Goal: Information Seeking & Learning: Learn about a topic

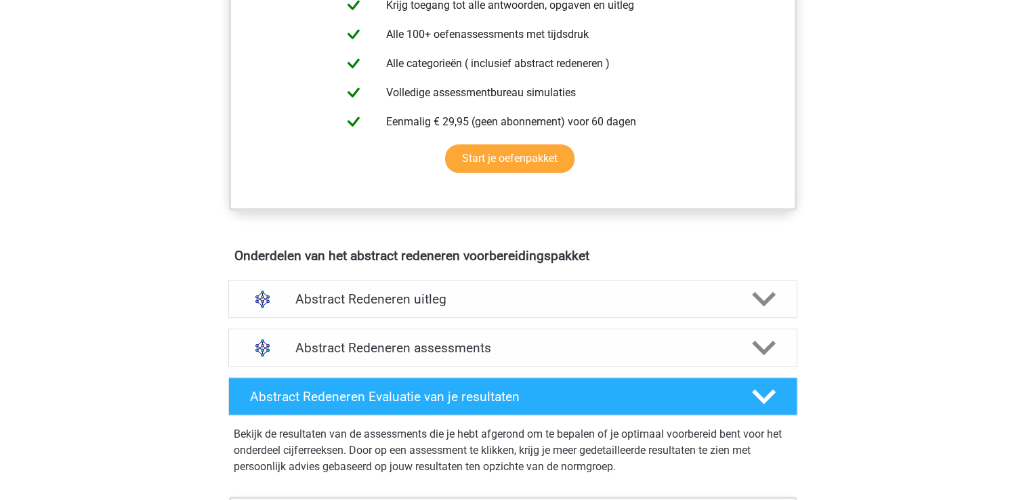
scroll to position [572, 0]
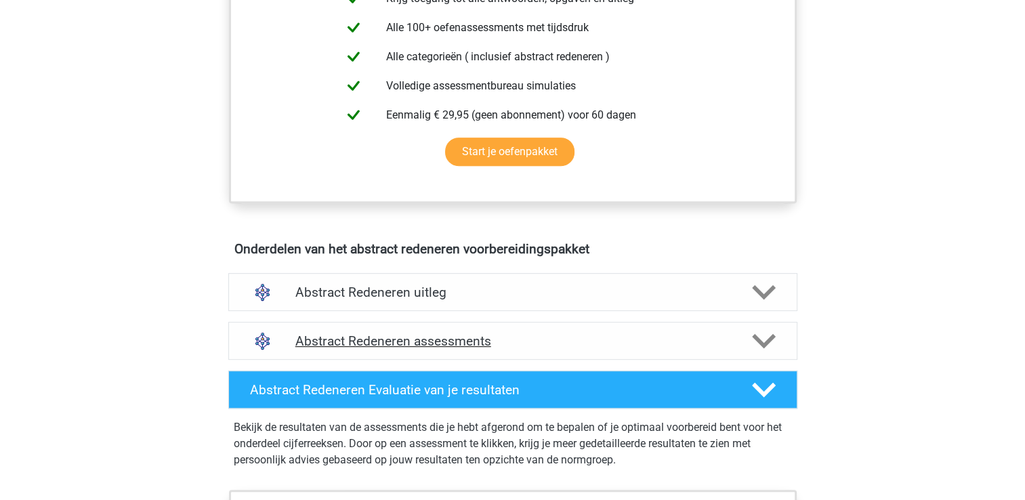
click at [694, 344] on h4 "Abstract Redeneren assessments" at bounding box center [512, 341] width 435 height 16
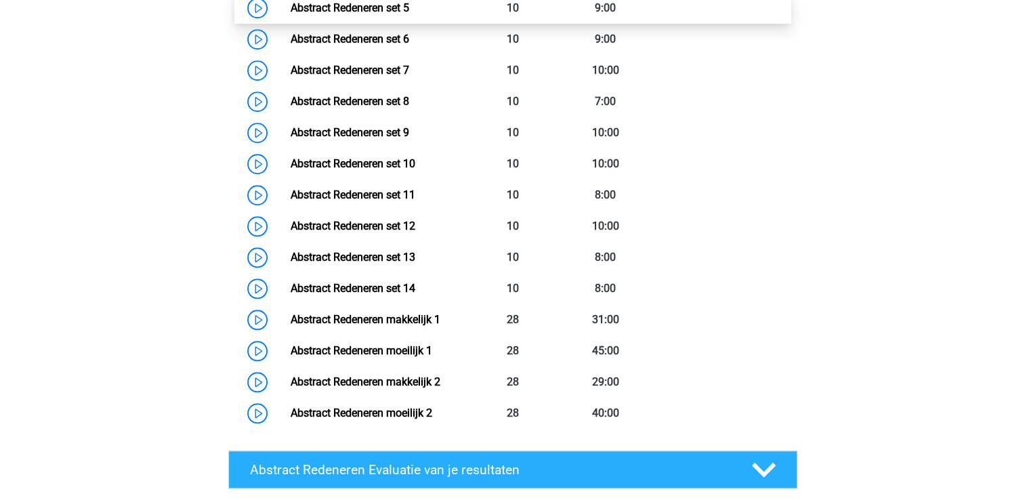
scroll to position [1154, 0]
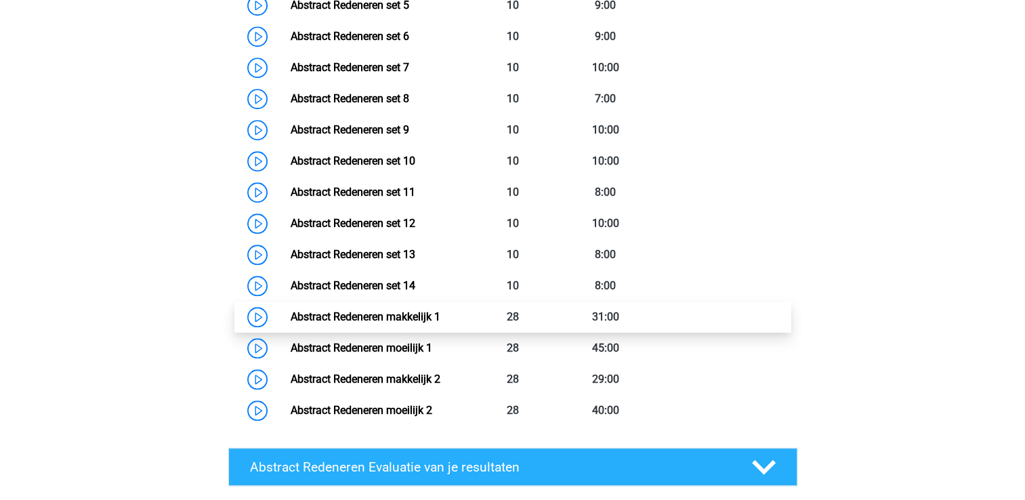
click at [371, 316] on link "Abstract Redeneren makkelijk 1" at bounding box center [366, 316] width 150 height 13
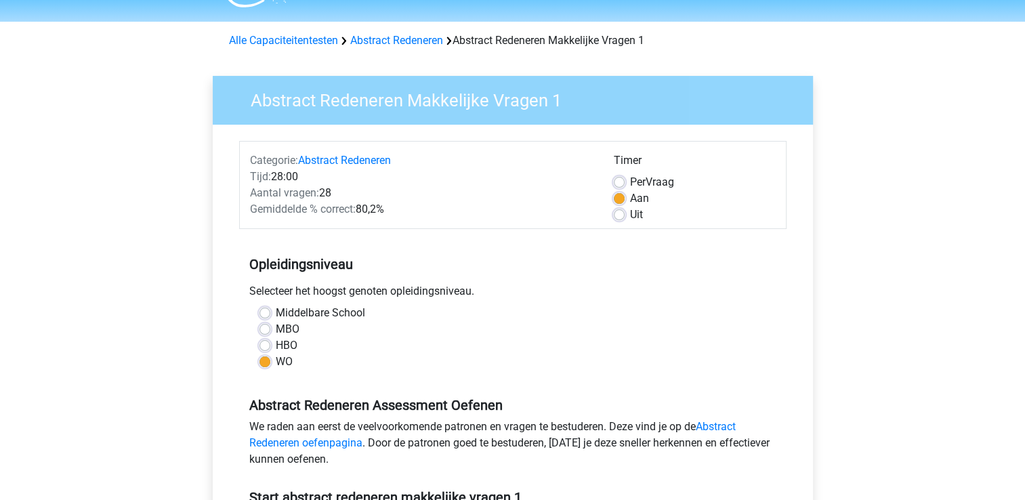
scroll to position [37, 0]
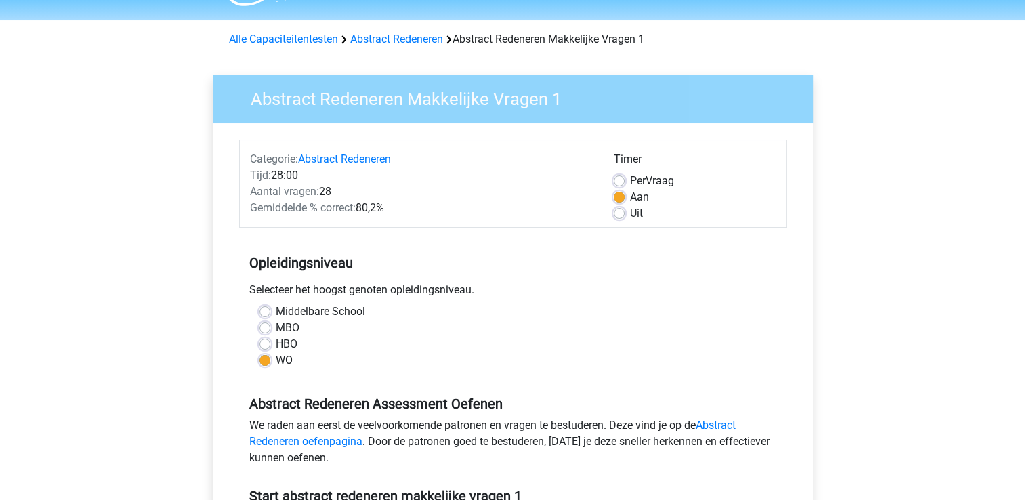
click at [630, 211] on label "Uit" at bounding box center [636, 213] width 13 height 16
click at [618, 211] on input "Uit" at bounding box center [619, 212] width 11 height 14
radio input "true"
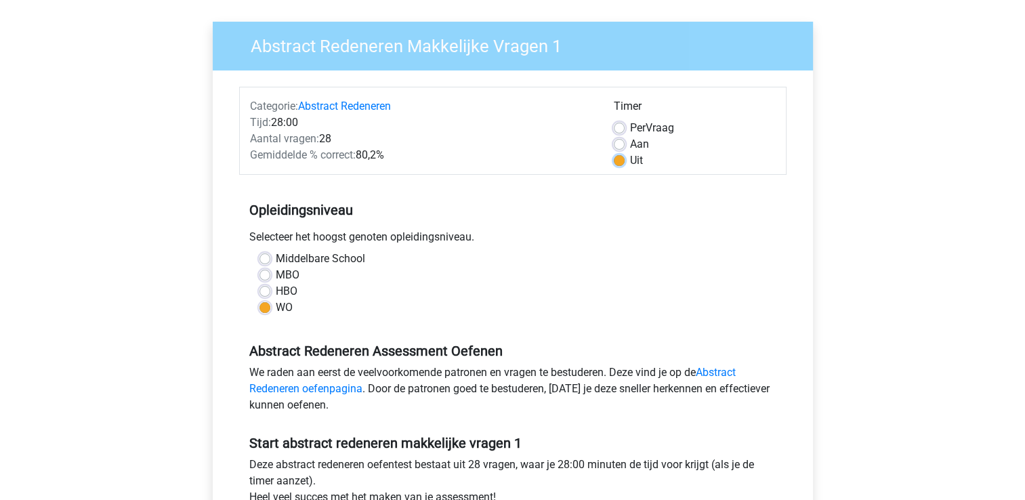
scroll to position [89, 0]
click at [637, 145] on label "Aan" at bounding box center [639, 145] width 19 height 16
click at [625, 145] on input "Aan" at bounding box center [619, 144] width 11 height 14
radio input "true"
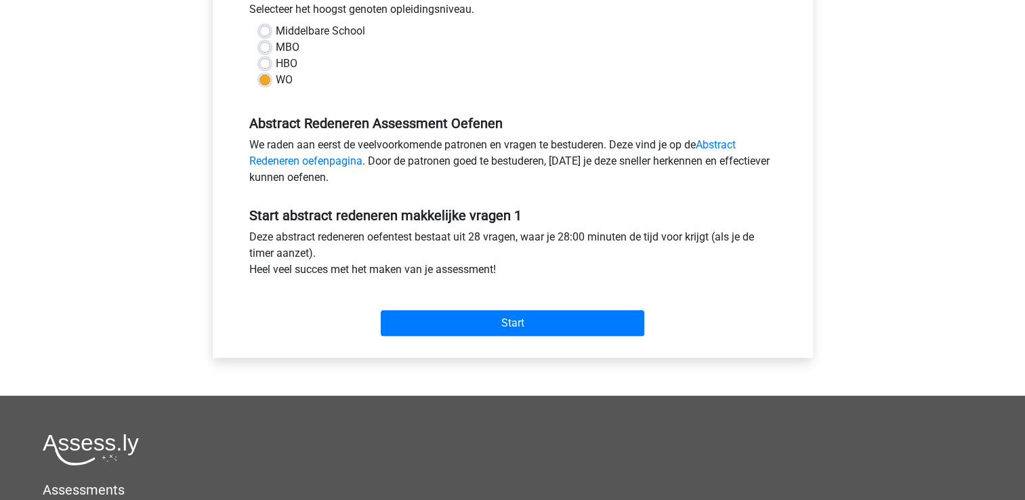
scroll to position [319, 0]
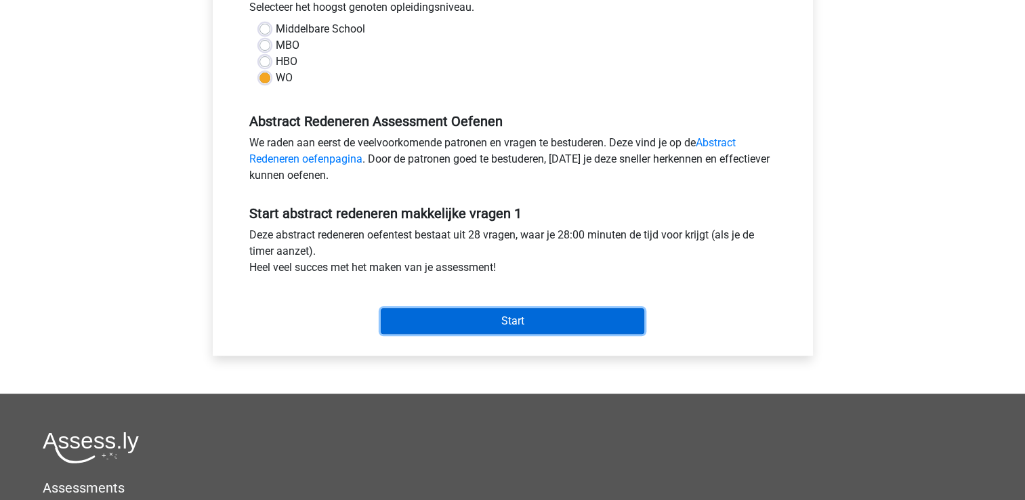
click at [535, 327] on input "Start" at bounding box center [513, 321] width 264 height 26
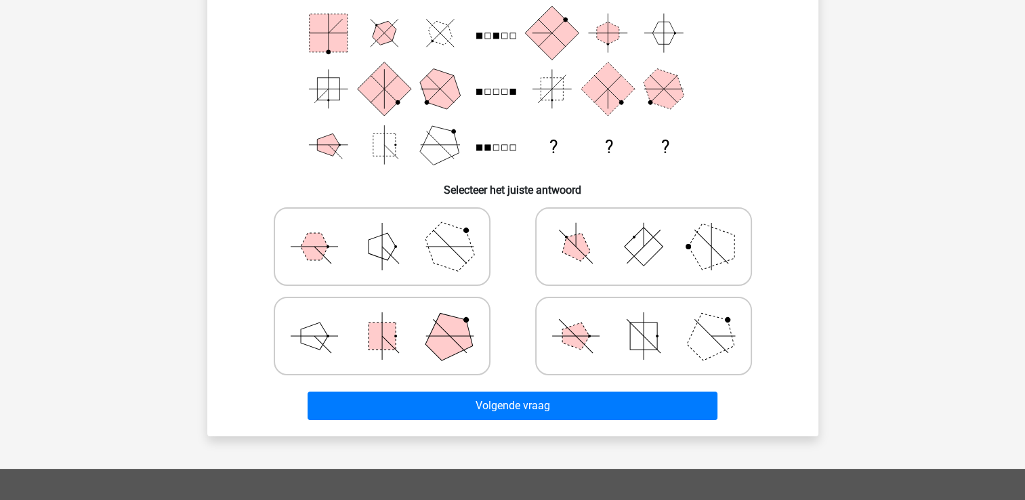
scroll to position [175, 0]
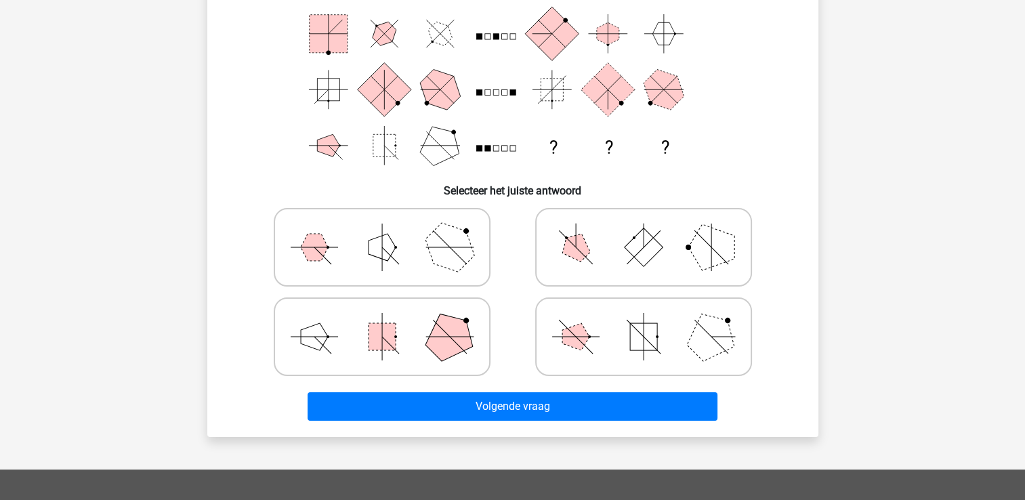
click at [446, 251] on polygon at bounding box center [449, 247] width 65 height 65
click at [391, 230] on input "radio" at bounding box center [386, 226] width 9 height 9
radio input "true"
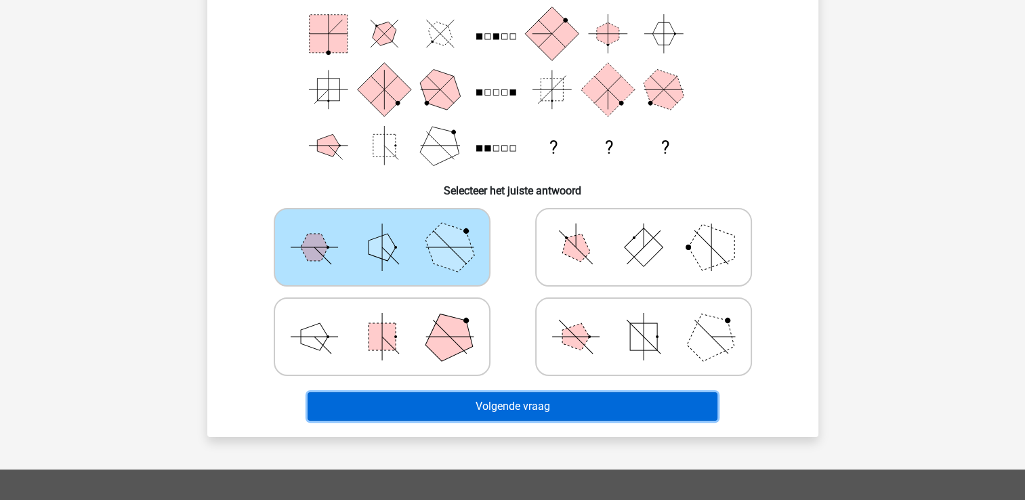
click at [466, 413] on button "Volgende vraag" at bounding box center [513, 406] width 410 height 28
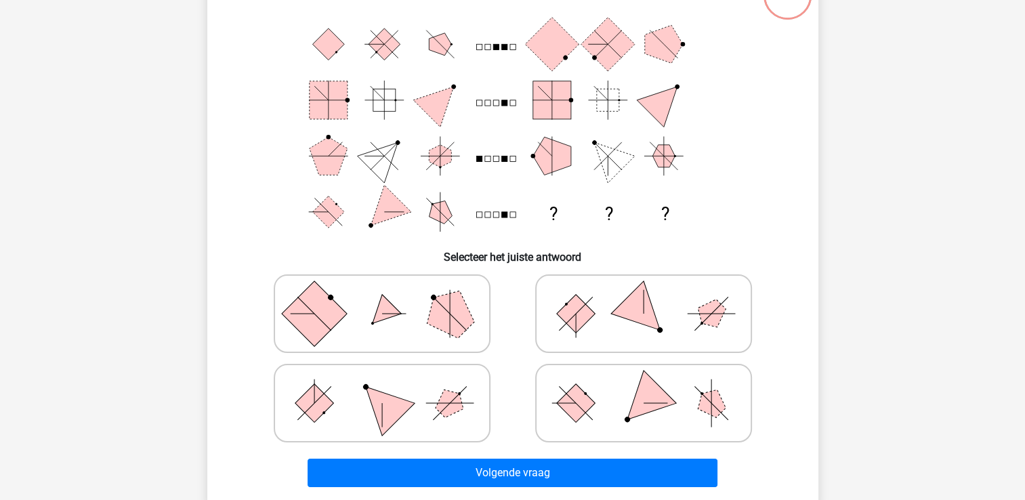
scroll to position [119, 0]
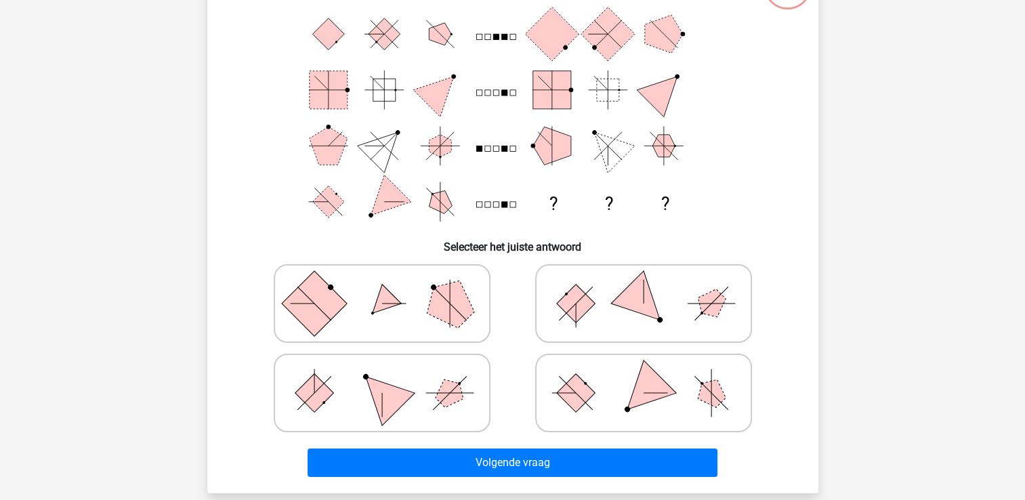
click at [583, 403] on rect at bounding box center [575, 393] width 39 height 39
click at [644, 376] on input "radio" at bounding box center [648, 371] width 9 height 9
radio input "true"
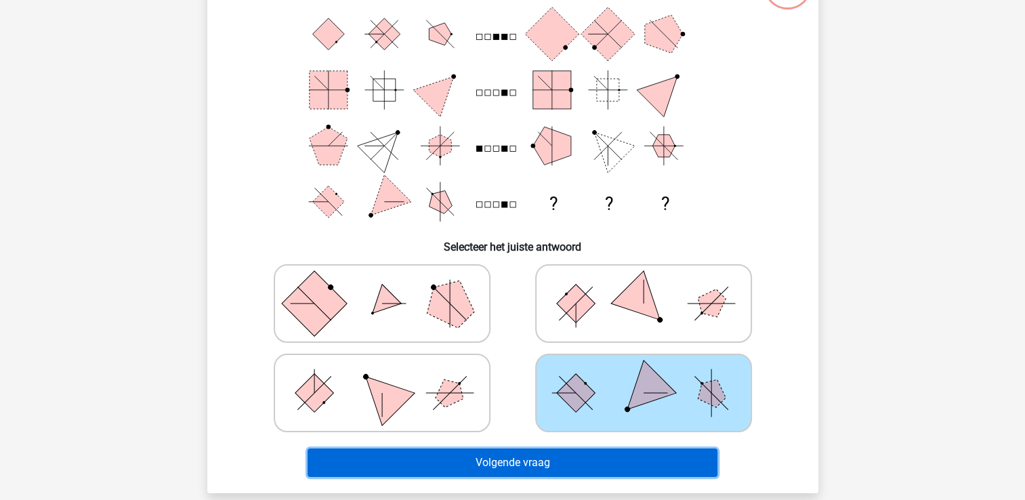
click at [550, 469] on button "Volgende vraag" at bounding box center [513, 462] width 410 height 28
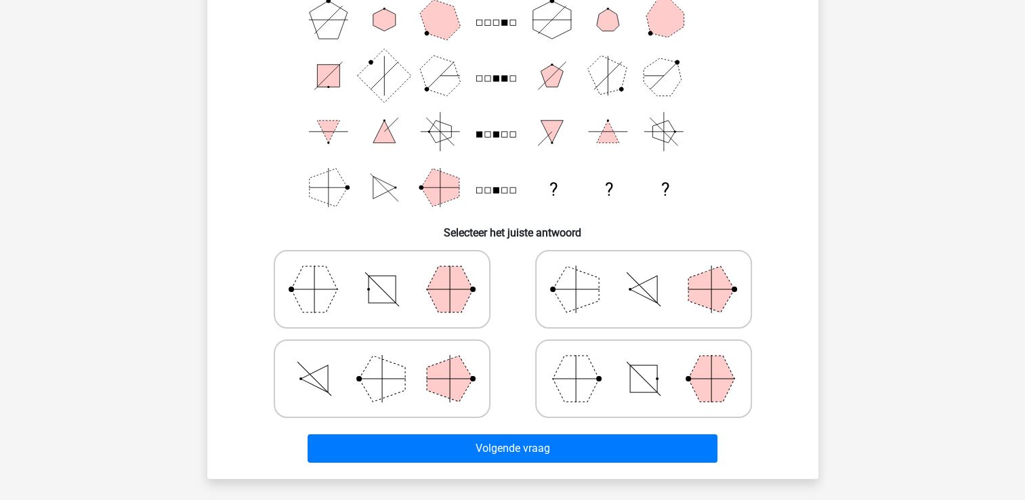
scroll to position [133, 0]
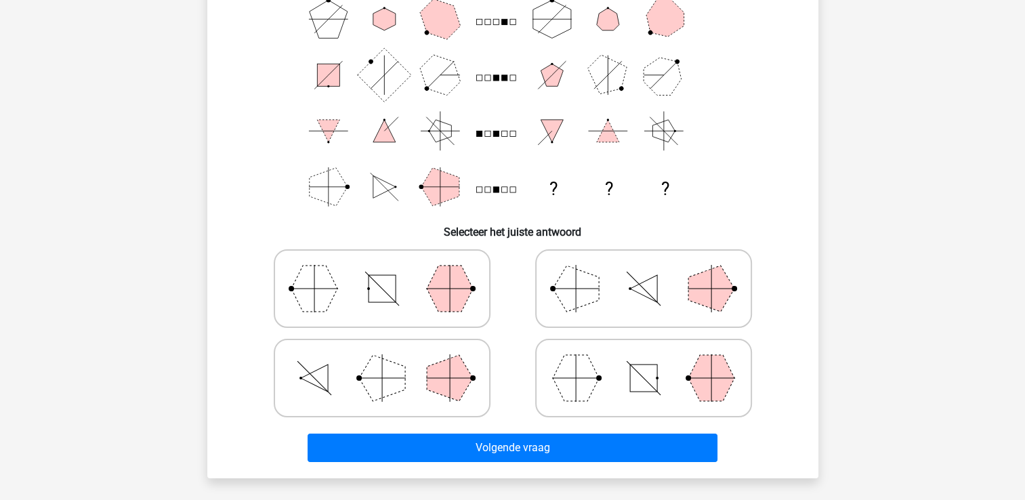
click at [599, 285] on icon at bounding box center [643, 289] width 203 height 68
click at [644, 272] on input "radio" at bounding box center [648, 267] width 9 height 9
radio input "true"
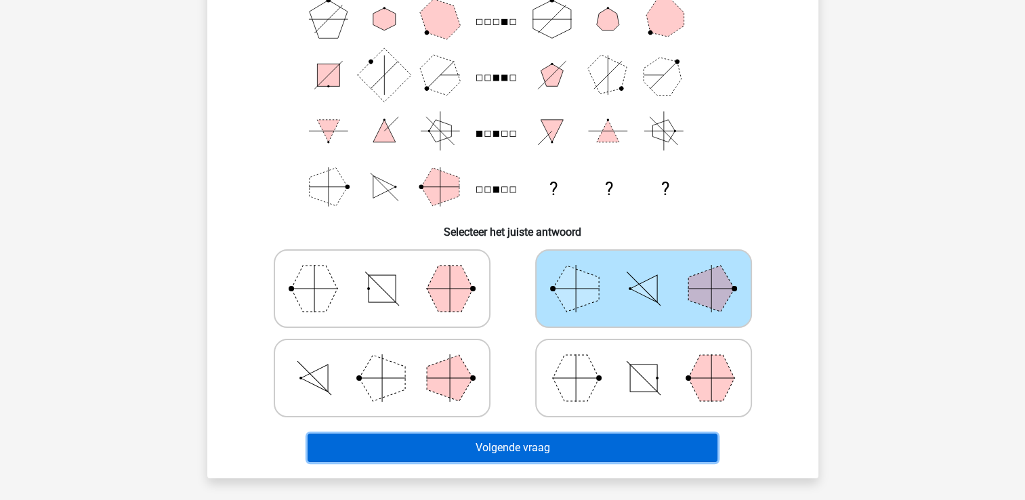
click at [526, 451] on button "Volgende vraag" at bounding box center [513, 448] width 410 height 28
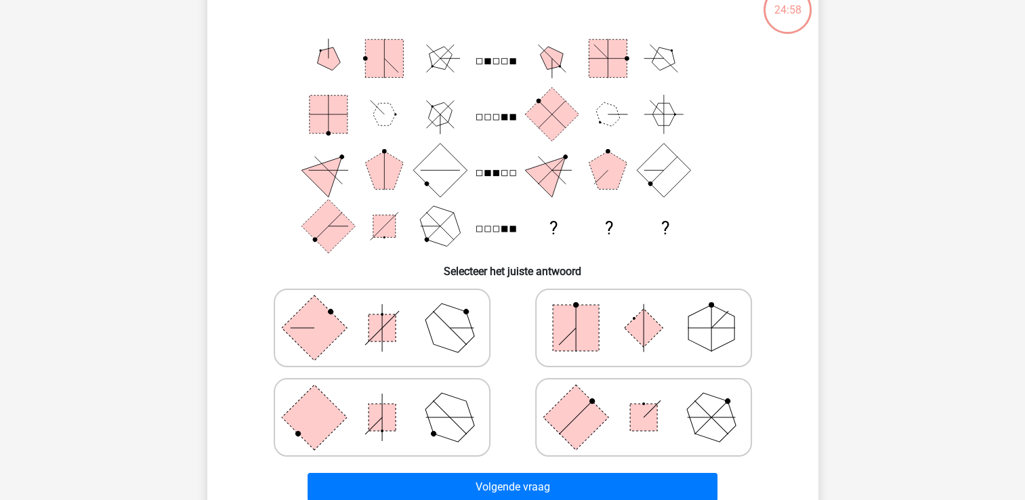
scroll to position [96, 0]
click at [602, 325] on icon at bounding box center [643, 327] width 203 height 68
click at [644, 310] on input "radio" at bounding box center [648, 305] width 9 height 9
radio input "true"
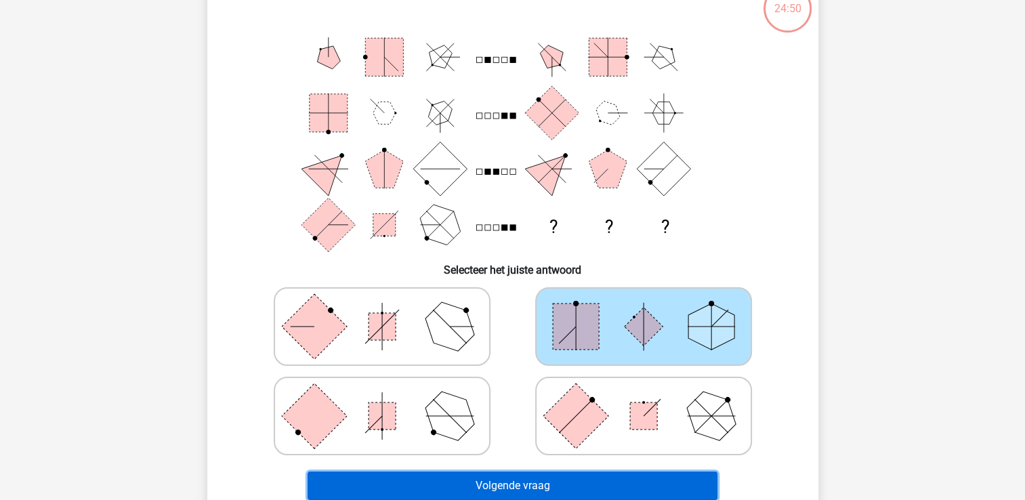
click at [572, 484] on button "Volgende vraag" at bounding box center [513, 486] width 410 height 28
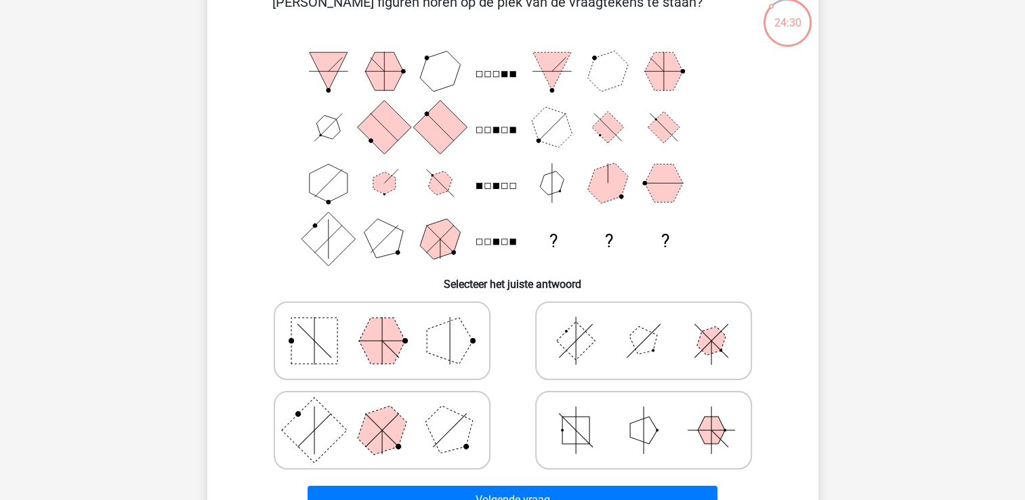
scroll to position [108, 0]
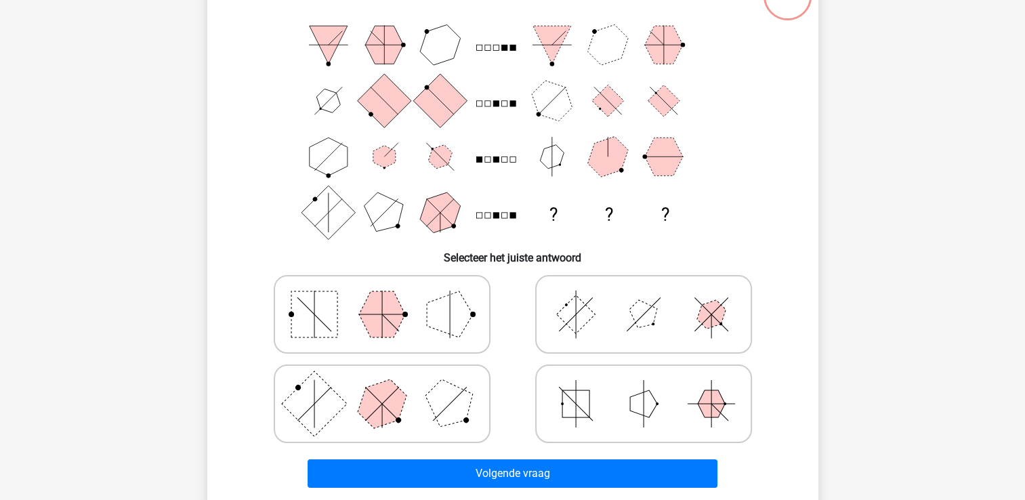
click at [600, 332] on icon at bounding box center [643, 314] width 203 height 68
click at [644, 297] on input "radio" at bounding box center [648, 293] width 9 height 9
radio input "true"
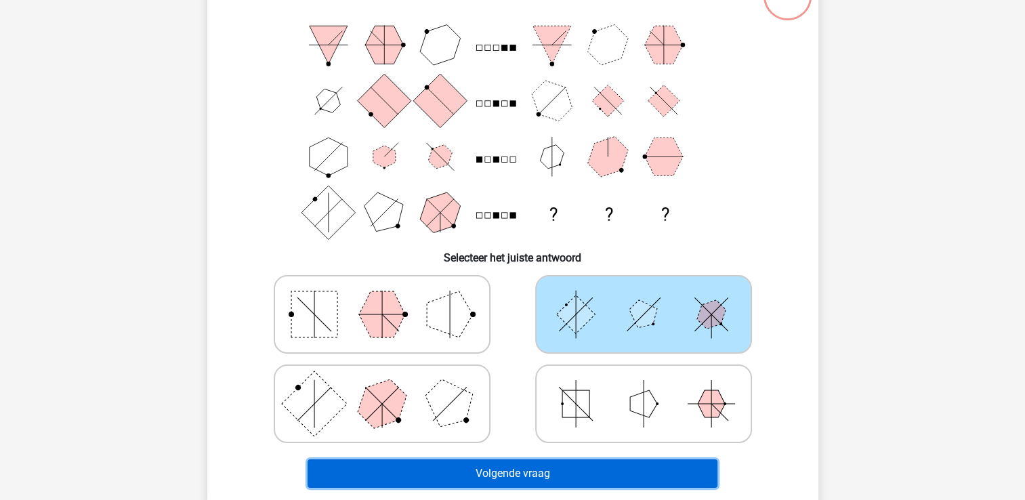
click at [538, 478] on button "Volgende vraag" at bounding box center [513, 473] width 410 height 28
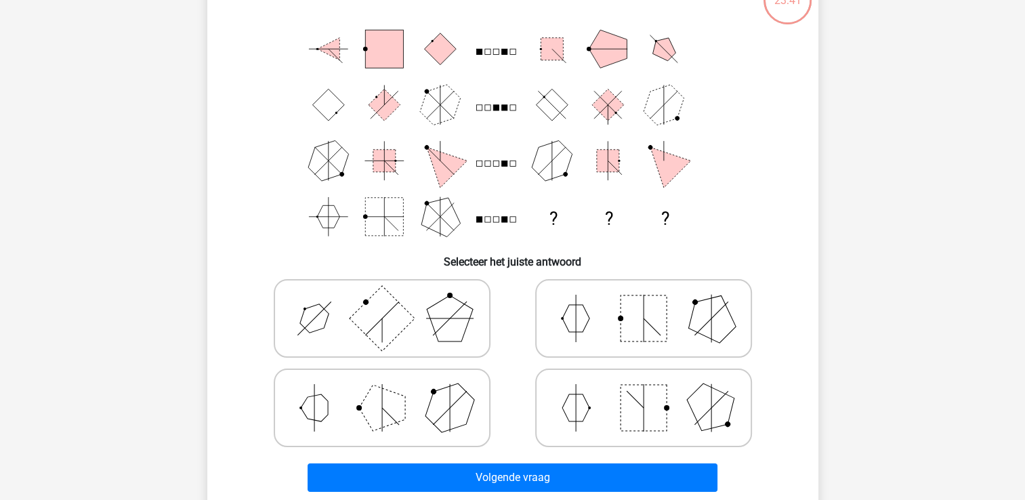
scroll to position [104, 0]
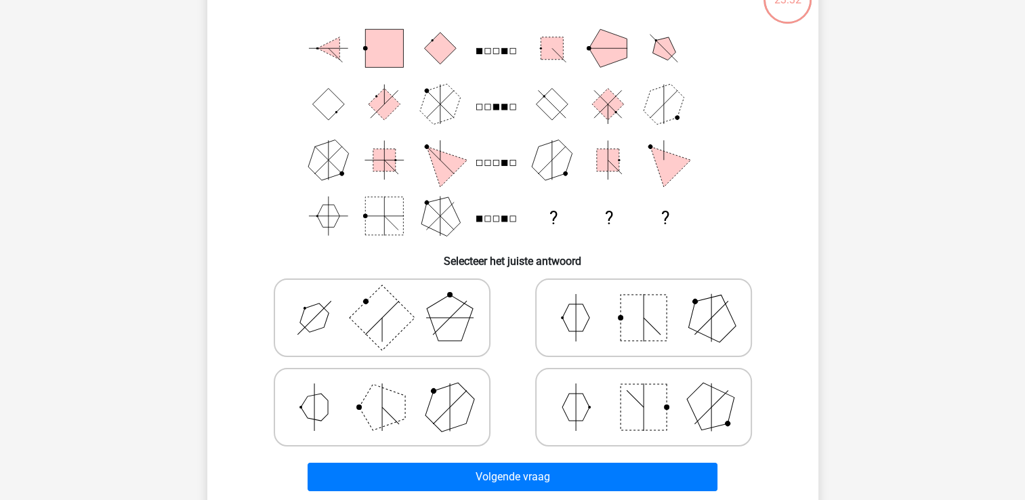
click at [358, 419] on icon at bounding box center [381, 407] width 203 height 68
click at [382, 390] on input "radio" at bounding box center [386, 385] width 9 height 9
radio input "true"
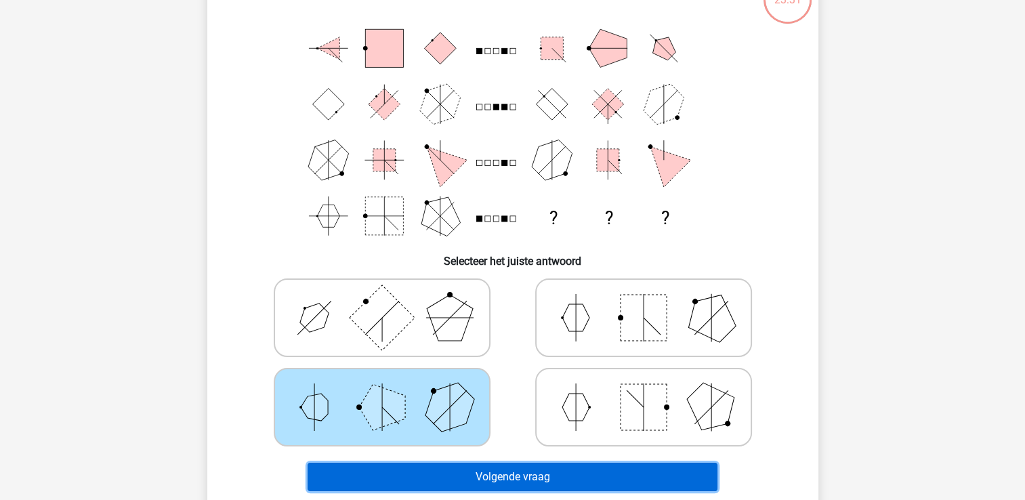
click at [412, 480] on button "Volgende vraag" at bounding box center [513, 477] width 410 height 28
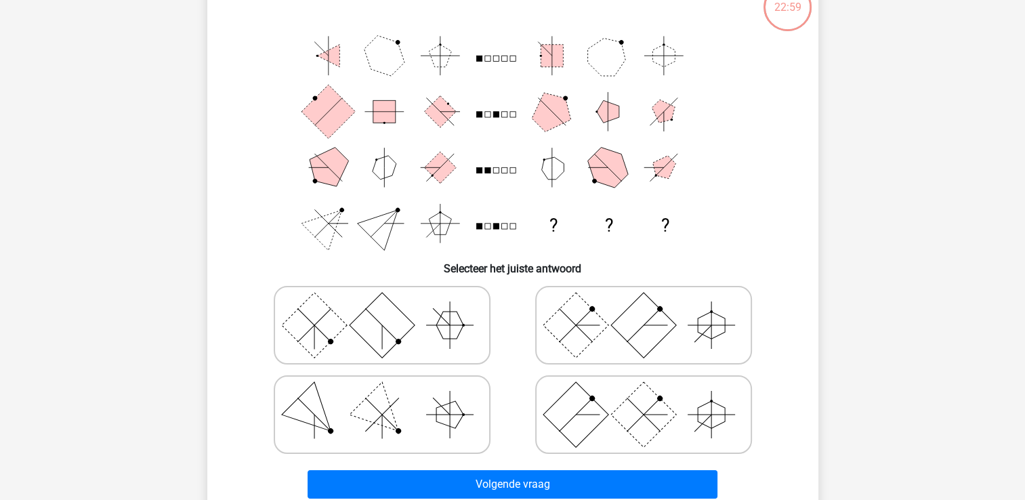
scroll to position [98, 0]
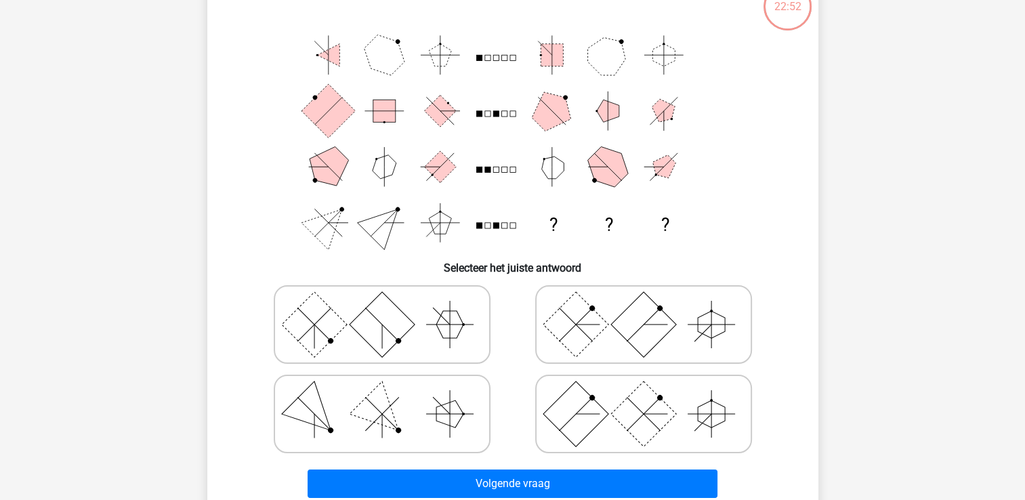
click at [328, 308] on rect at bounding box center [313, 324] width 65 height 65
click at [382, 308] on input "radio" at bounding box center [386, 303] width 9 height 9
radio input "true"
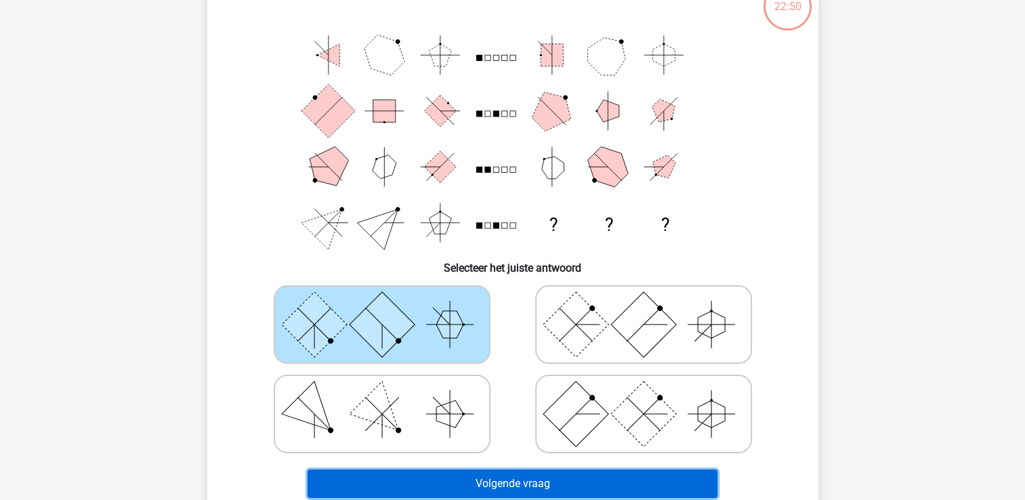
click at [423, 480] on button "Volgende vraag" at bounding box center [513, 483] width 410 height 28
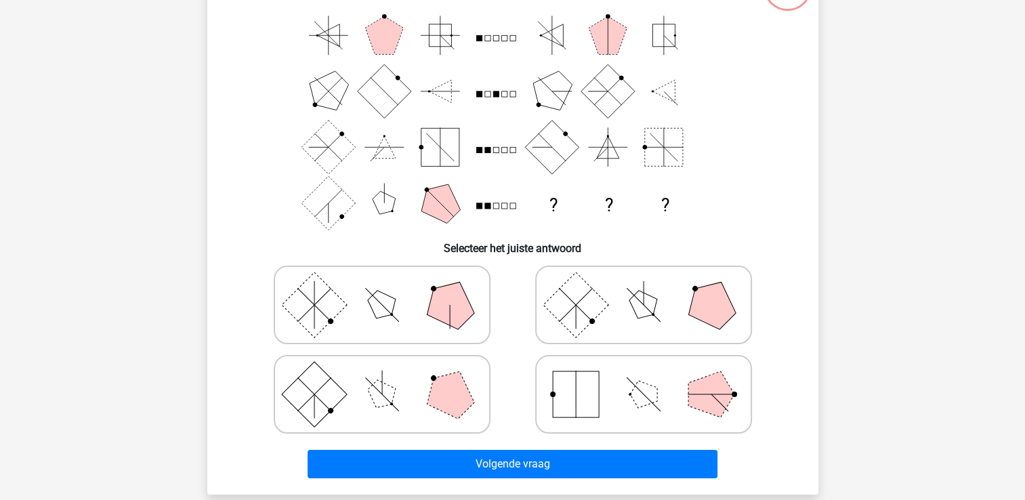
scroll to position [123, 0]
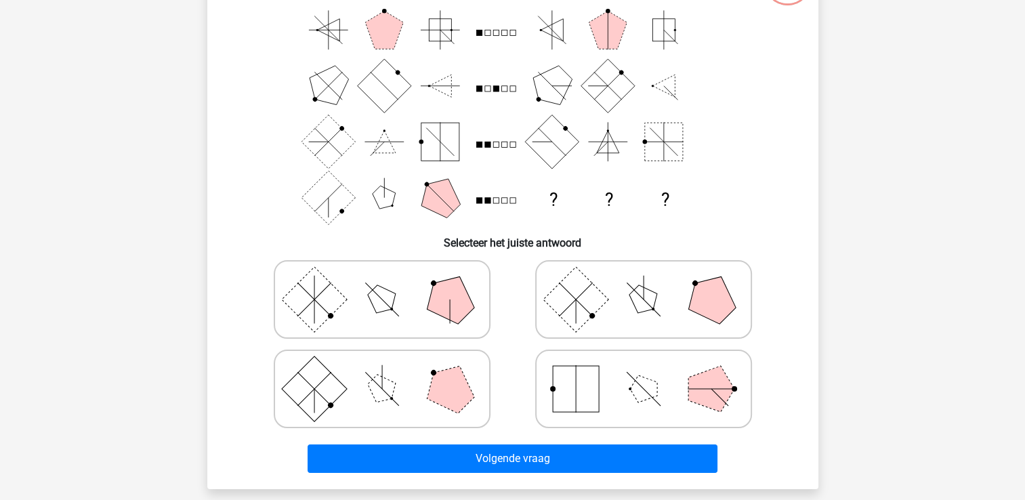
click at [369, 400] on icon at bounding box center [381, 389] width 203 height 68
click at [382, 372] on input "radio" at bounding box center [386, 367] width 9 height 9
radio input "true"
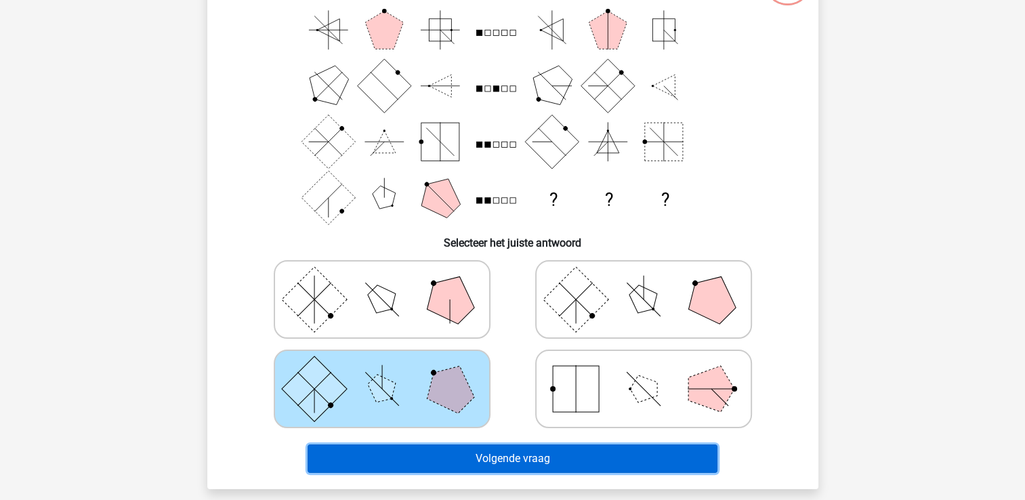
click at [407, 467] on button "Volgende vraag" at bounding box center [513, 458] width 410 height 28
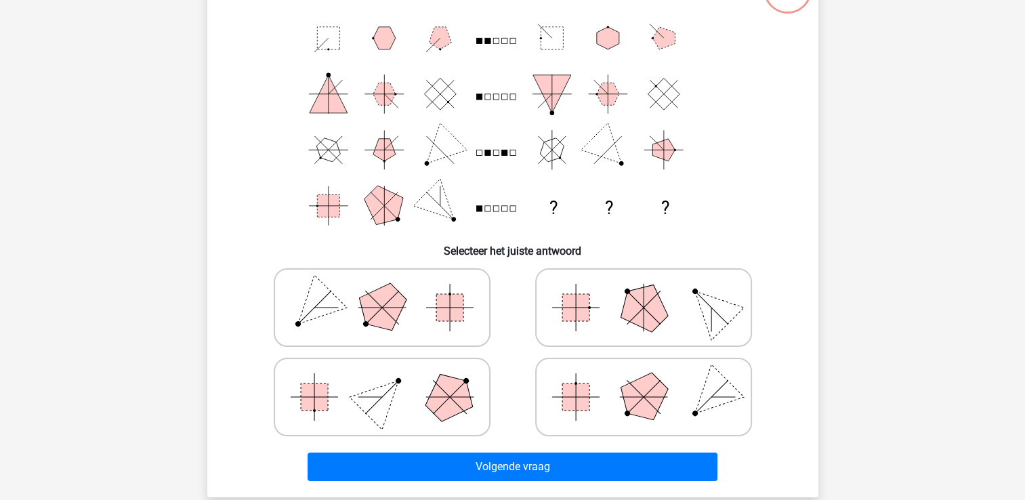
scroll to position [124, 0]
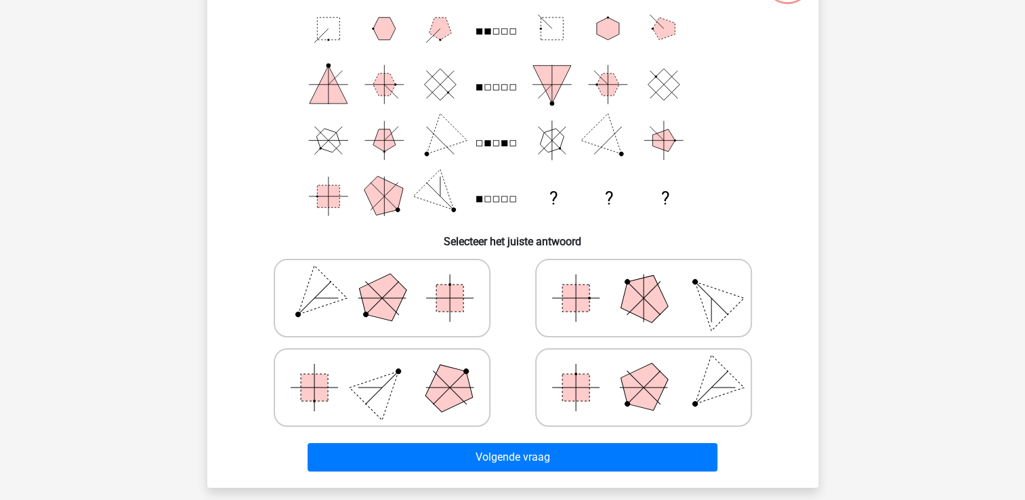
click at [597, 311] on icon at bounding box center [643, 298] width 203 height 68
click at [644, 281] on input "radio" at bounding box center [648, 276] width 9 height 9
radio input "true"
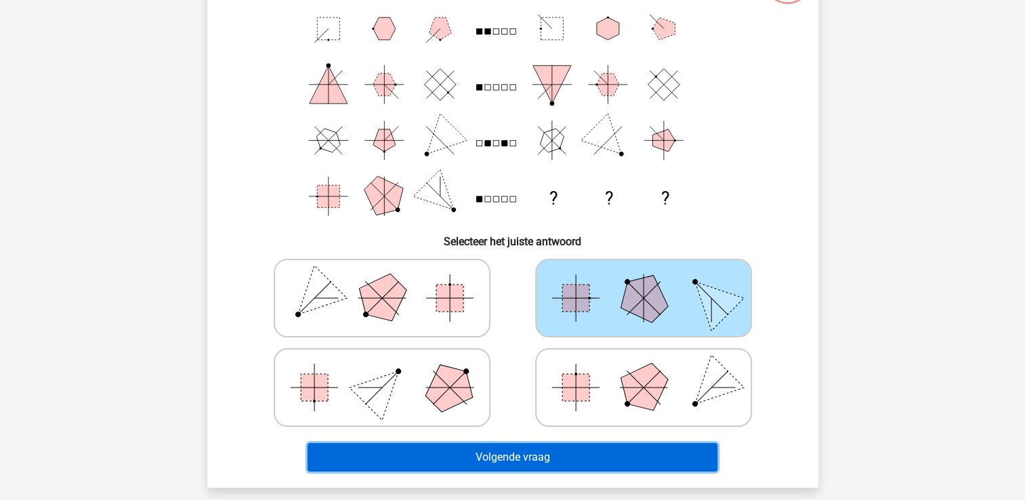
click at [472, 470] on button "Volgende vraag" at bounding box center [513, 457] width 410 height 28
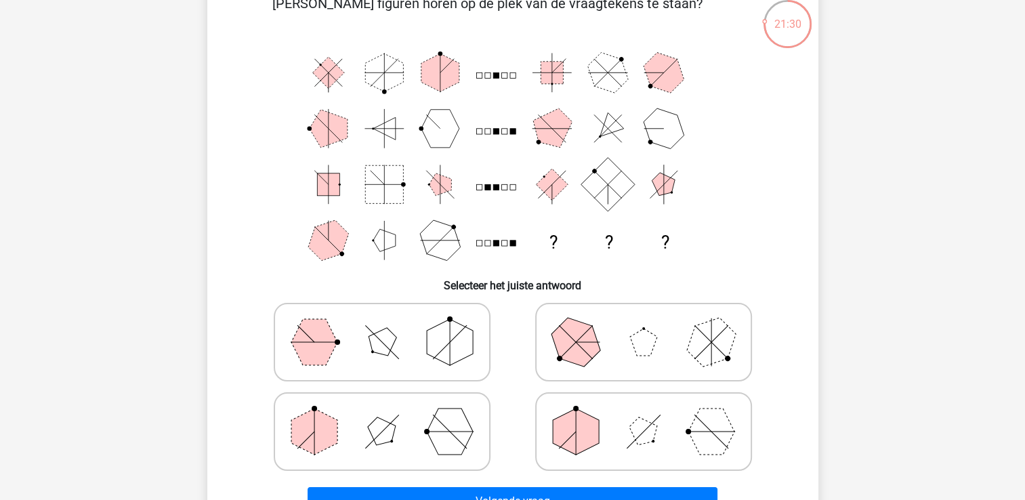
scroll to position [79, 0]
click at [369, 354] on icon at bounding box center [381, 343] width 203 height 68
click at [382, 326] on input "radio" at bounding box center [386, 321] width 9 height 9
radio input "true"
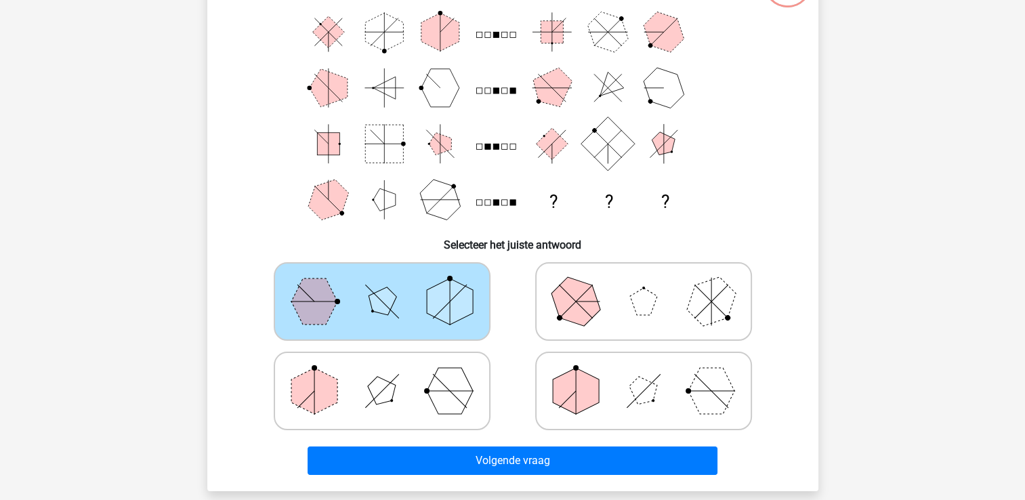
scroll to position [128, 0]
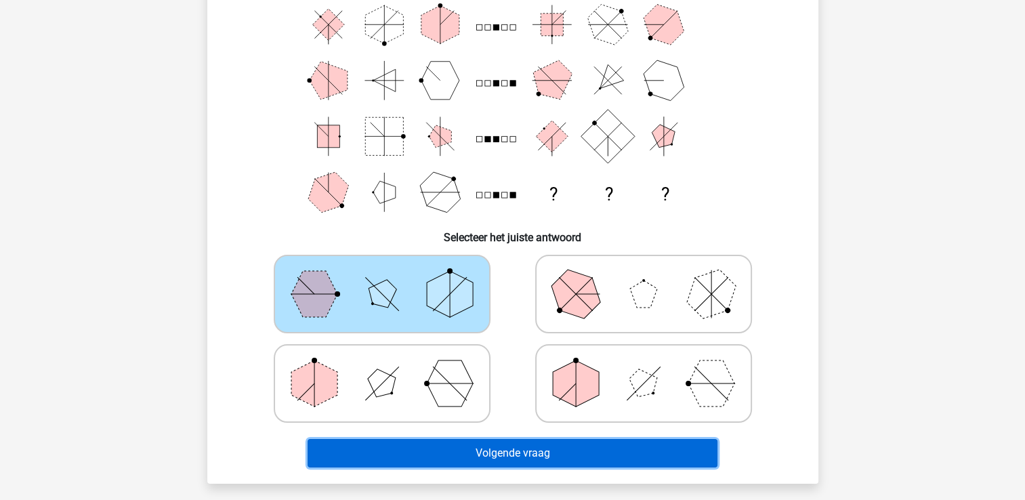
click at [469, 446] on button "Volgende vraag" at bounding box center [513, 453] width 410 height 28
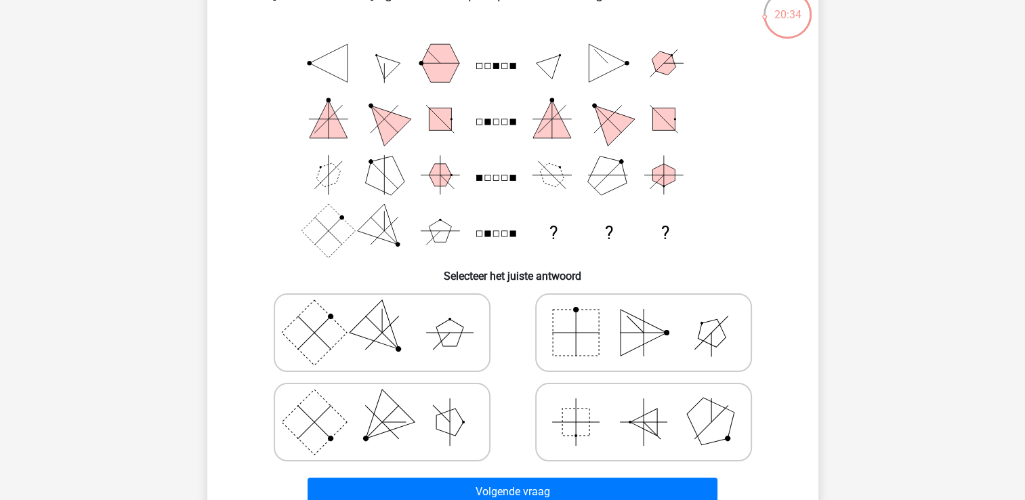
scroll to position [94, 0]
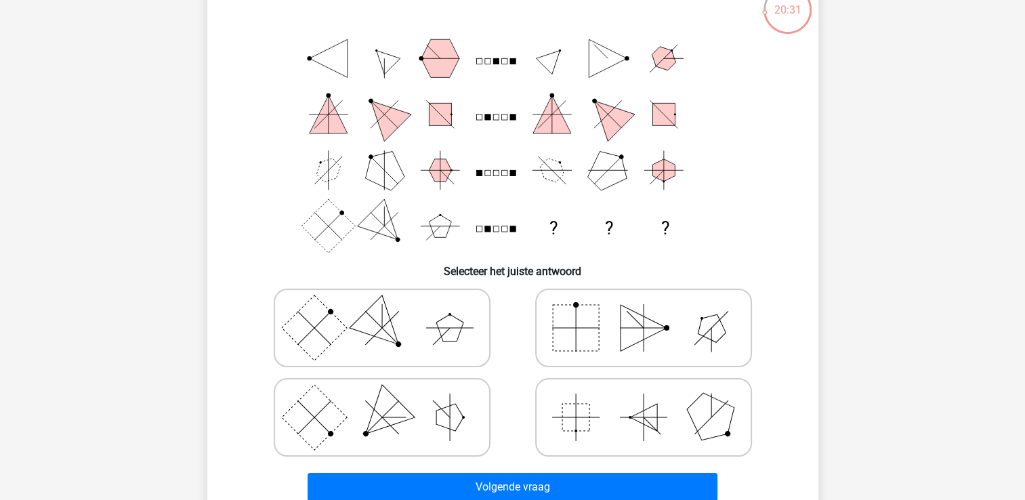
click at [312, 335] on rect at bounding box center [313, 327] width 65 height 65
click at [382, 311] on input "radio" at bounding box center [386, 306] width 9 height 9
radio input "true"
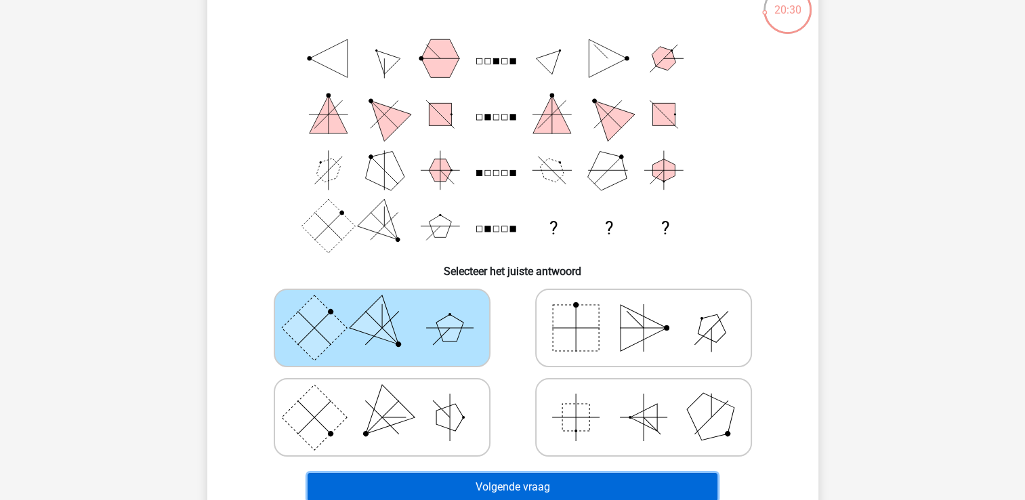
click at [373, 487] on button "Volgende vraag" at bounding box center [513, 487] width 410 height 28
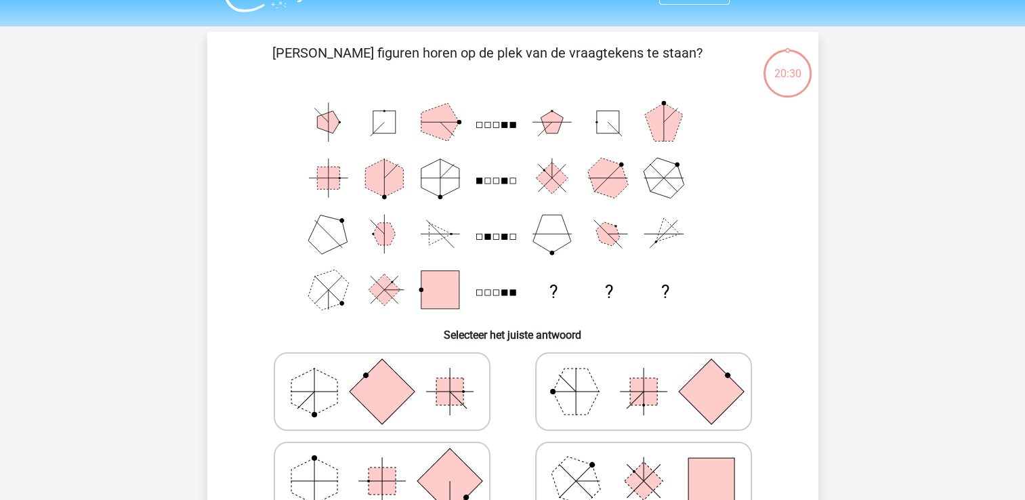
scroll to position [27, 0]
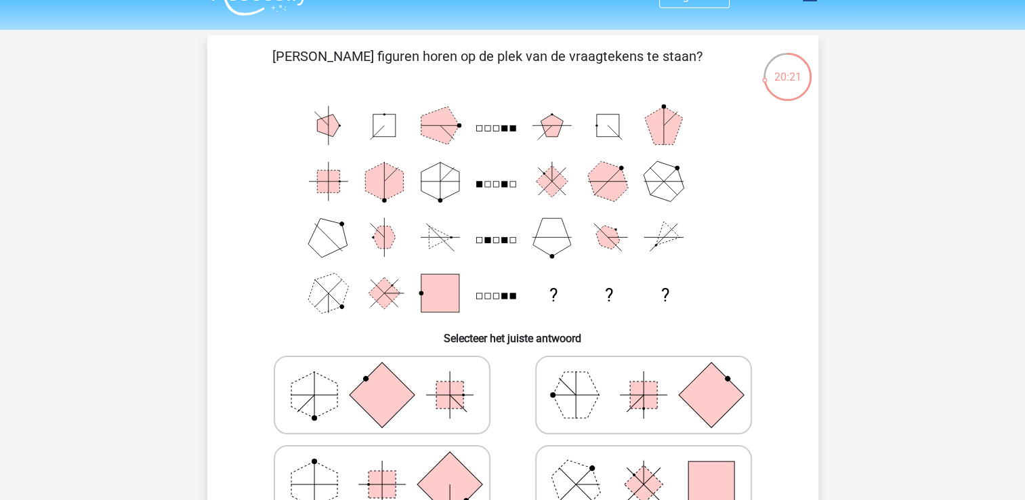
click at [797, 76] on div "20:21" at bounding box center [787, 68] width 51 height 34
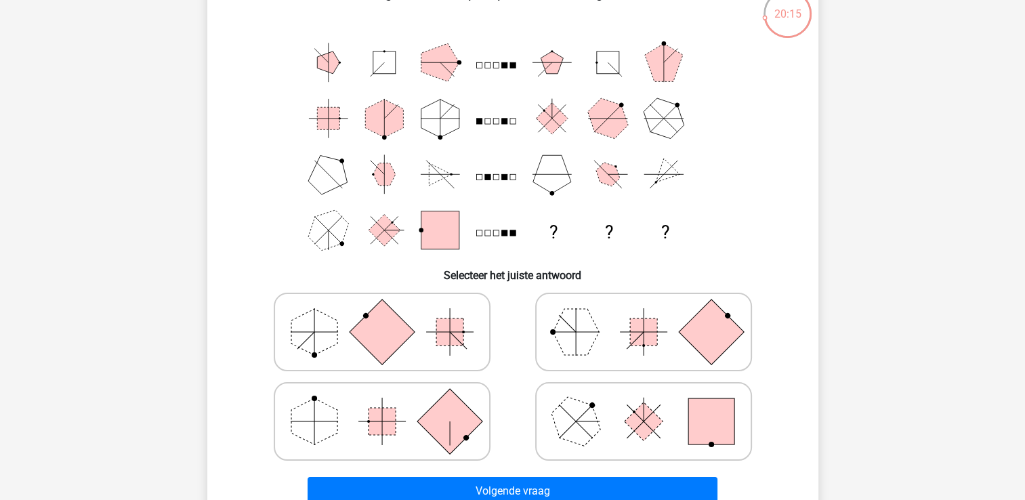
scroll to position [89, 0]
click at [636, 403] on icon at bounding box center [643, 422] width 203 height 68
click at [644, 403] on input "radio" at bounding box center [648, 400] width 9 height 9
radio input "true"
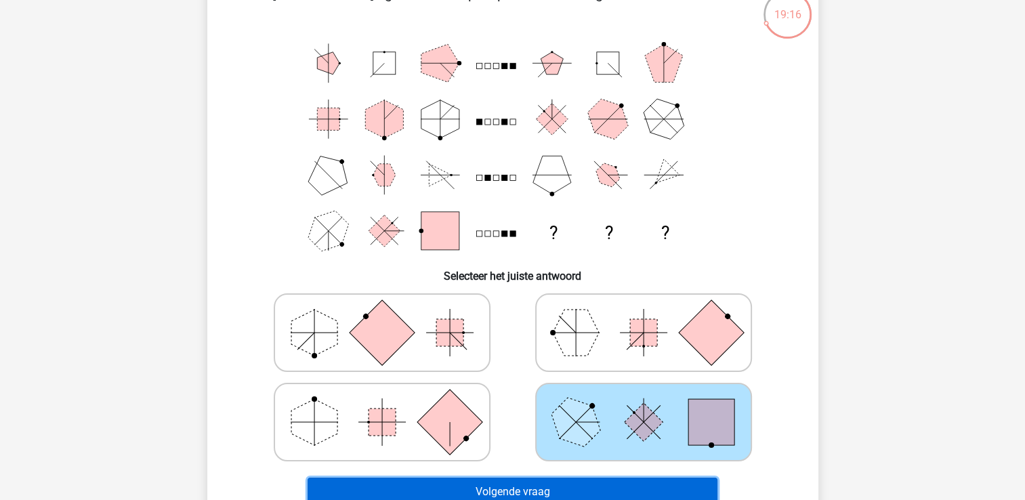
click at [478, 489] on button "Volgende vraag" at bounding box center [513, 492] width 410 height 28
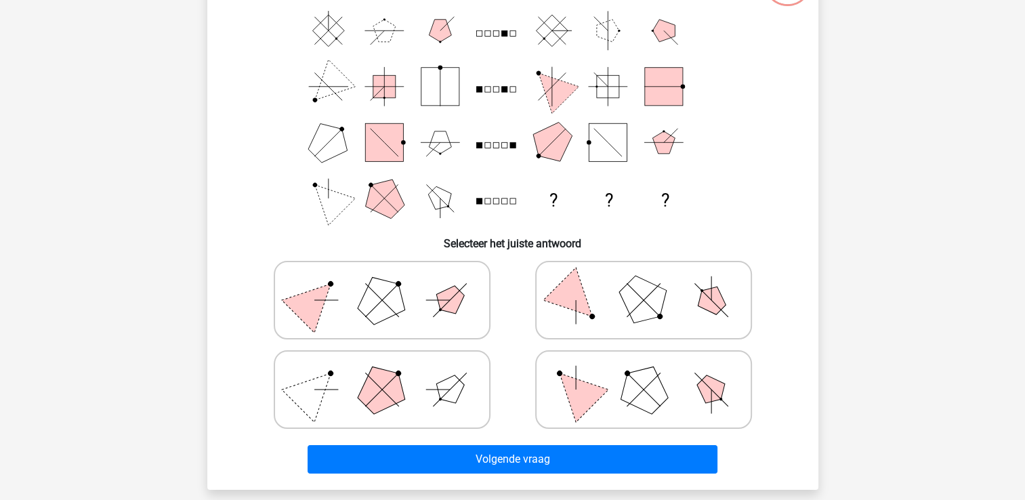
scroll to position [121, 0]
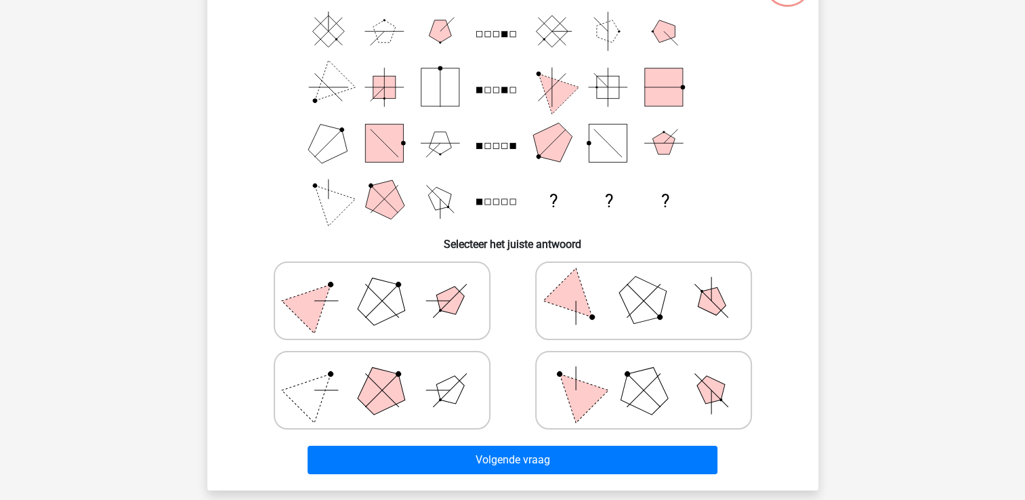
click at [591, 394] on polygon at bounding box center [575, 390] width 65 height 65
click at [644, 373] on input "radio" at bounding box center [648, 368] width 9 height 9
radio input "true"
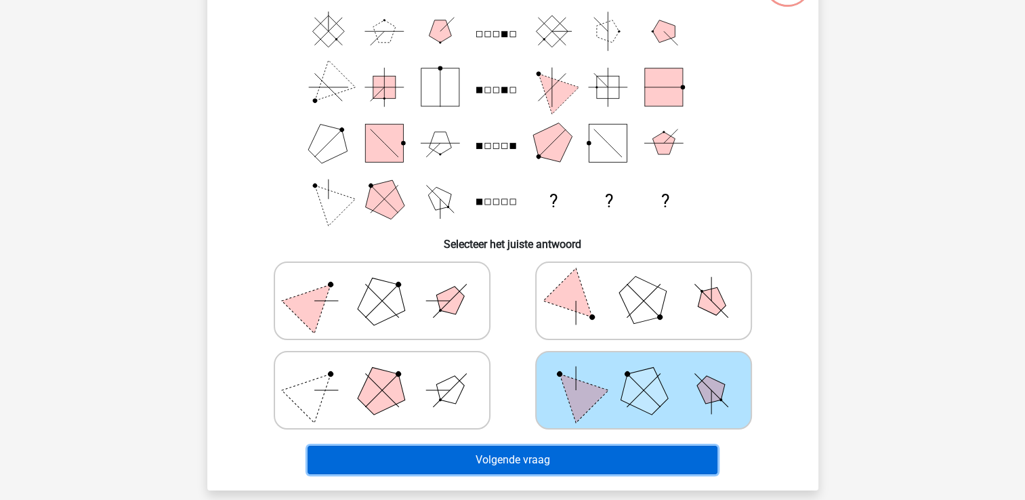
click at [558, 459] on button "Volgende vraag" at bounding box center [513, 460] width 410 height 28
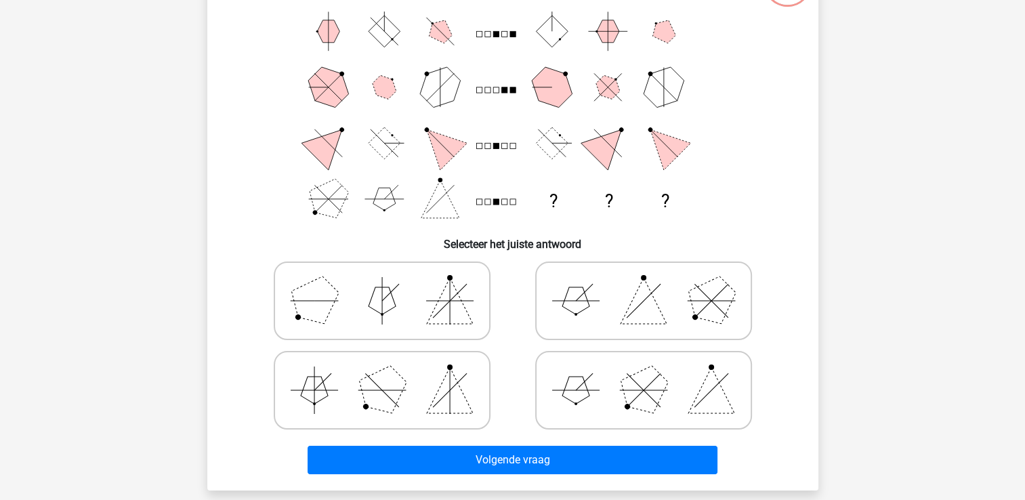
scroll to position [118, 0]
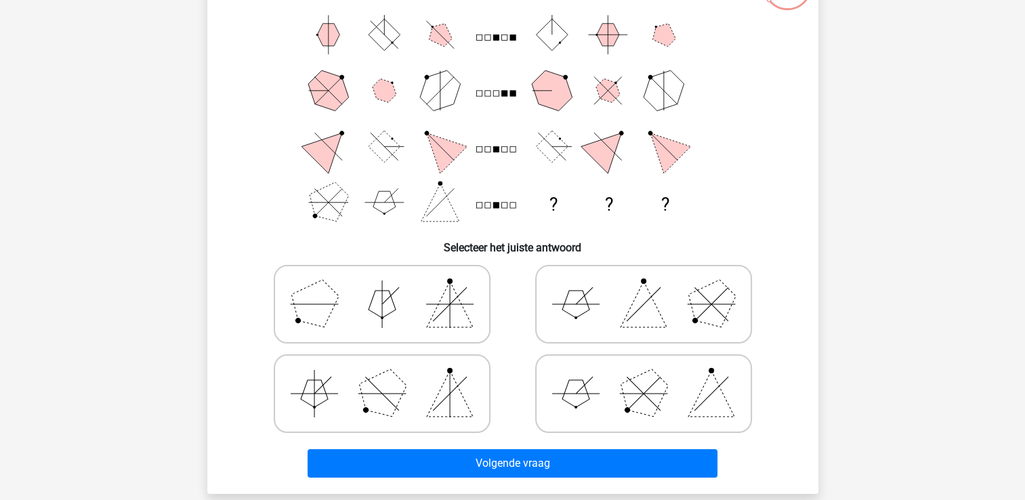
click at [634, 403] on polygon at bounding box center [642, 393] width 65 height 65
click at [644, 377] on input "radio" at bounding box center [648, 372] width 9 height 9
radio input "true"
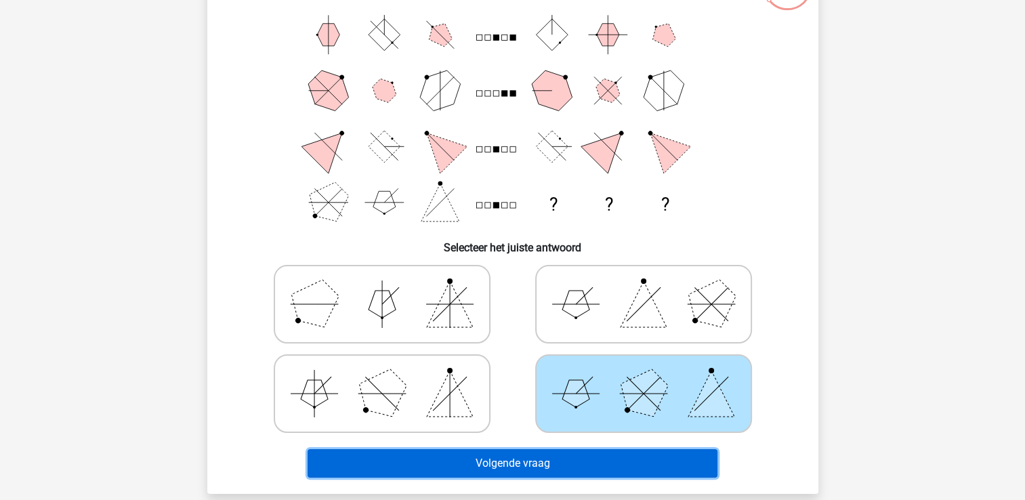
click at [602, 462] on button "Volgende vraag" at bounding box center [513, 463] width 410 height 28
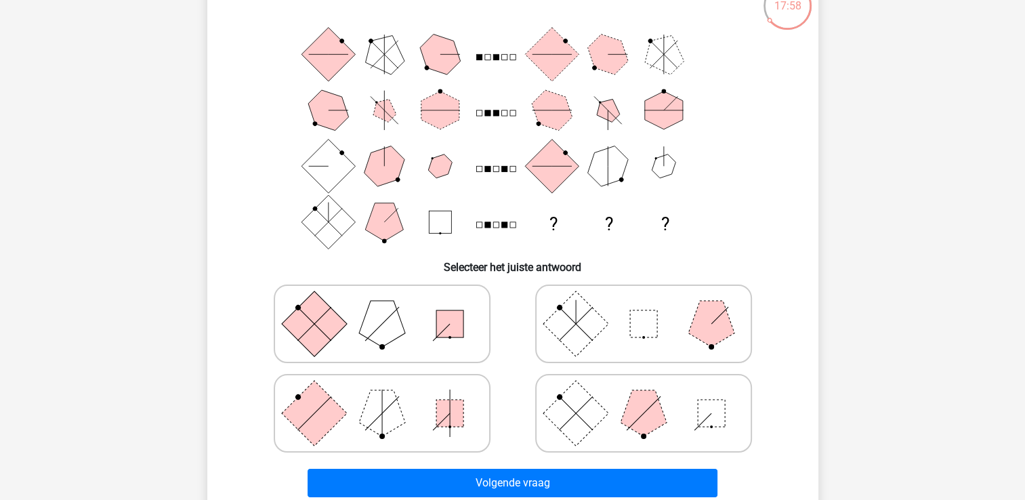
scroll to position [99, 0]
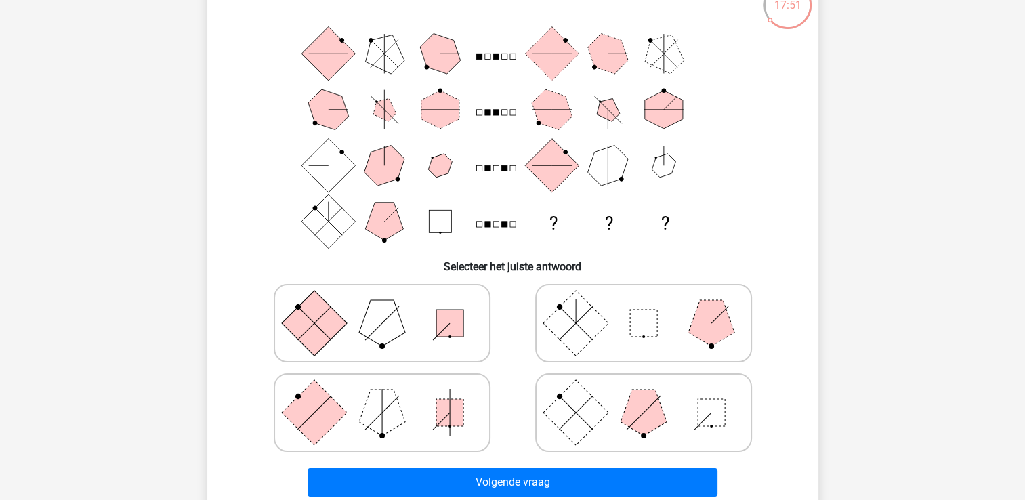
click at [328, 333] on rect at bounding box center [313, 323] width 65 height 65
click at [382, 306] on input "radio" at bounding box center [386, 301] width 9 height 9
radio input "true"
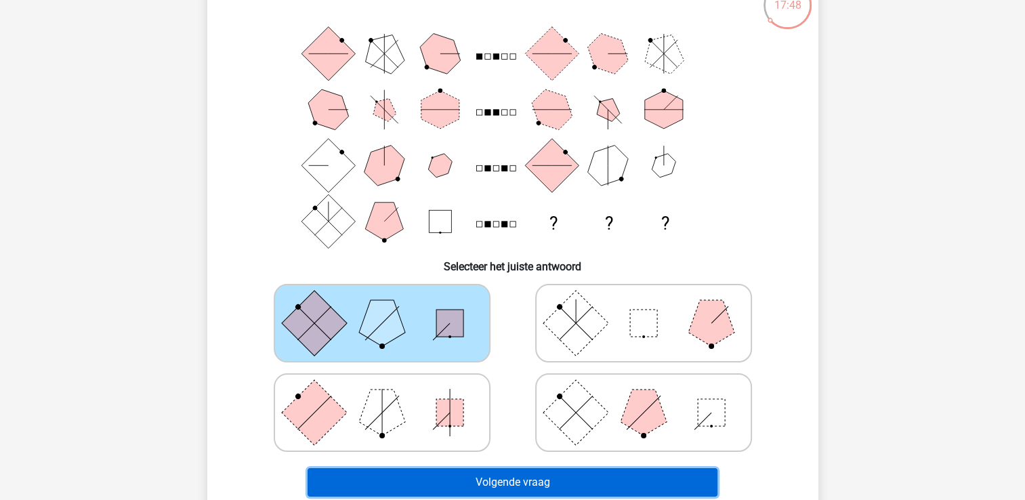
click at [454, 480] on button "Volgende vraag" at bounding box center [513, 482] width 410 height 28
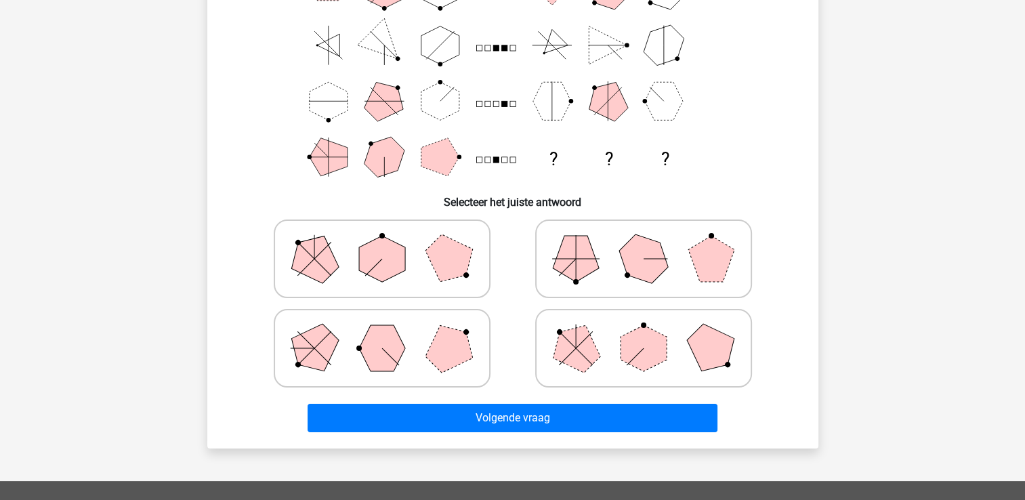
scroll to position [158, 0]
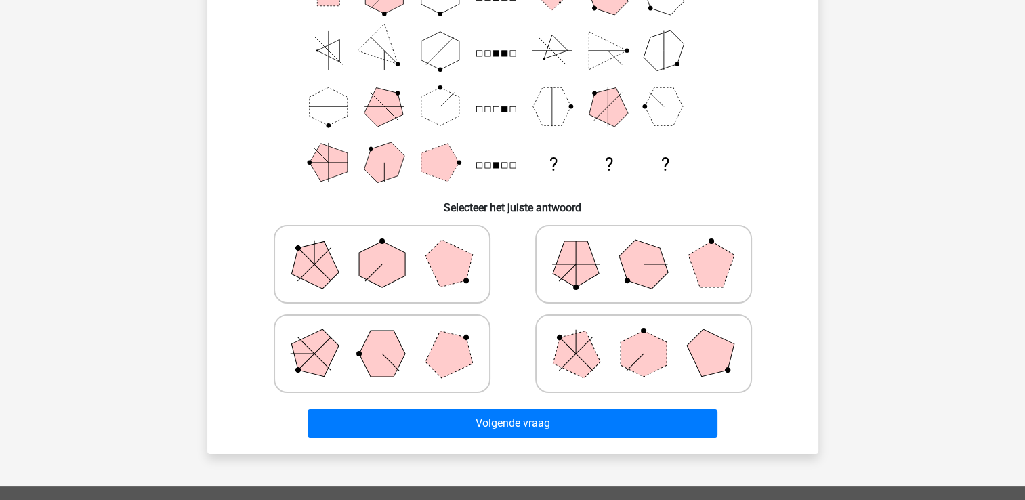
click at [382, 278] on polygon at bounding box center [382, 264] width 46 height 46
click at [382, 247] on input "radio" at bounding box center [386, 242] width 9 height 9
radio input "true"
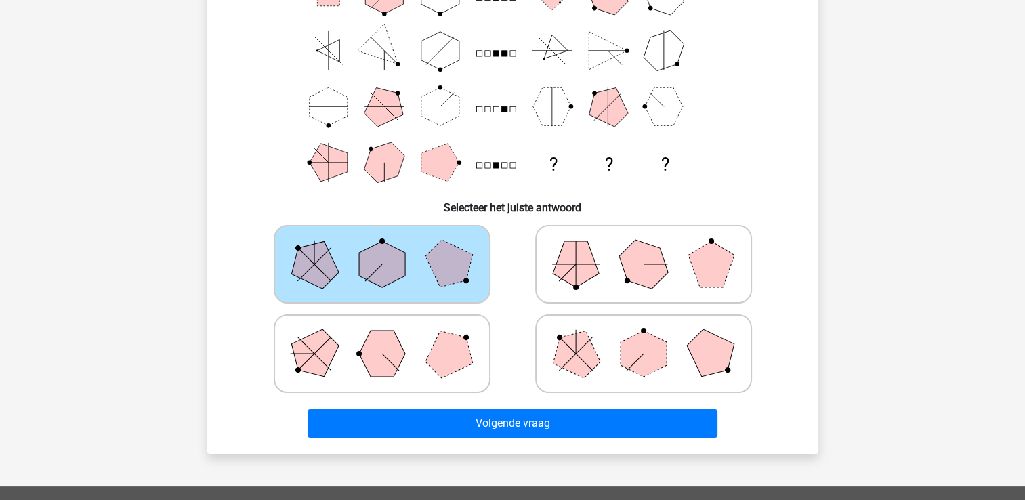
click at [405, 440] on div "Volgende vraag" at bounding box center [512, 426] width 523 height 34
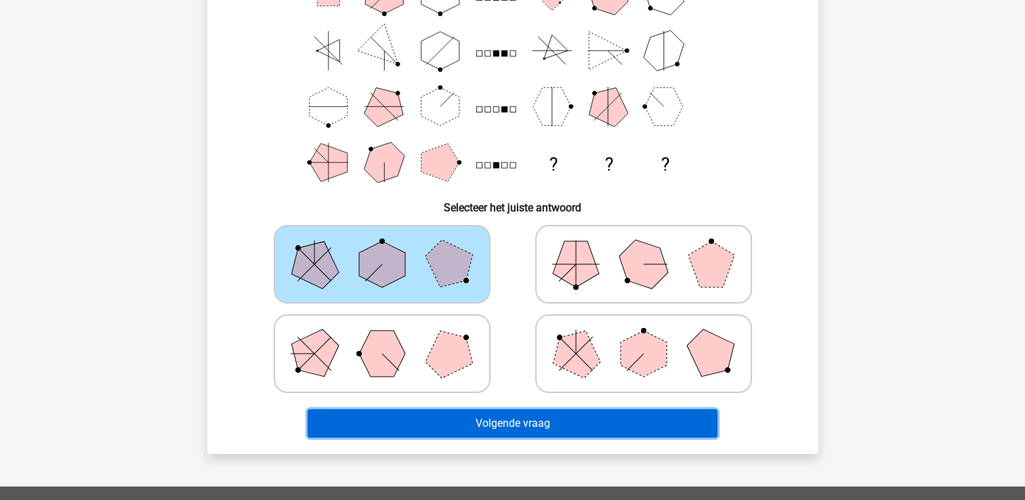
click at [390, 424] on button "Volgende vraag" at bounding box center [513, 423] width 410 height 28
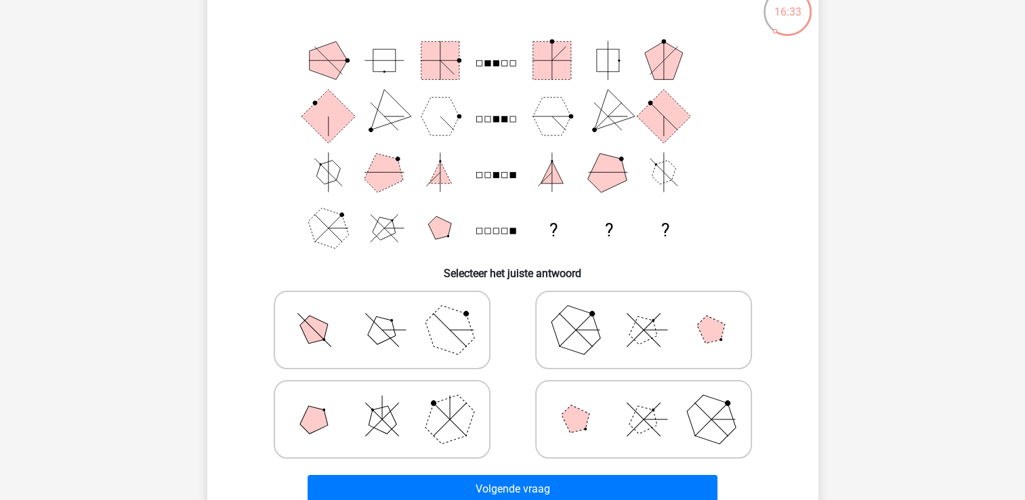
scroll to position [91, 0]
click at [596, 343] on icon at bounding box center [643, 331] width 203 height 68
click at [644, 314] on input "radio" at bounding box center [648, 309] width 9 height 9
radio input "true"
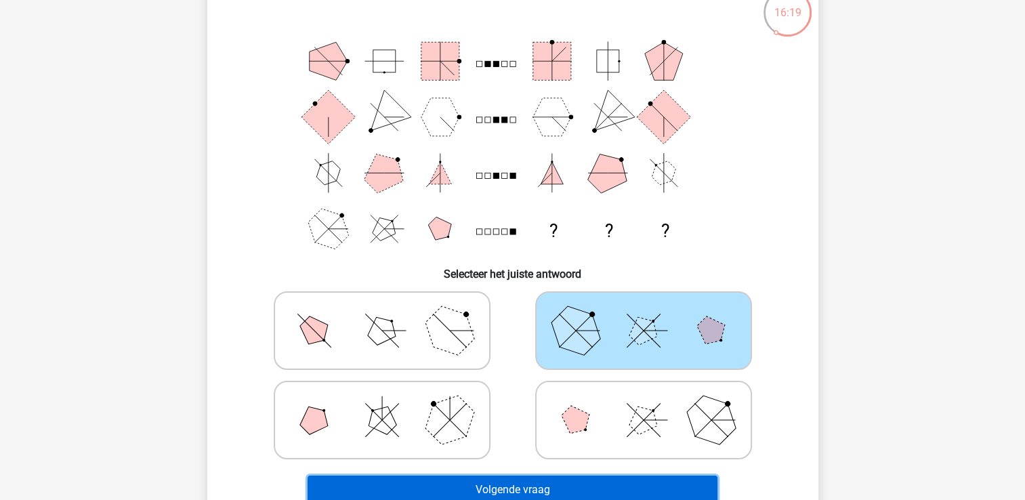
click at [534, 496] on button "Volgende vraag" at bounding box center [513, 490] width 410 height 28
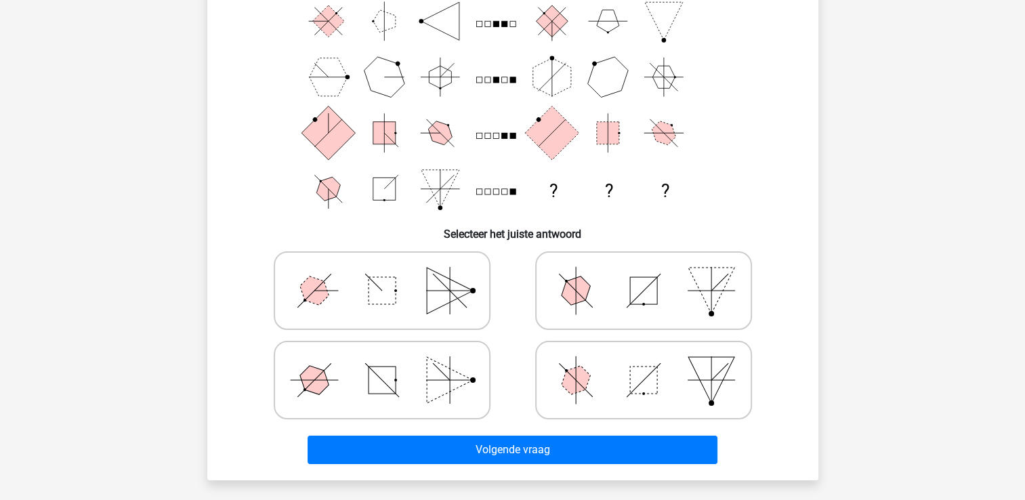
scroll to position [132, 0]
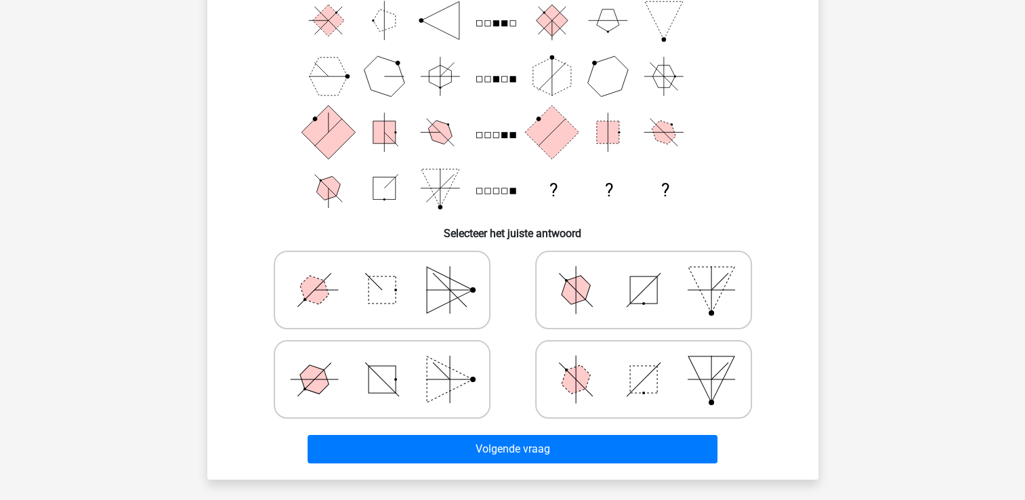
click at [572, 299] on polygon at bounding box center [575, 290] width 39 height 39
click at [644, 273] on input "radio" at bounding box center [648, 268] width 9 height 9
radio input "true"
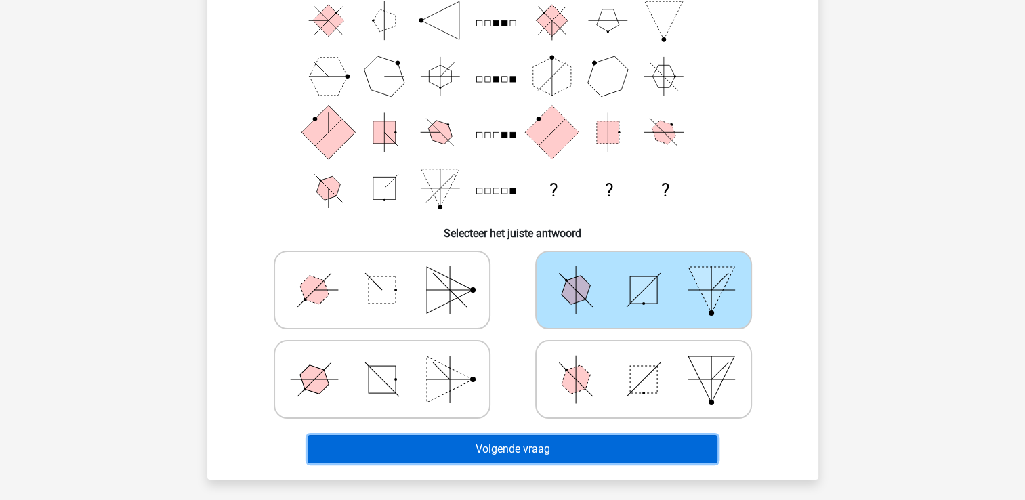
click at [482, 453] on button "Volgende vraag" at bounding box center [513, 449] width 410 height 28
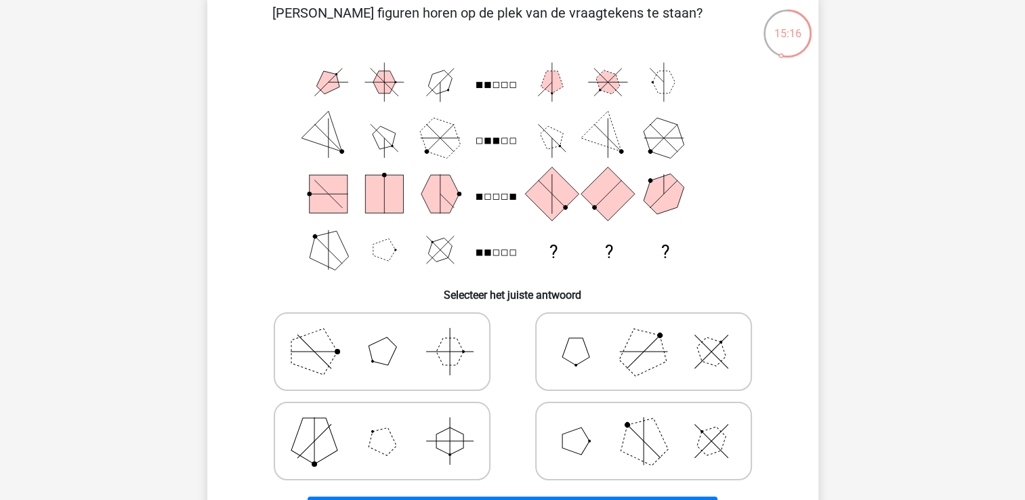
scroll to position [71, 0]
click at [350, 356] on icon at bounding box center [381, 351] width 203 height 68
click at [382, 334] on input "radio" at bounding box center [386, 329] width 9 height 9
radio input "true"
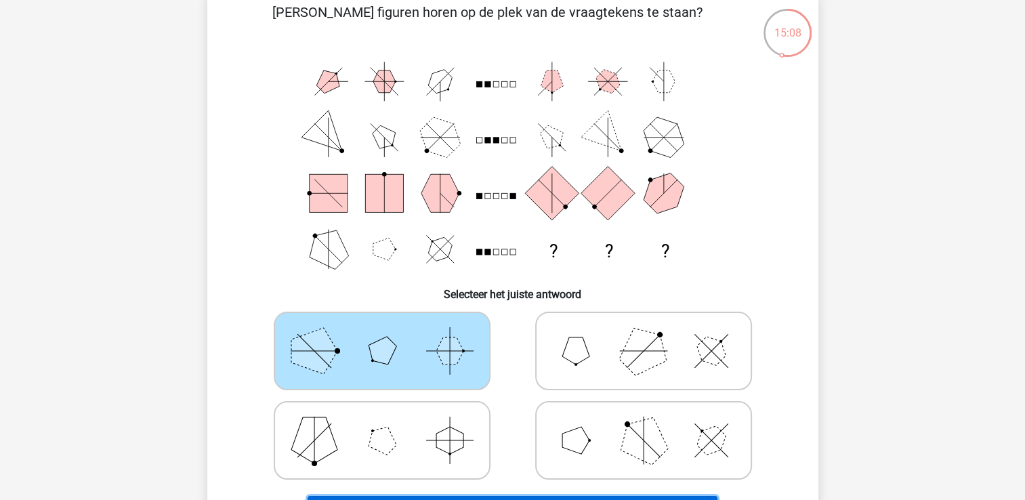
click at [428, 499] on button "Volgende vraag" at bounding box center [513, 510] width 410 height 28
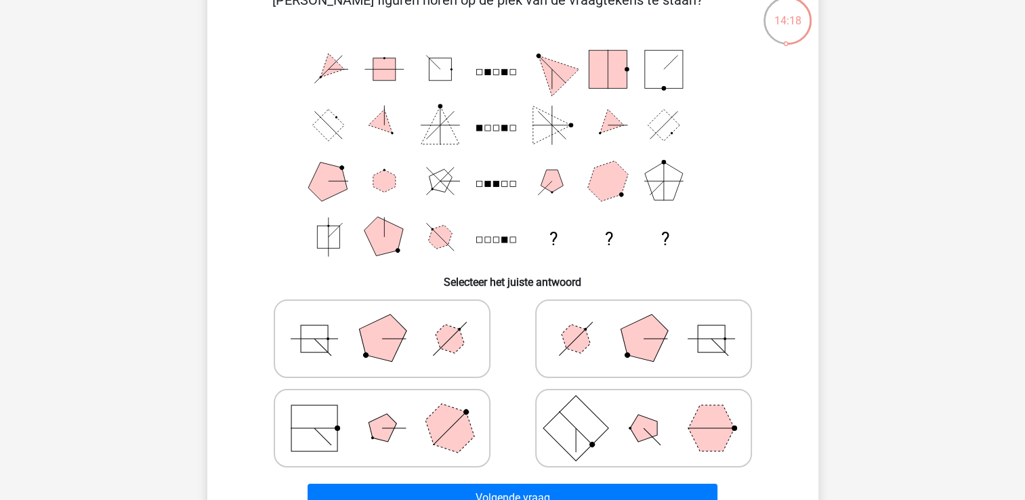
scroll to position [88, 0]
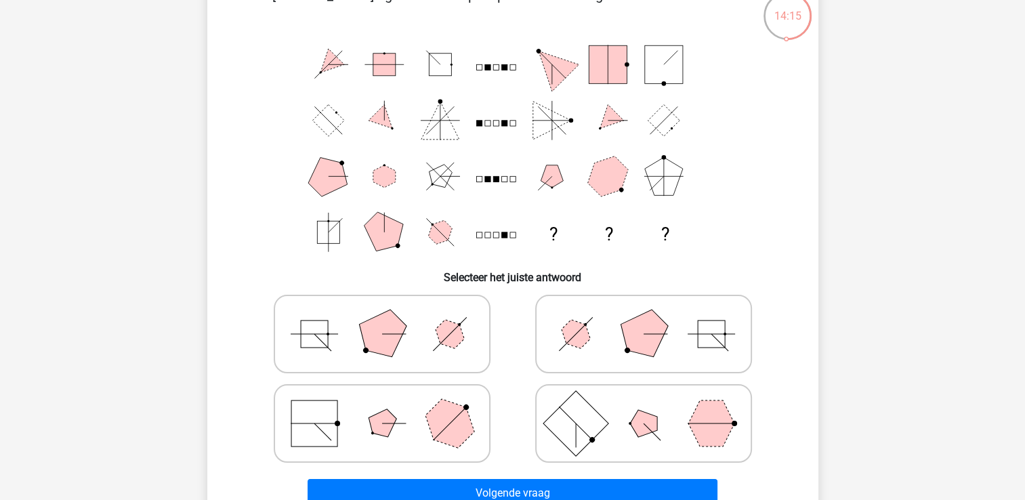
click at [325, 345] on rect at bounding box center [314, 333] width 27 height 27
click at [382, 317] on input "radio" at bounding box center [386, 312] width 9 height 9
radio input "true"
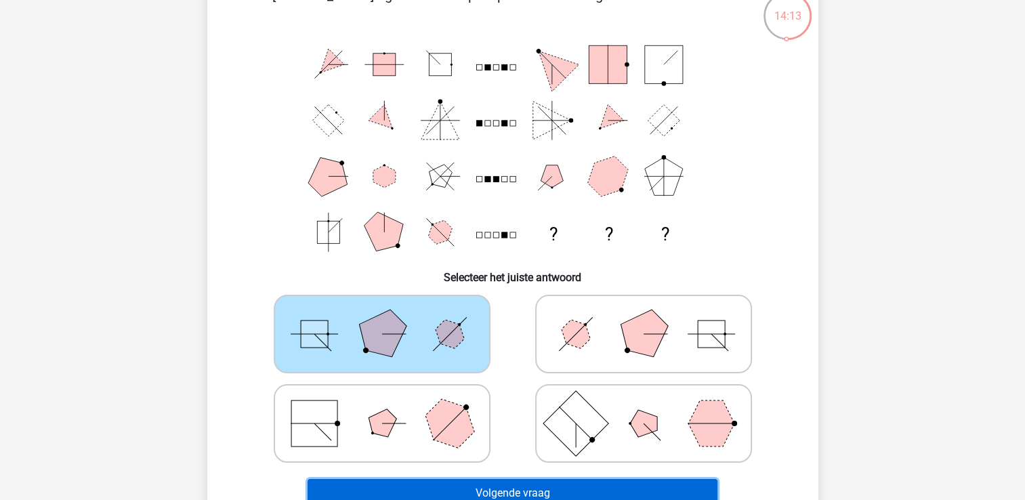
click at [432, 487] on button "Volgende vraag" at bounding box center [513, 493] width 410 height 28
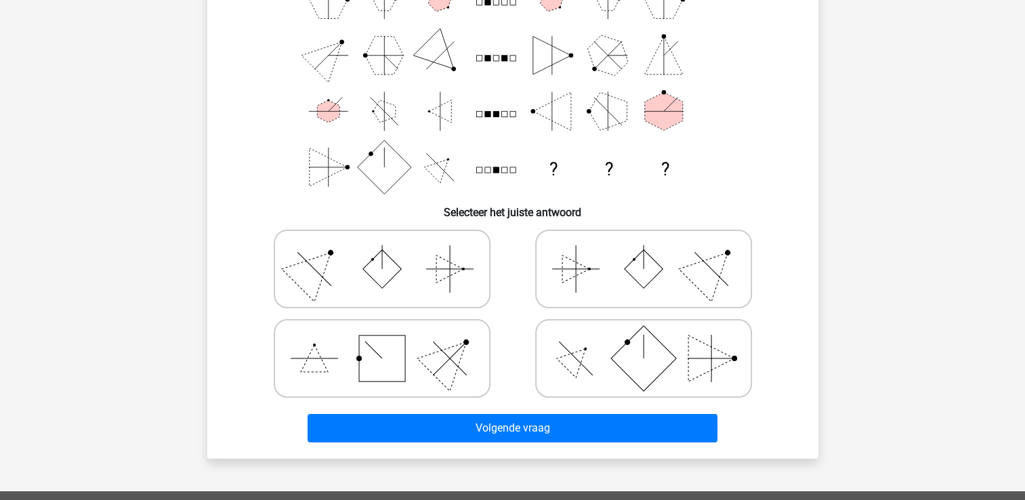
scroll to position [161, 0]
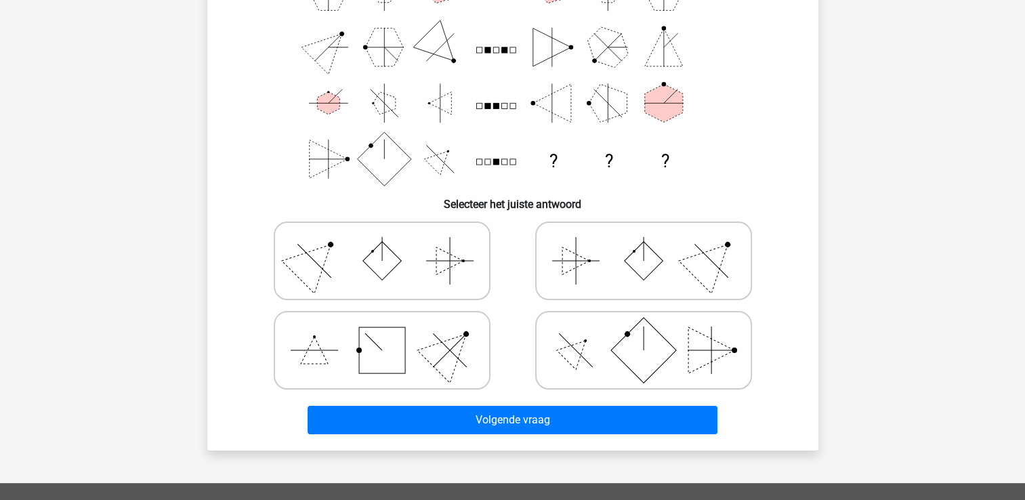
click at [585, 275] on icon at bounding box center [643, 261] width 203 height 68
click at [644, 244] on input "radio" at bounding box center [648, 239] width 9 height 9
radio input "true"
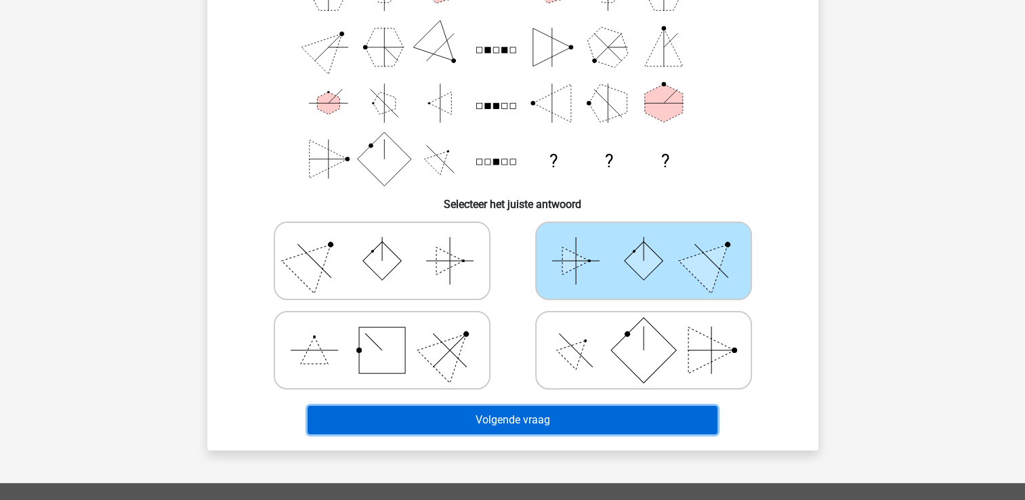
click at [558, 427] on button "Volgende vraag" at bounding box center [513, 420] width 410 height 28
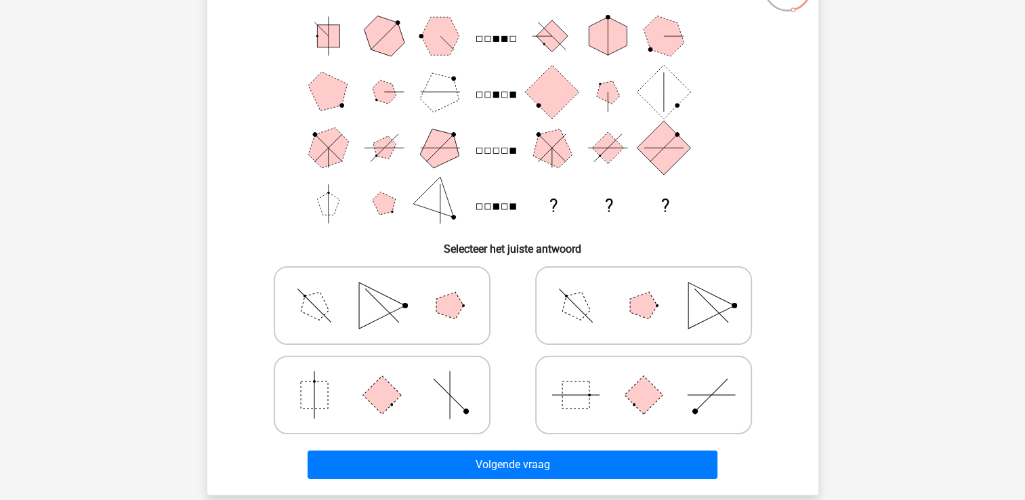
scroll to position [141, 0]
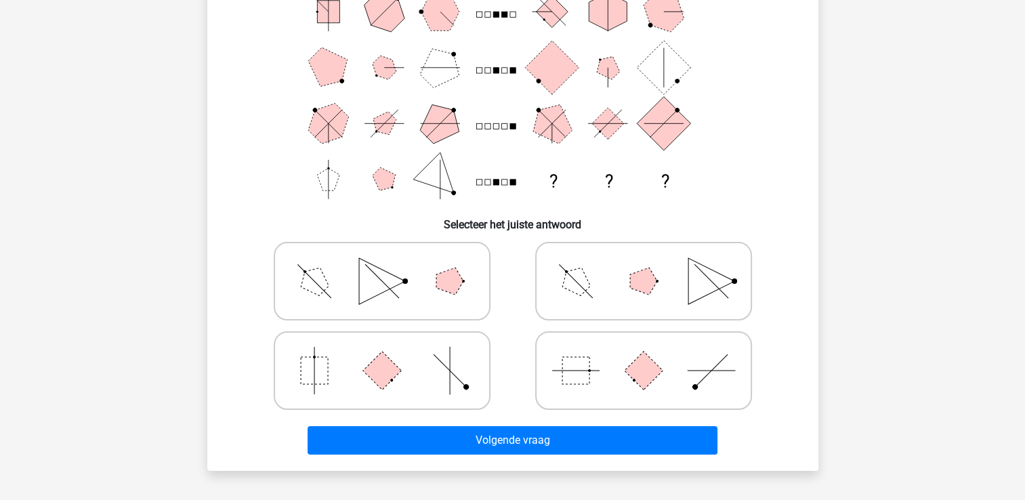
click at [616, 368] on icon at bounding box center [643, 371] width 203 height 68
click at [644, 354] on input "radio" at bounding box center [648, 349] width 9 height 9
radio input "true"
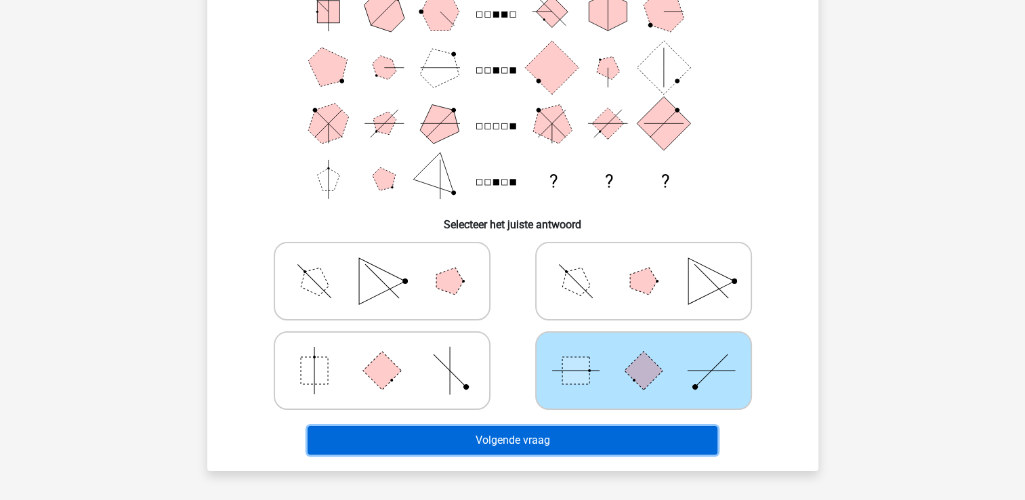
click at [478, 448] on button "Volgende vraag" at bounding box center [513, 440] width 410 height 28
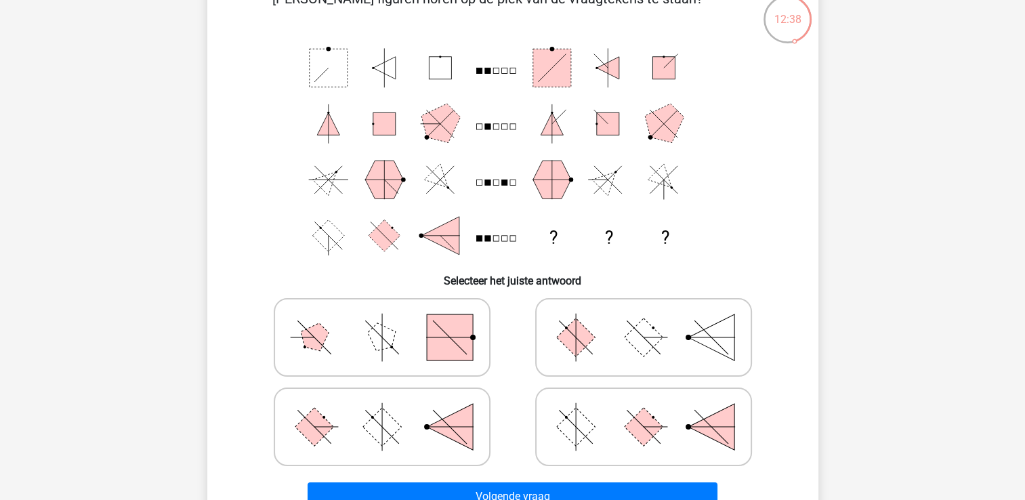
scroll to position [102, 0]
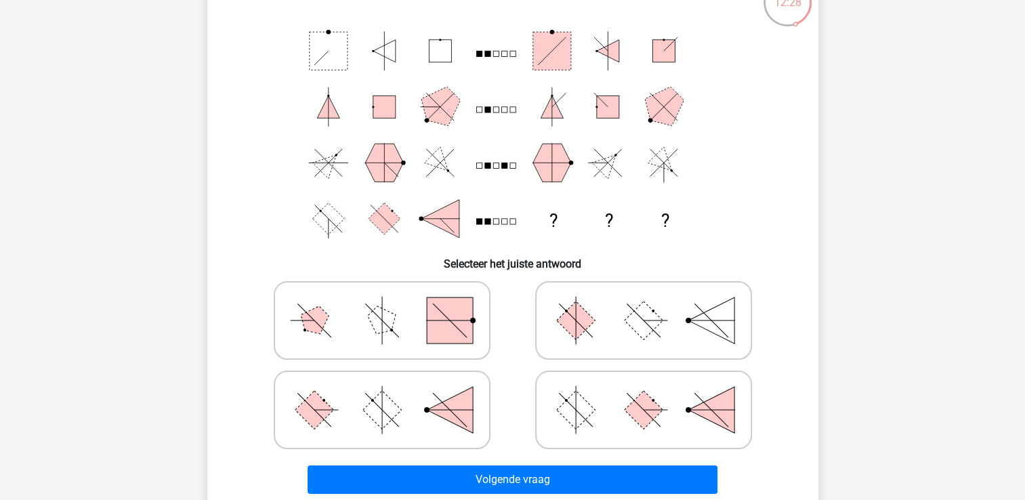
click at [635, 337] on icon at bounding box center [643, 321] width 203 height 68
click at [644, 303] on input "radio" at bounding box center [648, 299] width 9 height 9
radio input "true"
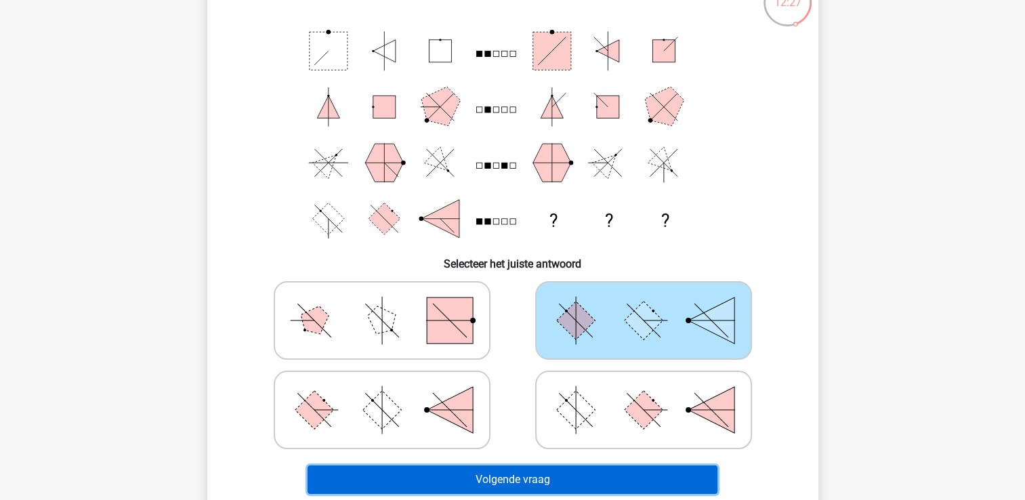
click at [577, 477] on button "Volgende vraag" at bounding box center [513, 479] width 410 height 28
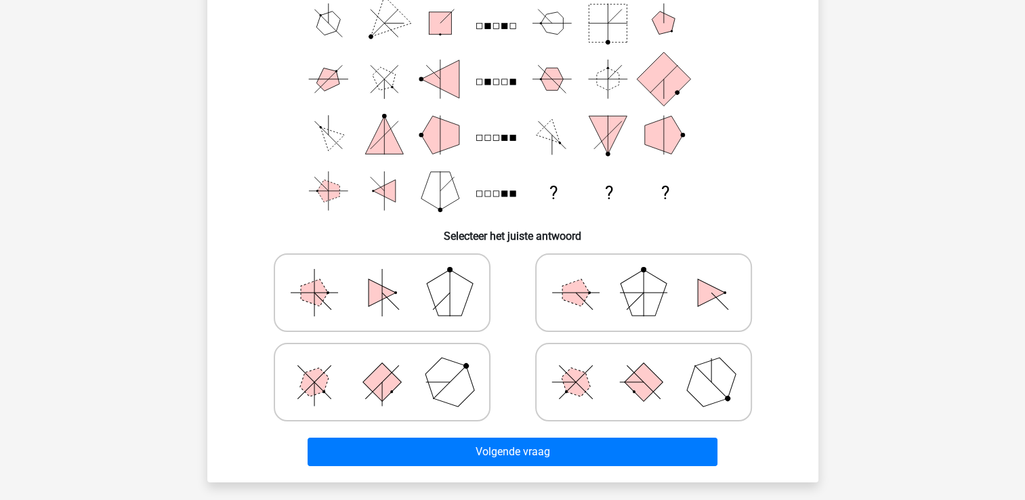
scroll to position [131, 0]
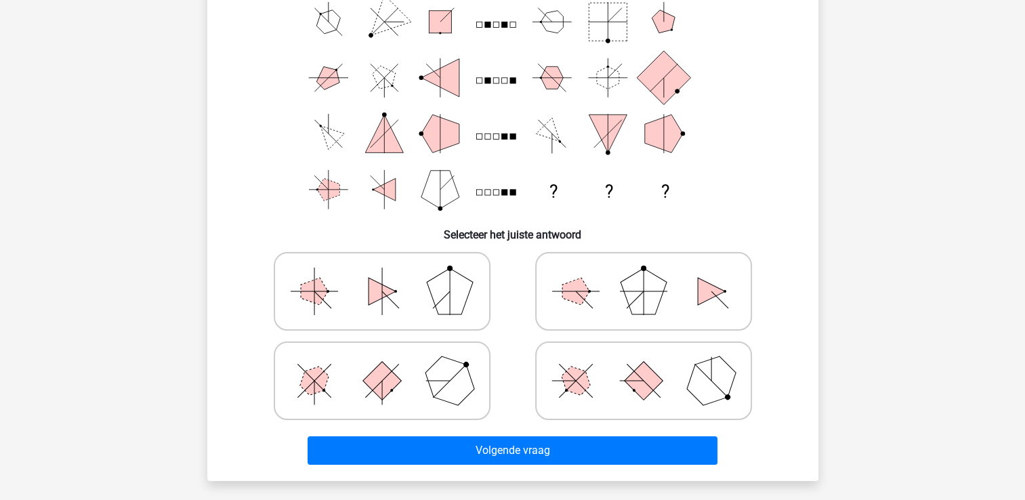
click at [327, 313] on icon at bounding box center [381, 291] width 203 height 68
click at [382, 274] on input "radio" at bounding box center [386, 270] width 9 height 9
radio input "true"
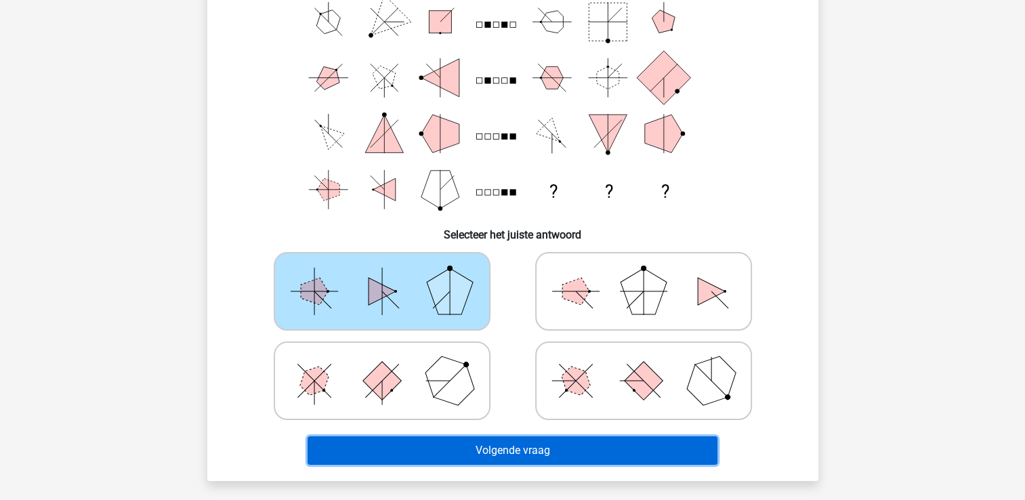
click at [397, 455] on button "Volgende vraag" at bounding box center [513, 450] width 410 height 28
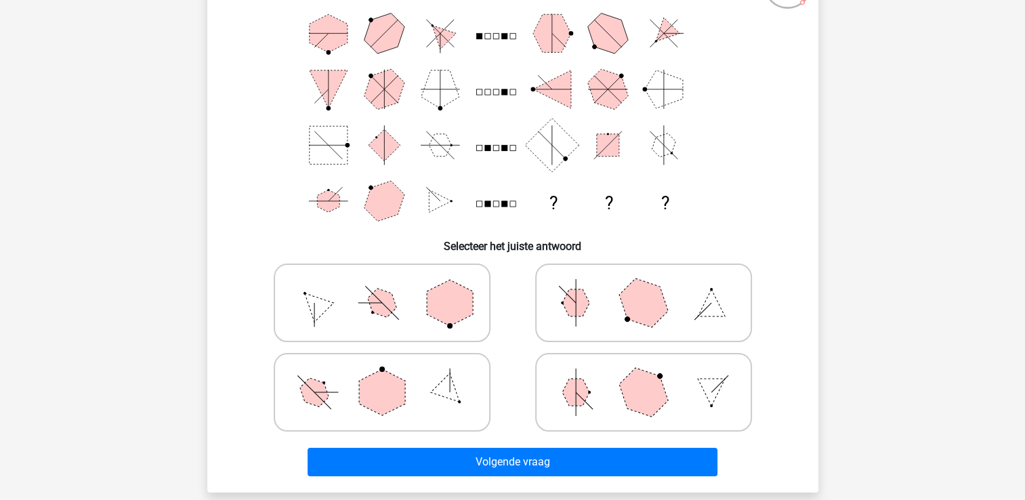
scroll to position [119, 0]
click at [341, 388] on icon at bounding box center [381, 392] width 203 height 68
click at [382, 375] on input "radio" at bounding box center [386, 370] width 9 height 9
radio input "true"
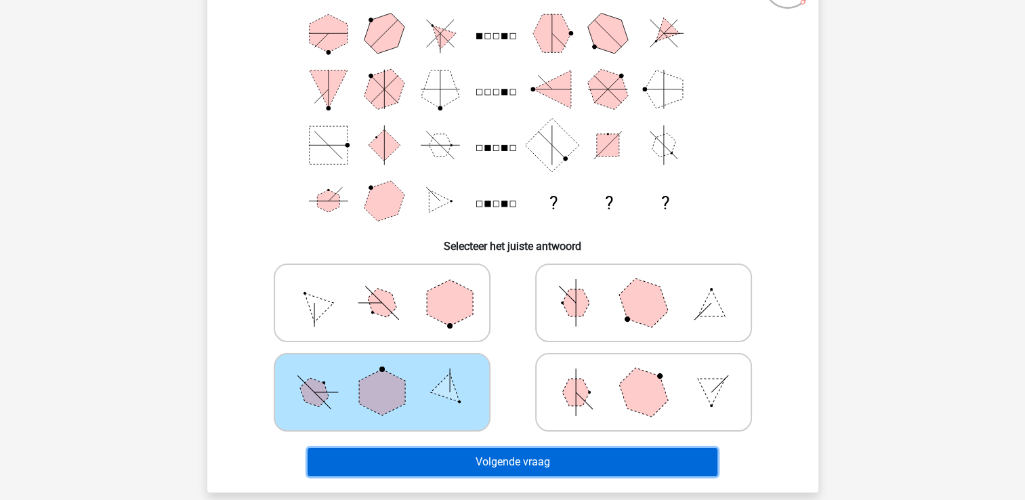
click at [379, 465] on button "Volgende vraag" at bounding box center [513, 462] width 410 height 28
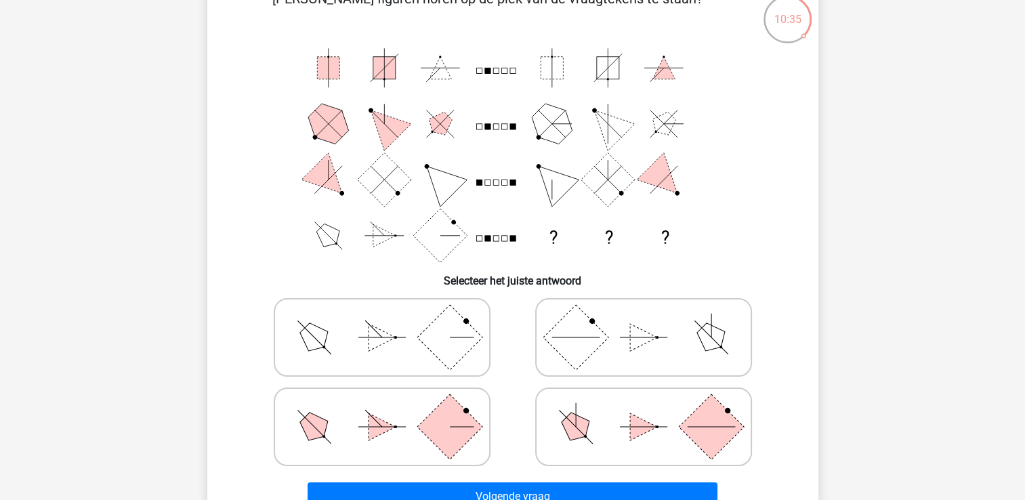
scroll to position [85, 0]
click at [609, 415] on icon at bounding box center [643, 426] width 203 height 68
click at [644, 409] on input "radio" at bounding box center [648, 404] width 9 height 9
radio input "true"
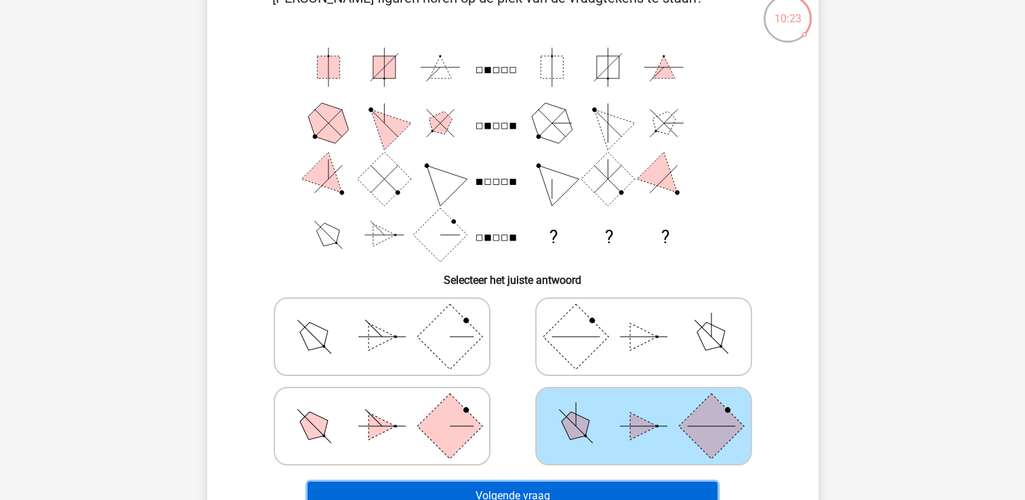
click at [526, 488] on button "Volgende vraag" at bounding box center [513, 496] width 410 height 28
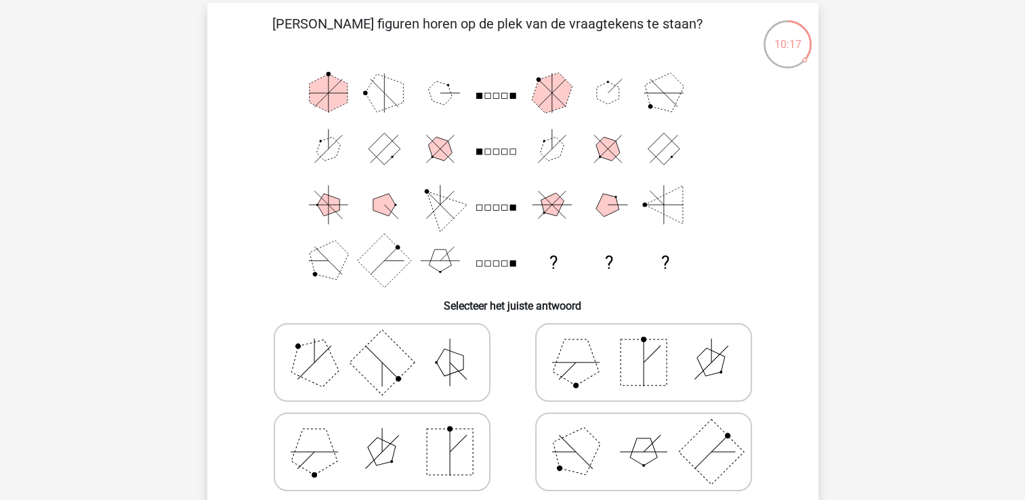
scroll to position [62, 0]
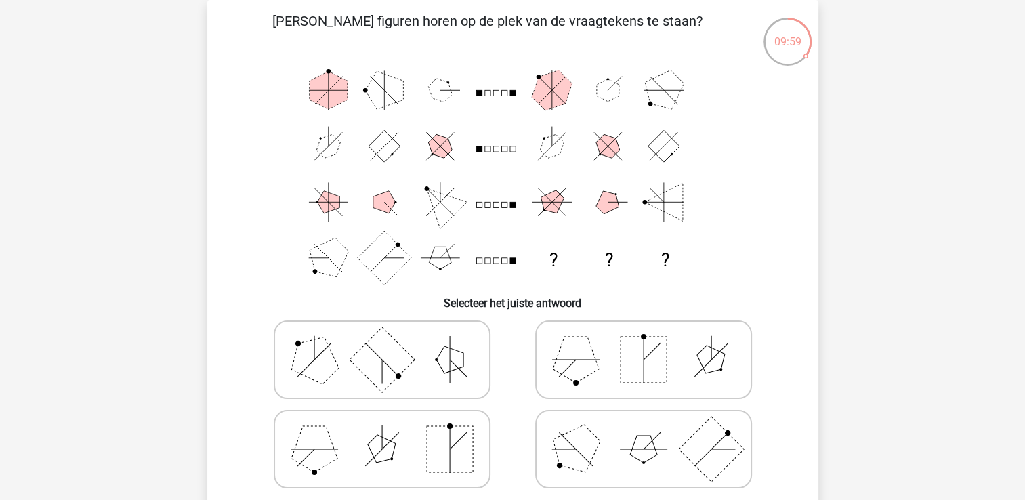
click at [596, 366] on polygon at bounding box center [576, 360] width 46 height 46
click at [644, 343] on input "radio" at bounding box center [648, 338] width 9 height 9
radio input "true"
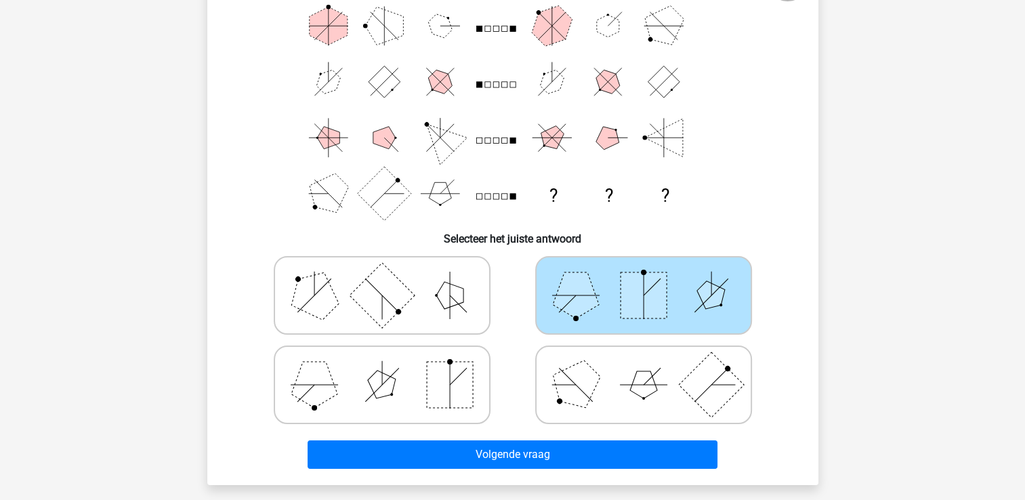
scroll to position [146, 0]
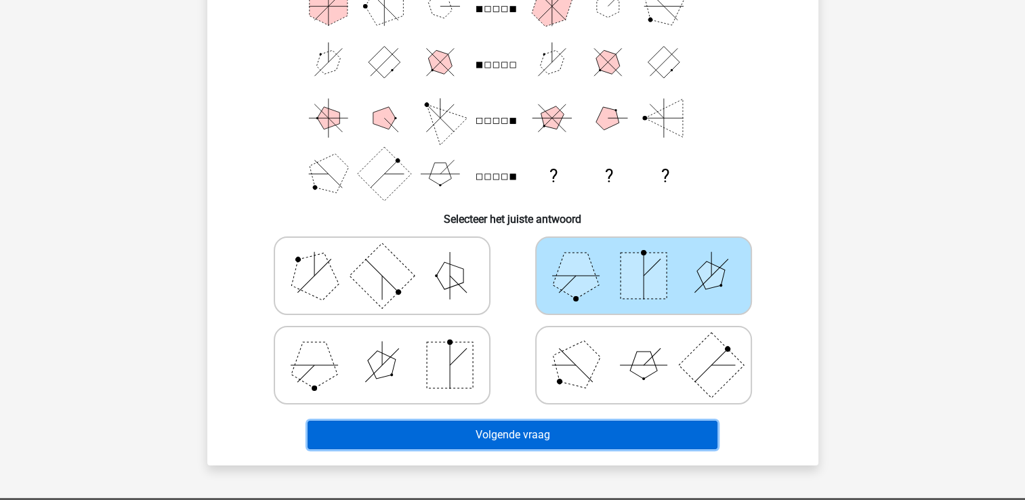
click at [469, 440] on button "Volgende vraag" at bounding box center [513, 435] width 410 height 28
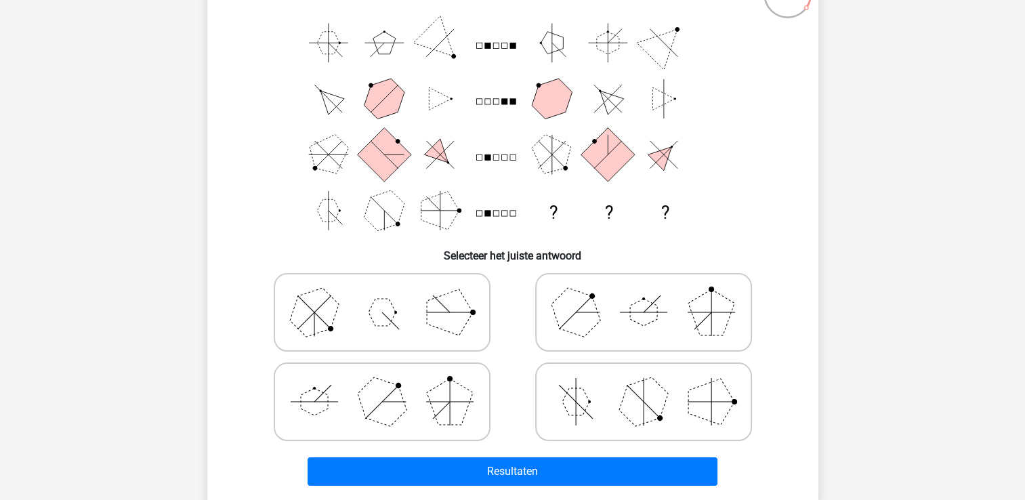
scroll to position [109, 0]
click at [377, 411] on polygon at bounding box center [381, 402] width 65 height 65
click at [382, 385] on input "radio" at bounding box center [386, 381] width 9 height 9
radio input "true"
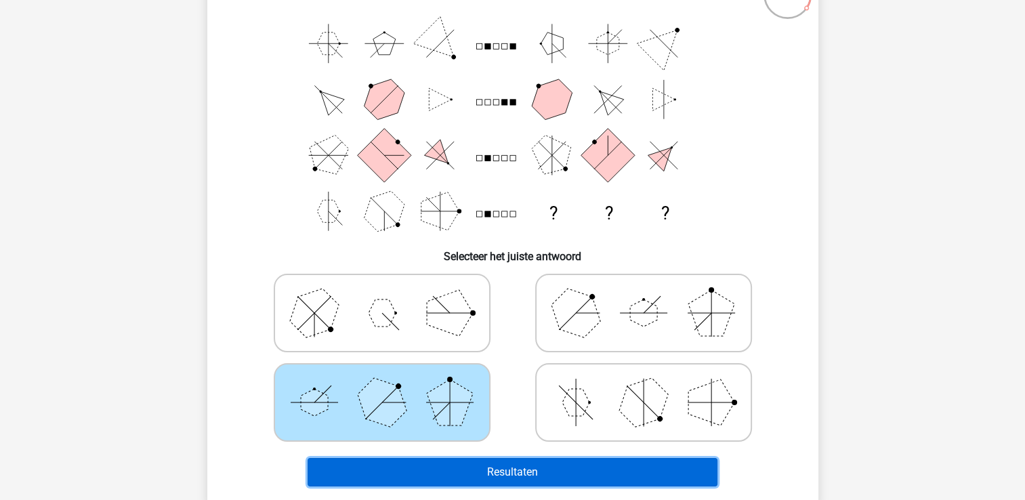
click at [396, 477] on button "Resultaten" at bounding box center [513, 472] width 410 height 28
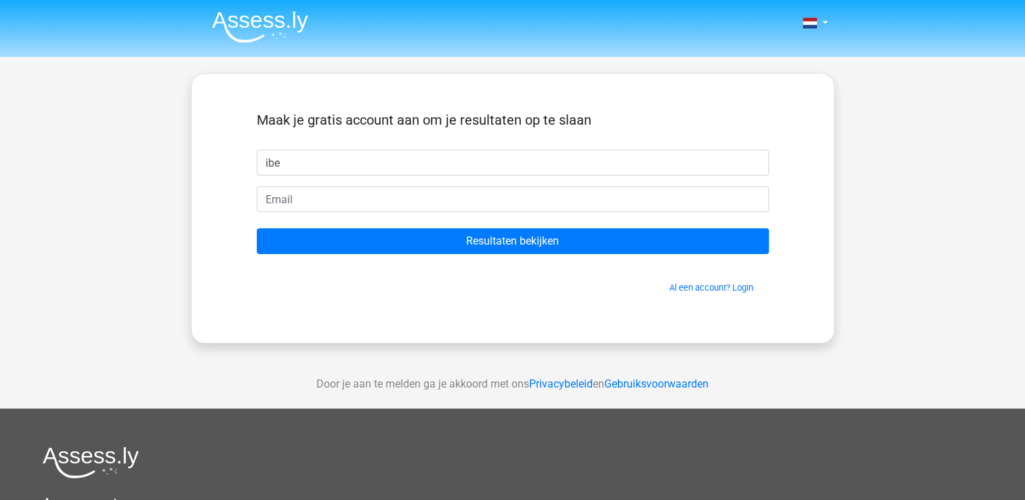
type input "ibe"
click at [699, 295] on div "Maak je gratis account aan om je resultaten op te slaan ibe Resultaten bekijken…" at bounding box center [512, 208] width 577 height 204
click at [694, 289] on link "Al een account? Login" at bounding box center [711, 287] width 84 height 10
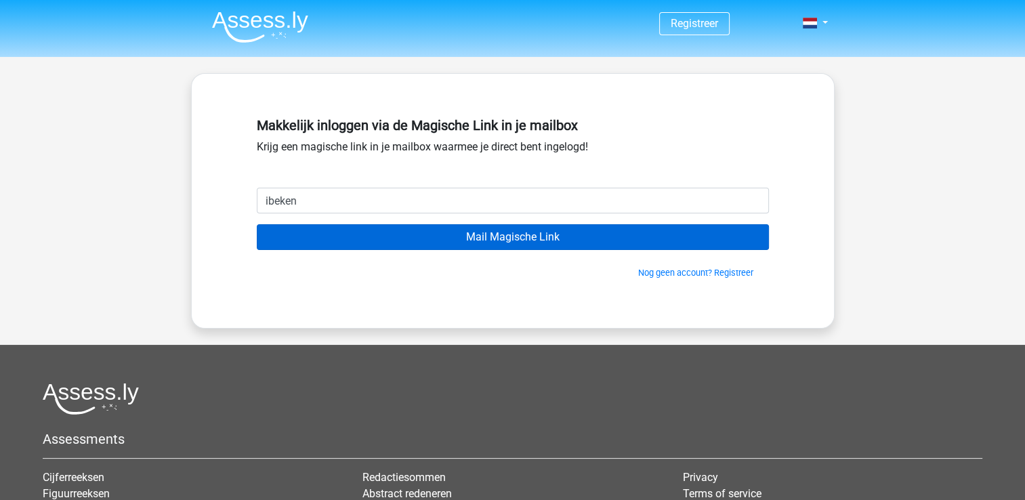
type input "[EMAIL_ADDRESS][DOMAIN_NAME]"
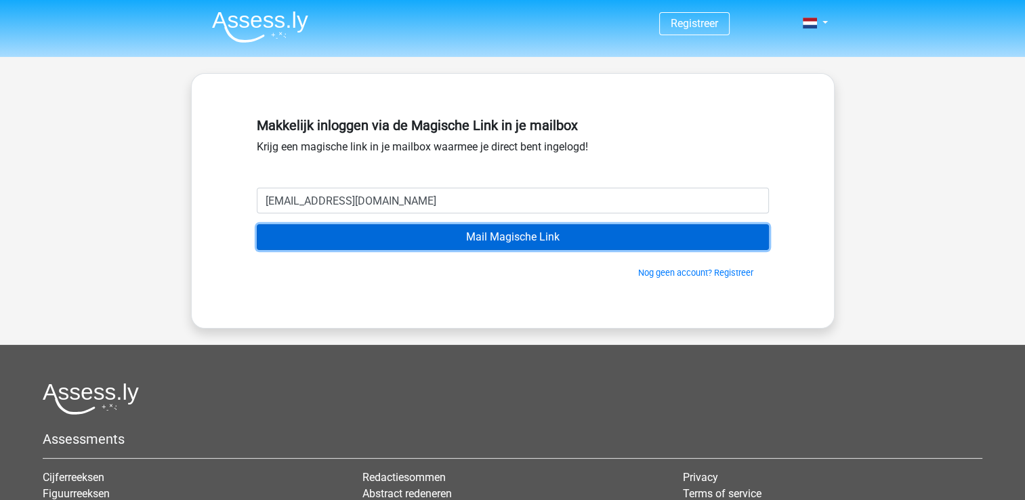
click at [391, 243] on input "Mail Magische Link" at bounding box center [513, 237] width 512 height 26
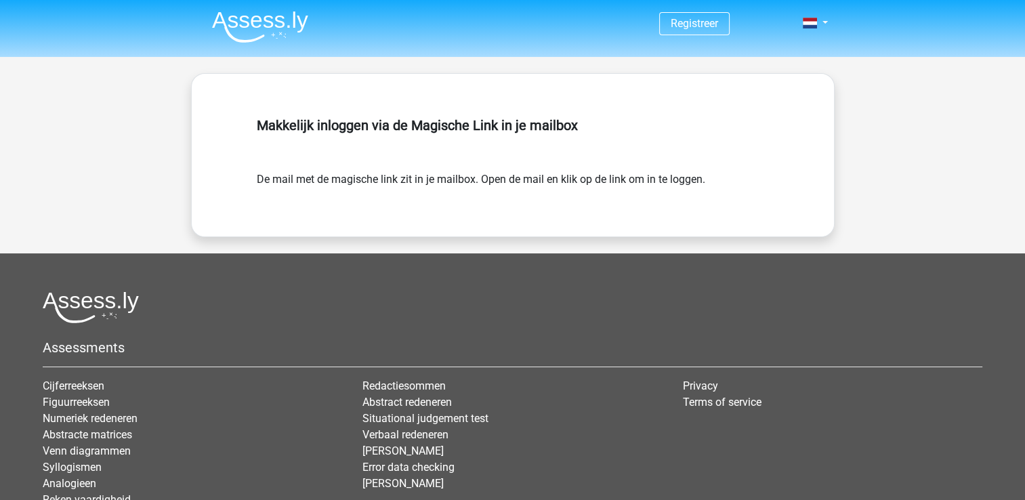
click at [253, 15] on img at bounding box center [260, 27] width 96 height 32
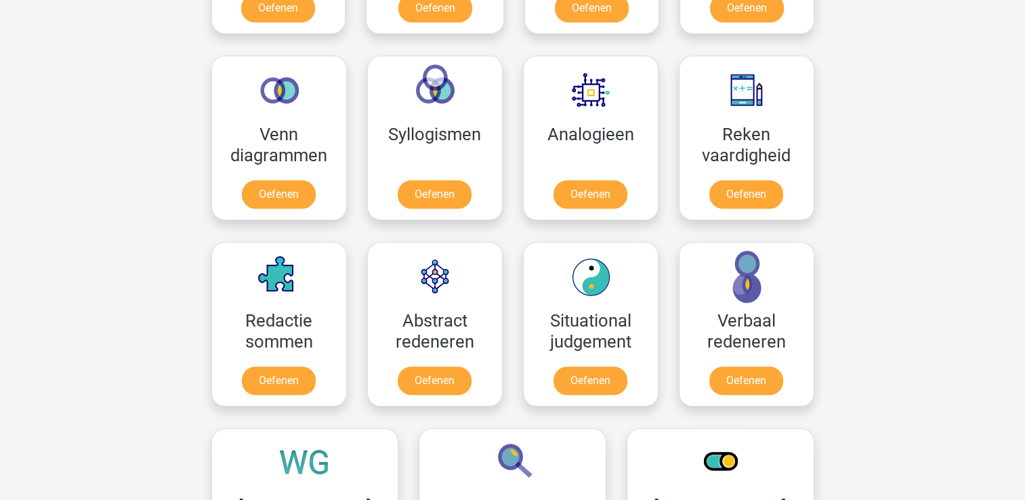
scroll to position [767, 0]
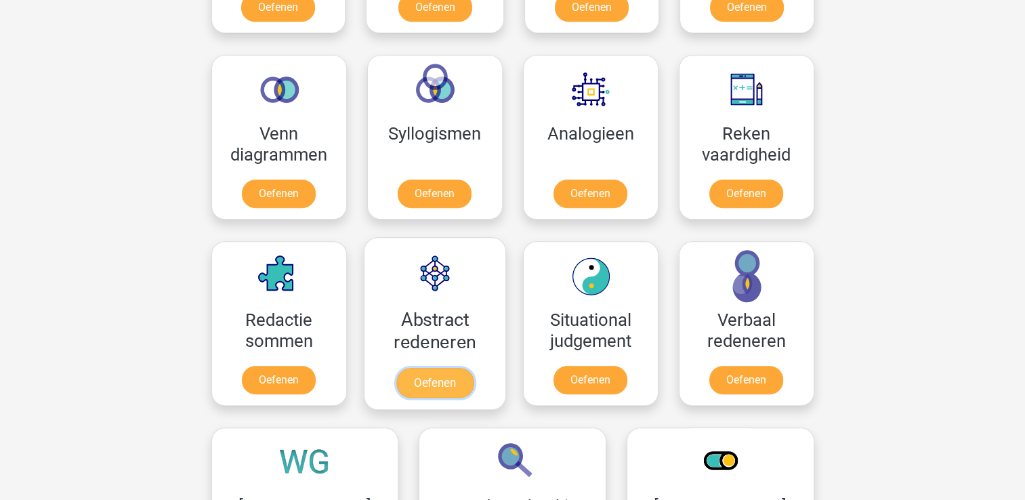
click at [440, 392] on link "Oefenen" at bounding box center [434, 383] width 77 height 30
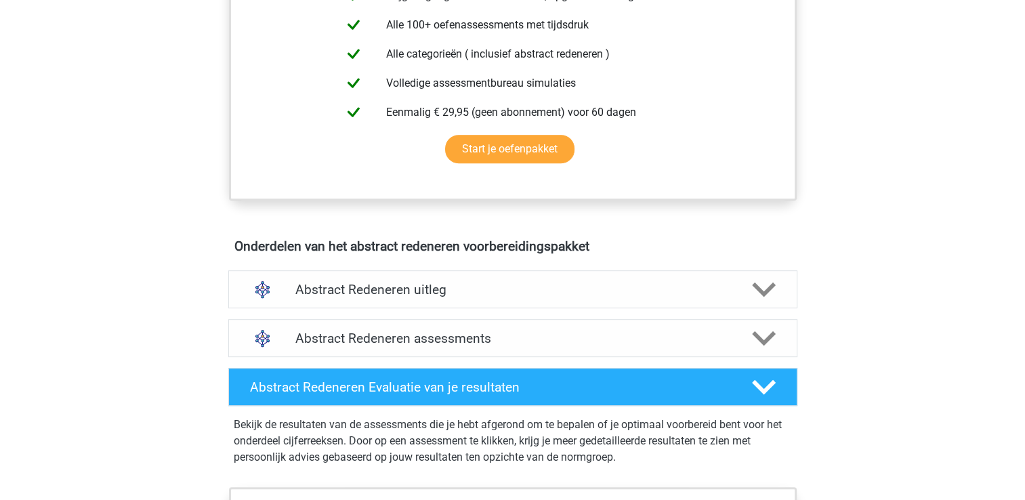
scroll to position [574, 0]
click at [730, 337] on div "Abstract Redeneren assessments" at bounding box center [512, 339] width 455 height 16
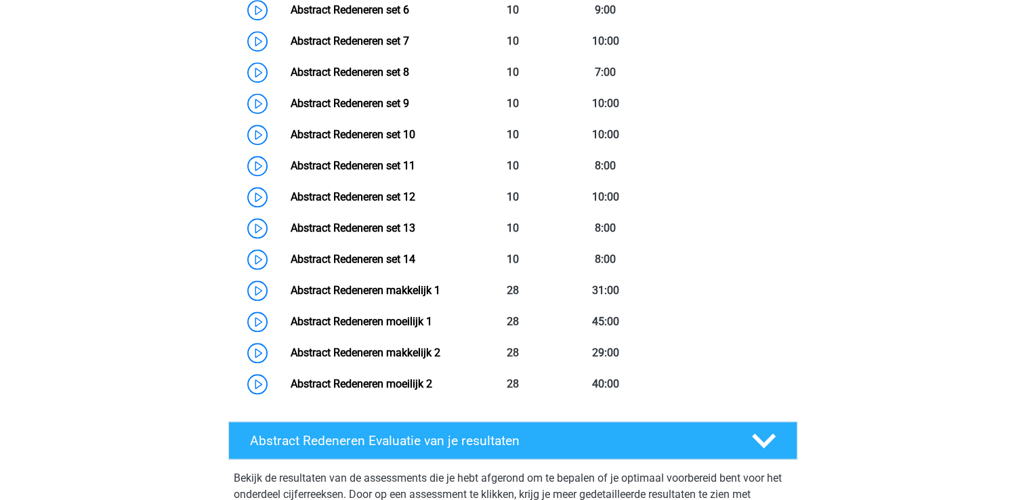
scroll to position [1181, 0]
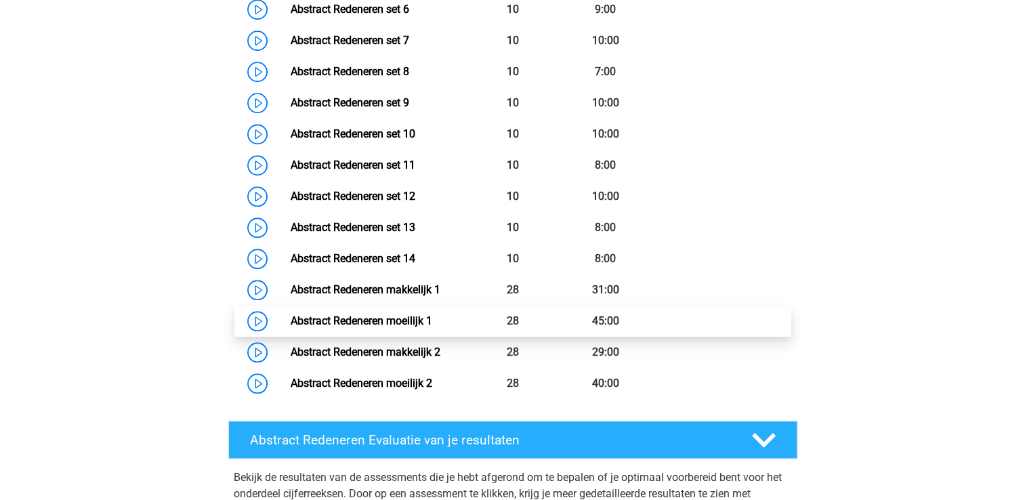
click at [394, 327] on link "Abstract Redeneren moeilijk 1" at bounding box center [362, 320] width 142 height 13
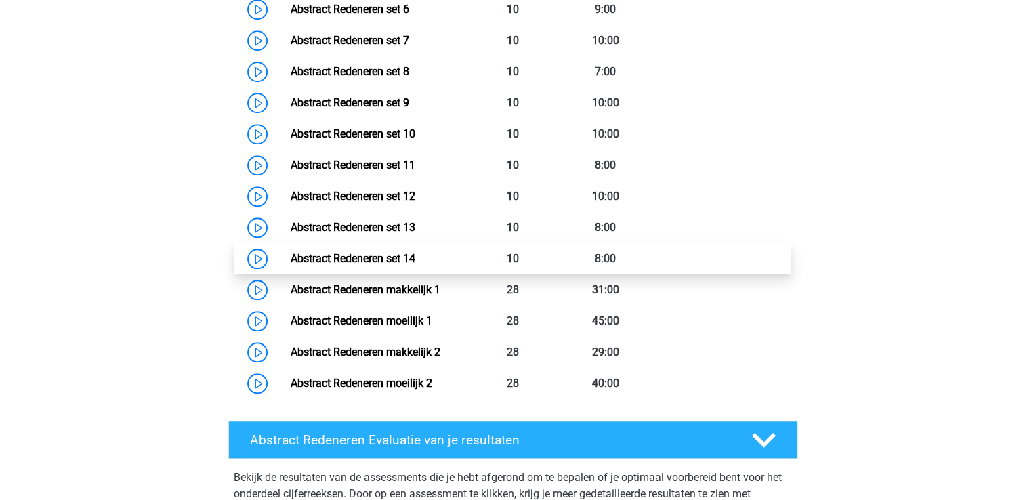
click at [387, 256] on link "Abstract Redeneren set 14" at bounding box center [353, 258] width 125 height 13
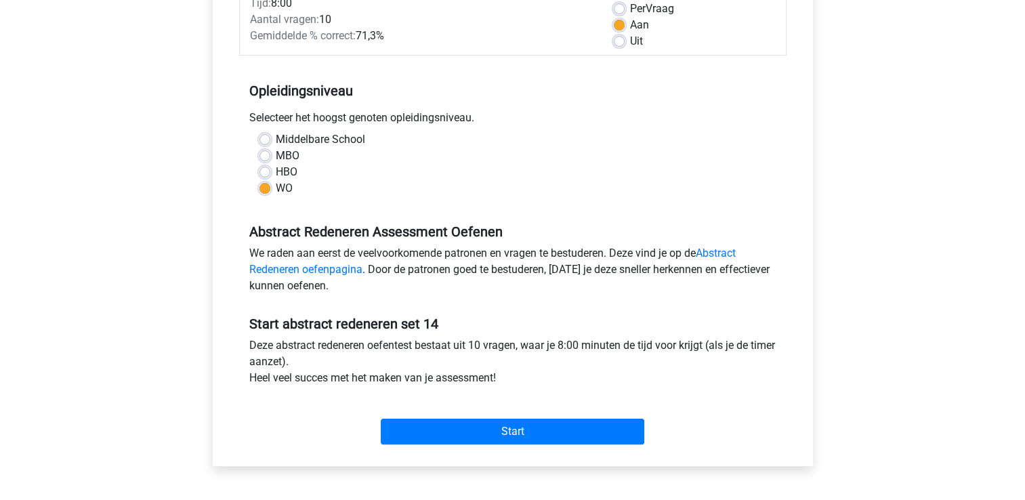
scroll to position [217, 0]
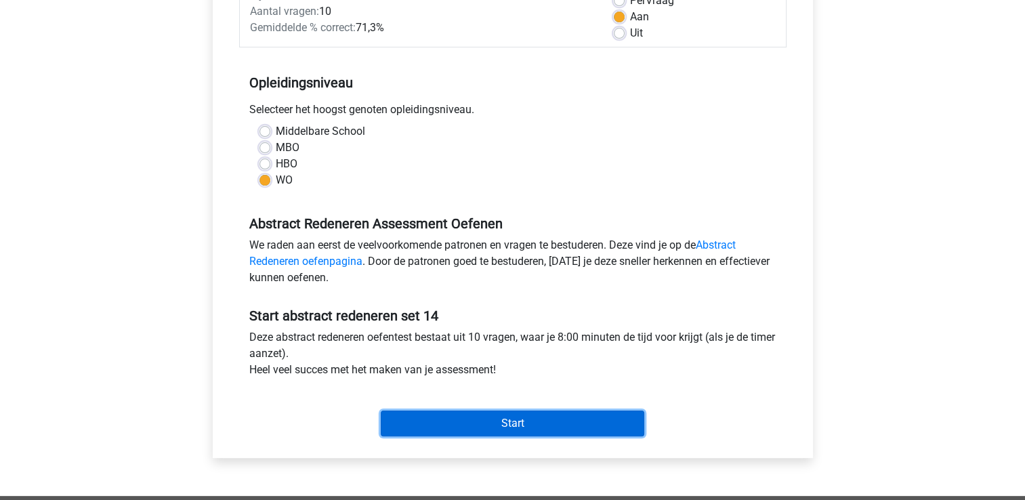
click at [534, 432] on input "Start" at bounding box center [513, 424] width 264 height 26
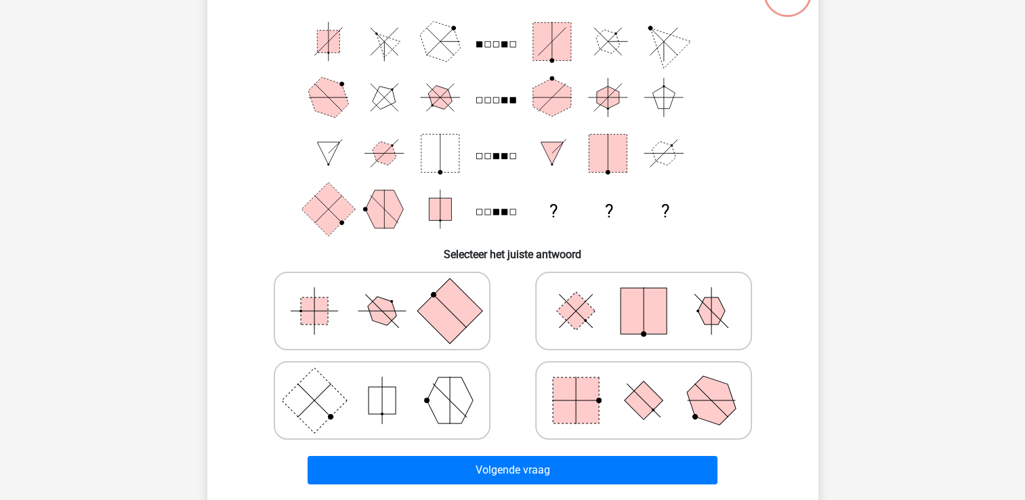
scroll to position [117, 0]
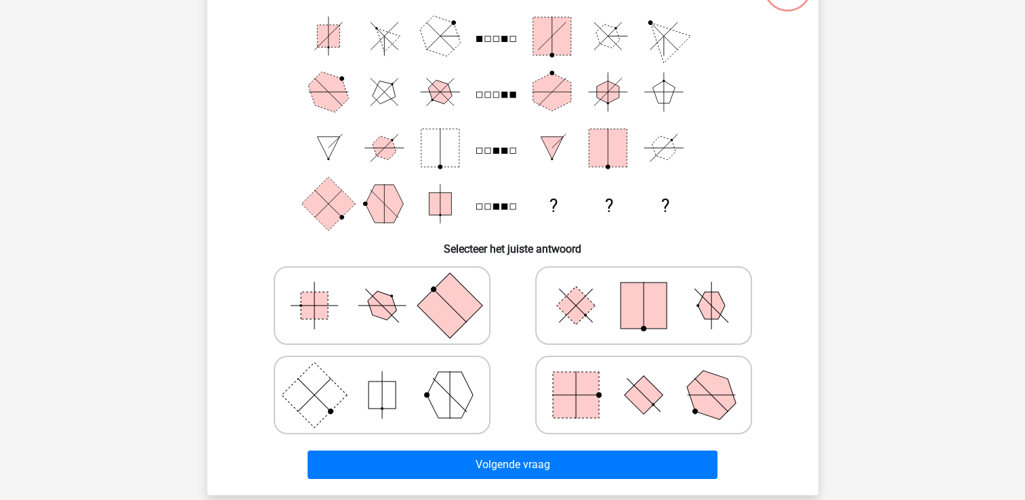
click at [375, 395] on rect at bounding box center [382, 394] width 27 height 27
click at [382, 378] on input "radio" at bounding box center [386, 373] width 9 height 9
radio input "true"
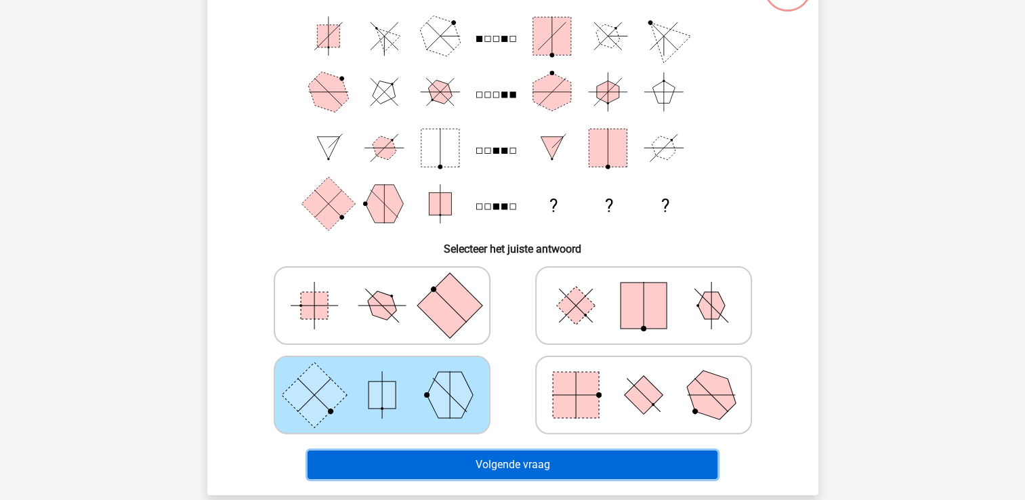
click at [400, 459] on button "Volgende vraag" at bounding box center [513, 465] width 410 height 28
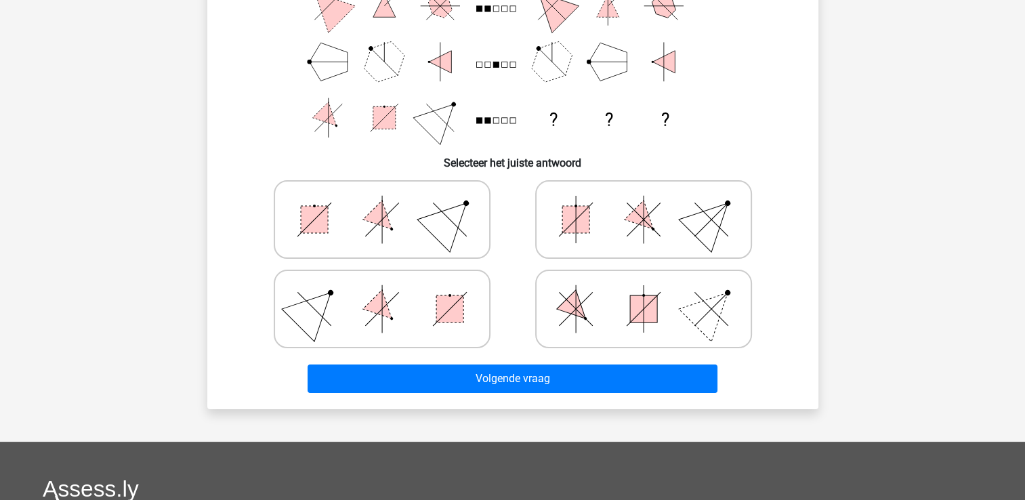
scroll to position [194, 0]
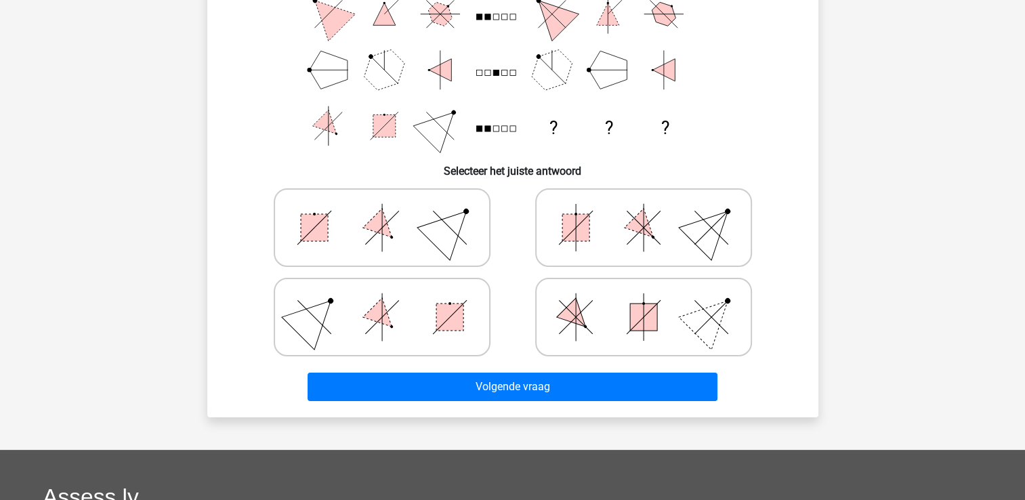
click at [630, 335] on icon at bounding box center [643, 317] width 203 height 68
click at [644, 300] on input "radio" at bounding box center [648, 295] width 9 height 9
radio input "true"
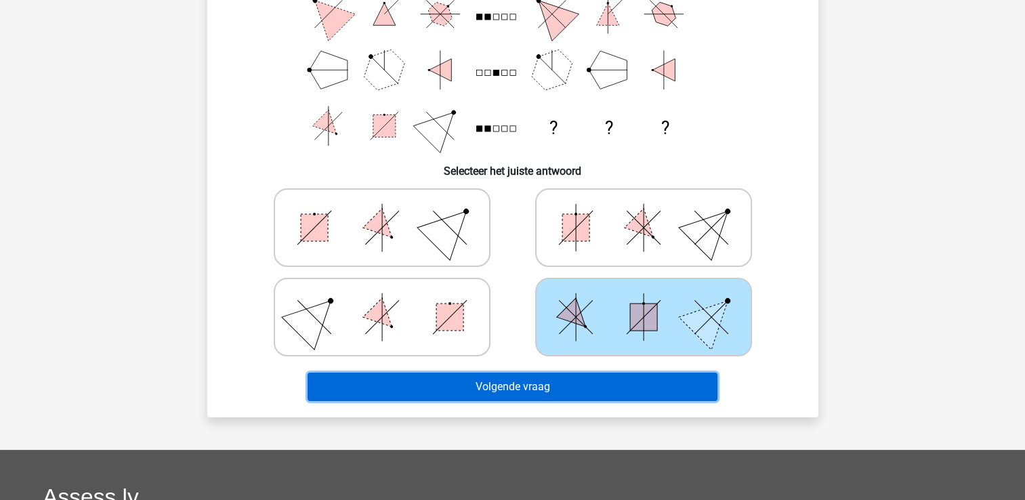
click at [572, 384] on button "Volgende vraag" at bounding box center [513, 387] width 410 height 28
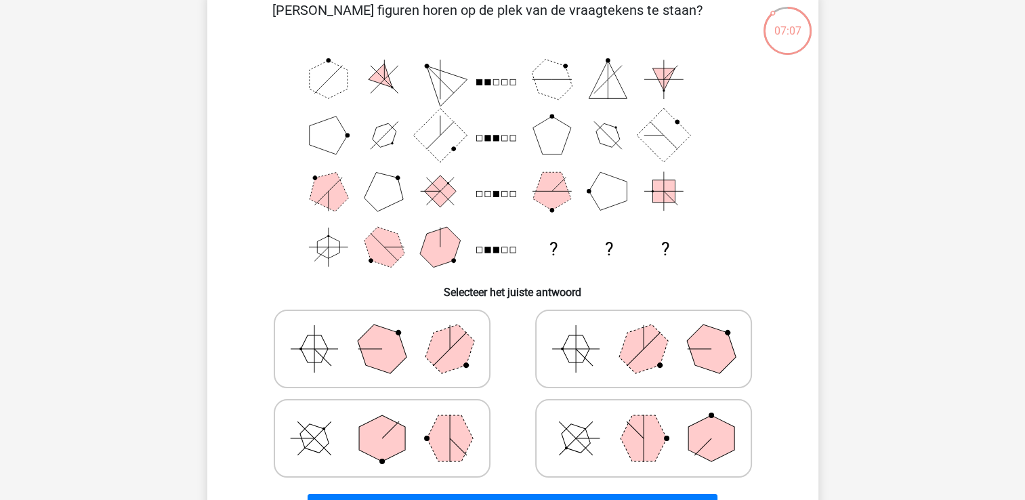
scroll to position [74, 0]
click at [629, 356] on polygon at bounding box center [642, 348] width 65 height 65
click at [644, 331] on input "radio" at bounding box center [648, 326] width 9 height 9
radio input "true"
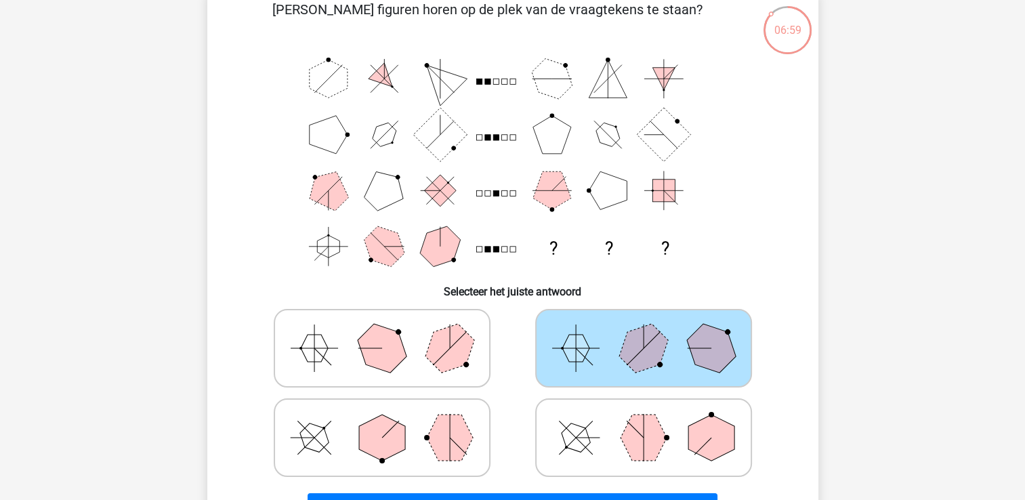
scroll to position [124, 0]
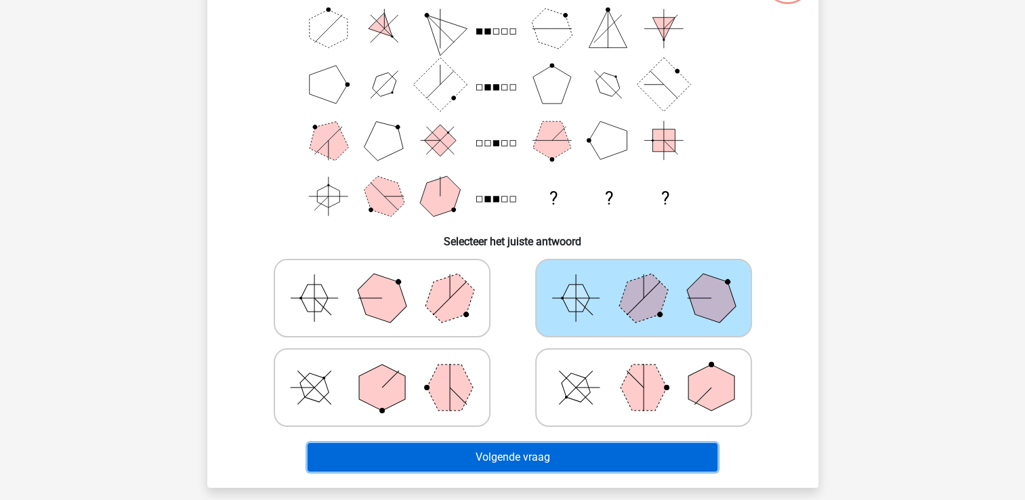
click at [516, 454] on button "Volgende vraag" at bounding box center [513, 457] width 410 height 28
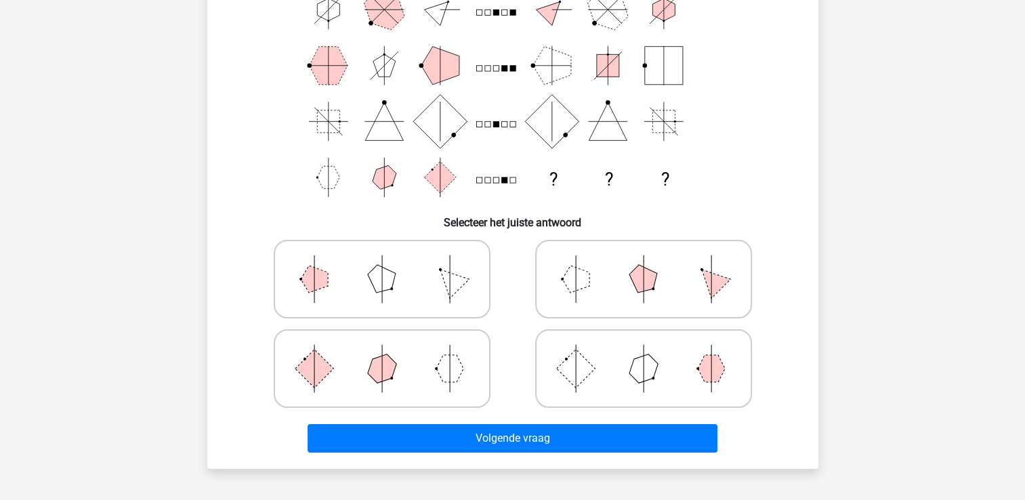
scroll to position [156, 0]
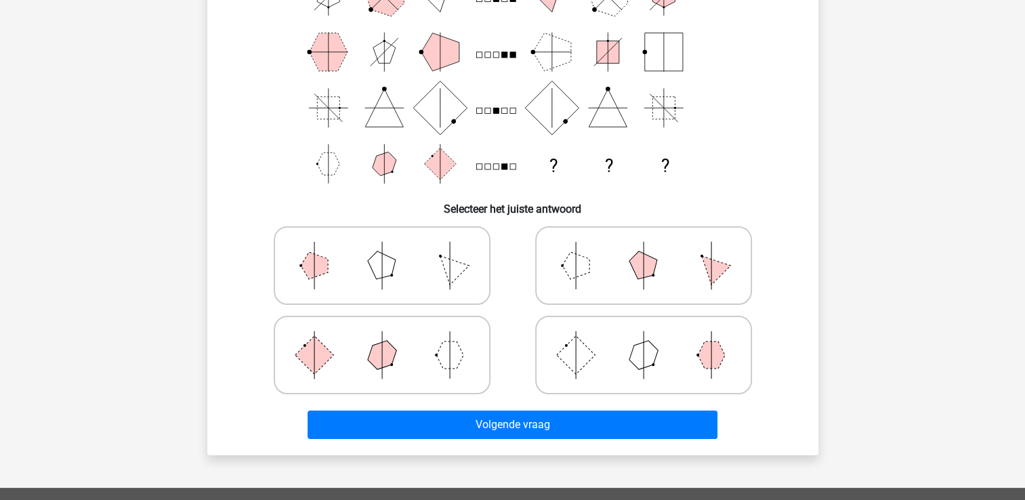
click at [574, 273] on polygon at bounding box center [575, 265] width 27 height 27
click at [644, 249] on input "radio" at bounding box center [648, 244] width 9 height 9
radio input "true"
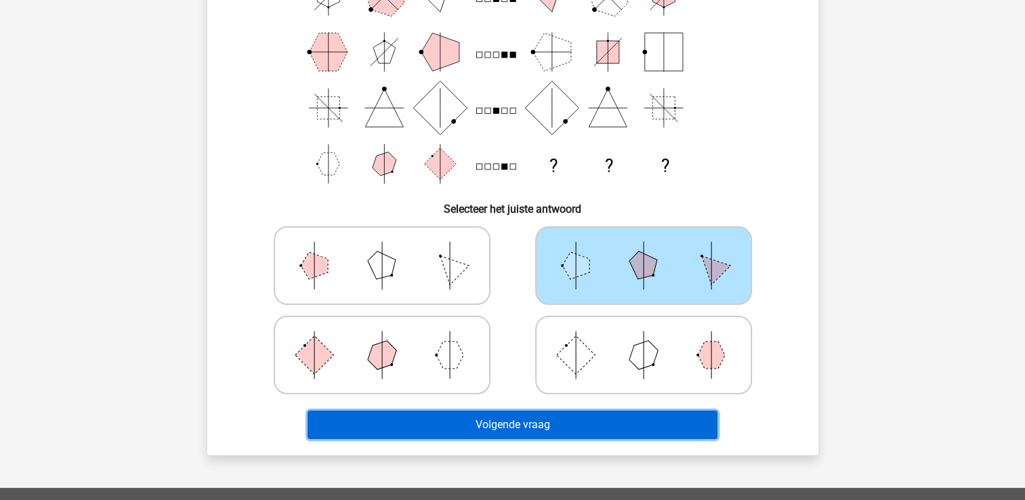
click at [523, 424] on button "Volgende vraag" at bounding box center [513, 425] width 410 height 28
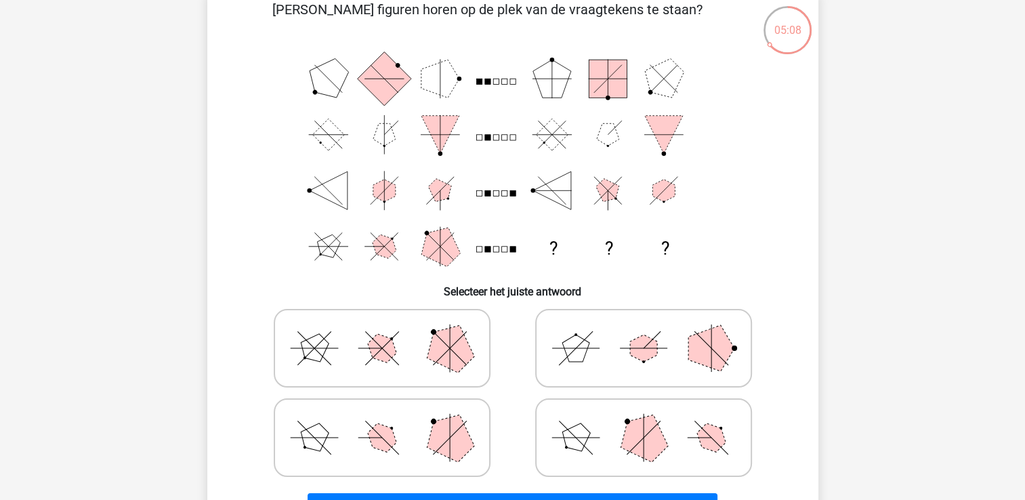
scroll to position [73, 0]
click at [638, 436] on polygon at bounding box center [642, 438] width 65 height 65
click at [644, 421] on input "radio" at bounding box center [648, 417] width 9 height 9
radio input "true"
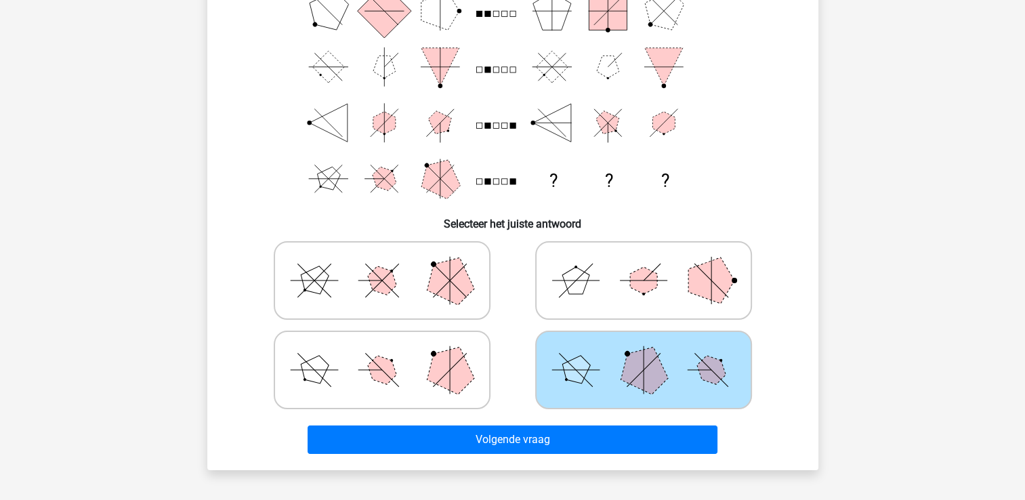
scroll to position [143, 0]
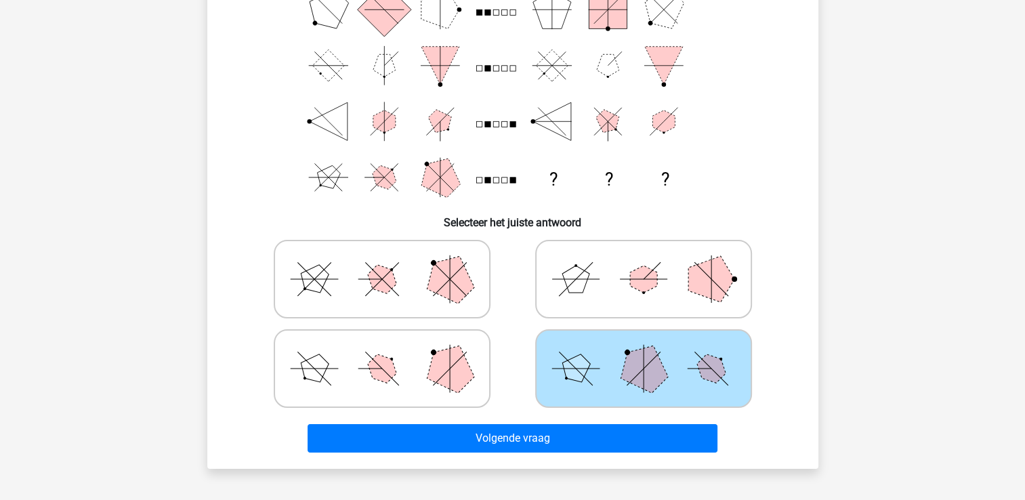
click at [417, 373] on icon at bounding box center [381, 369] width 203 height 68
click at [391, 352] on input "radio" at bounding box center [386, 347] width 9 height 9
radio input "true"
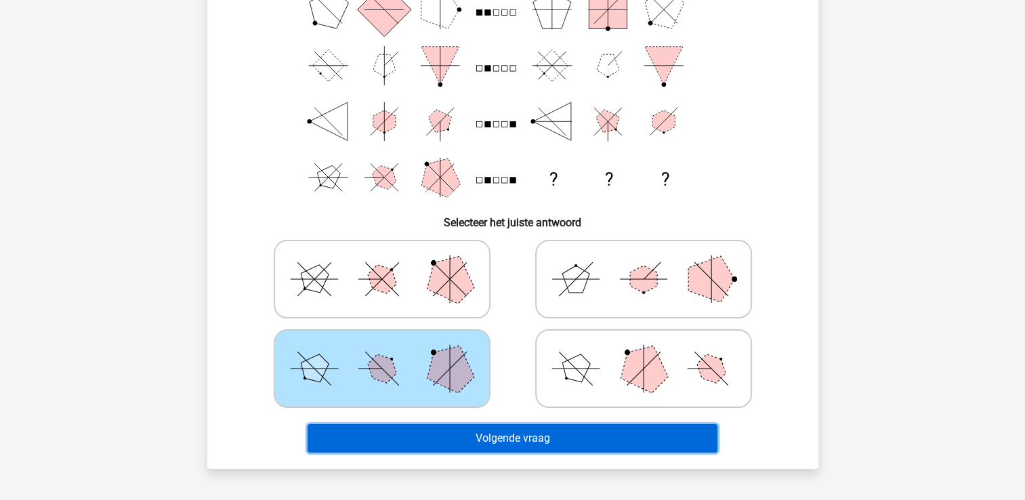
click at [421, 429] on button "Volgende vraag" at bounding box center [513, 438] width 410 height 28
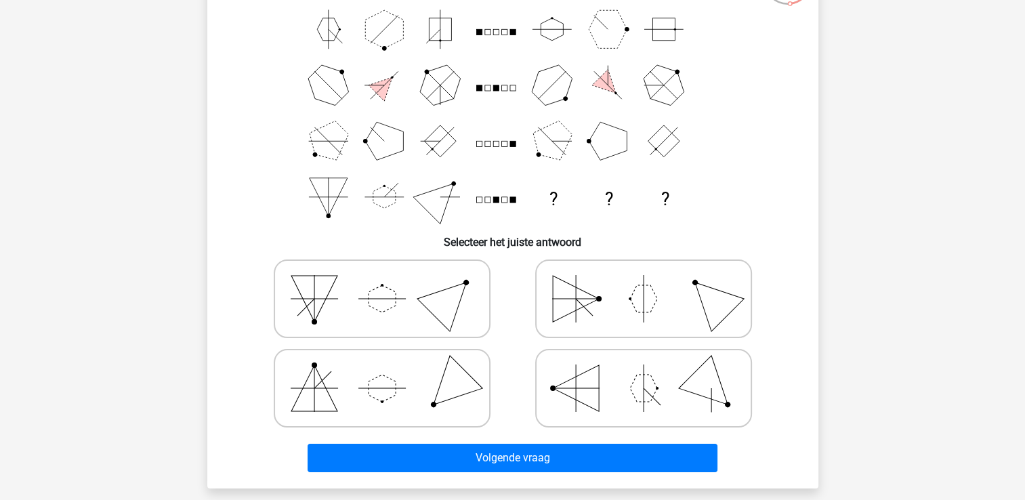
scroll to position [127, 0]
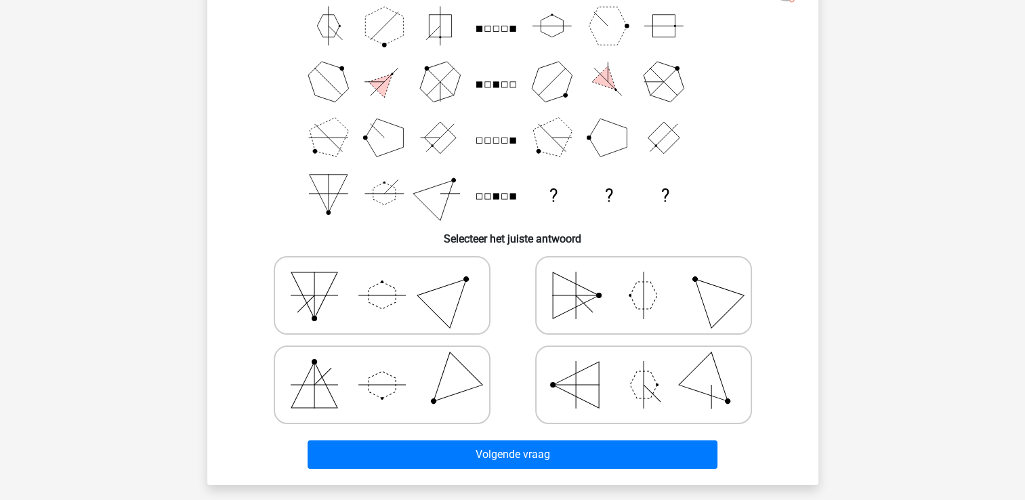
click at [588, 305] on icon at bounding box center [643, 295] width 203 height 68
click at [644, 278] on input "radio" at bounding box center [648, 274] width 9 height 9
radio input "true"
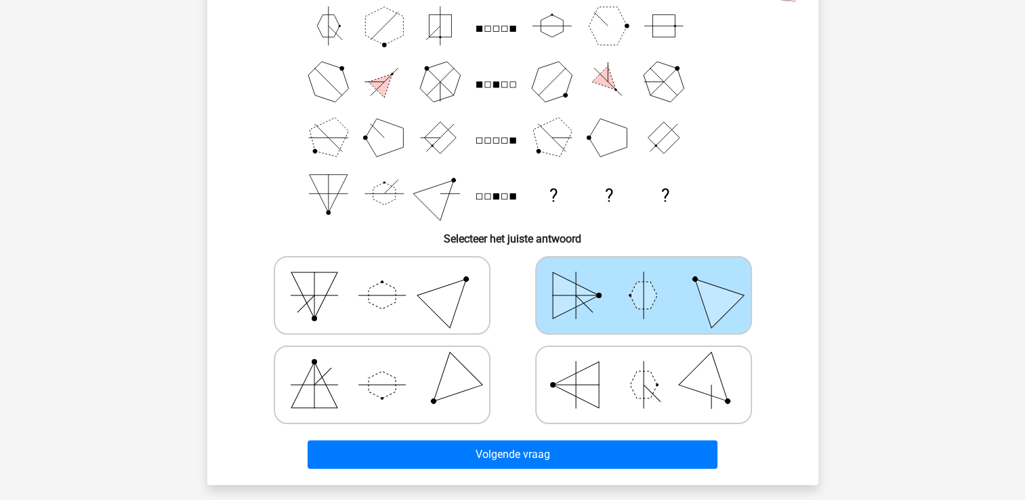
click at [499, 468] on div "Volgende vraag" at bounding box center [512, 457] width 523 height 34
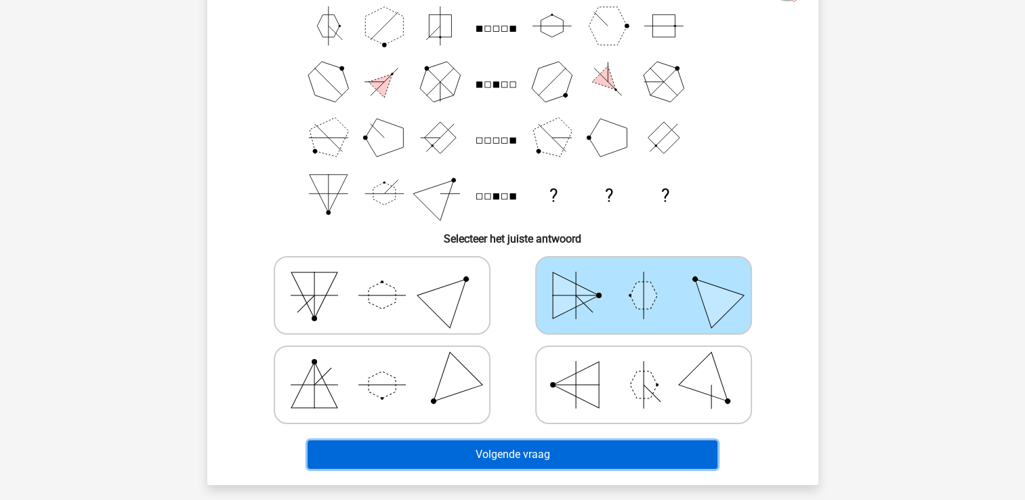
click at [415, 448] on button "Volgende vraag" at bounding box center [513, 454] width 410 height 28
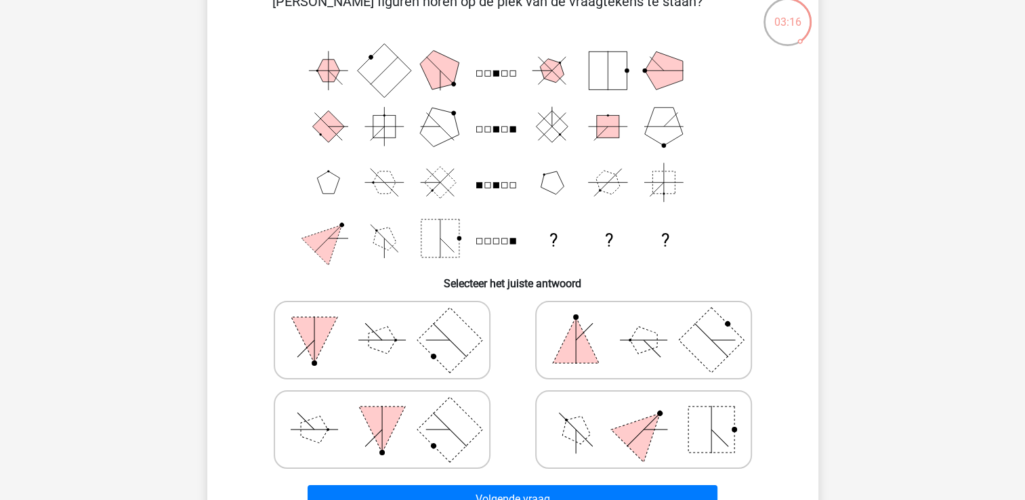
scroll to position [92, 0]
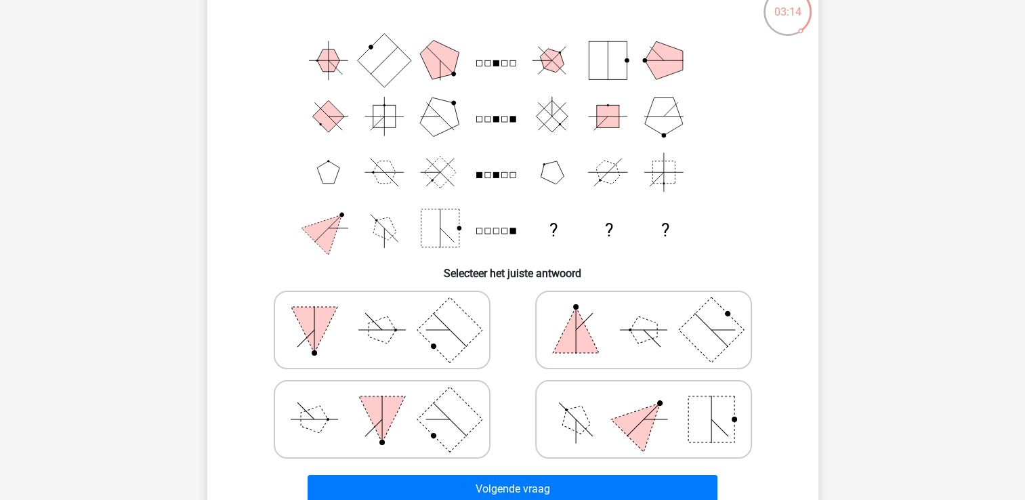
click at [591, 409] on icon at bounding box center [643, 419] width 203 height 68
click at [644, 402] on input "radio" at bounding box center [648, 398] width 9 height 9
radio input "true"
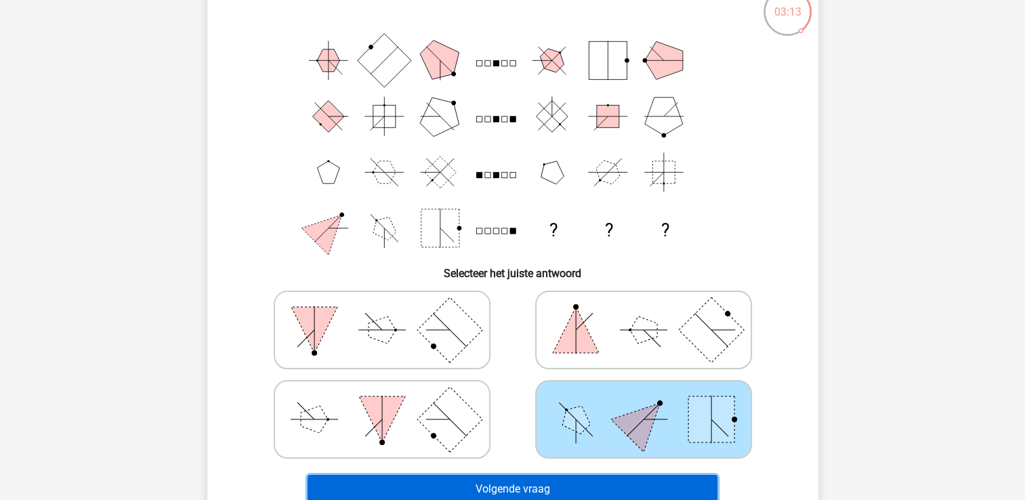
click at [547, 486] on button "Volgende vraag" at bounding box center [513, 489] width 410 height 28
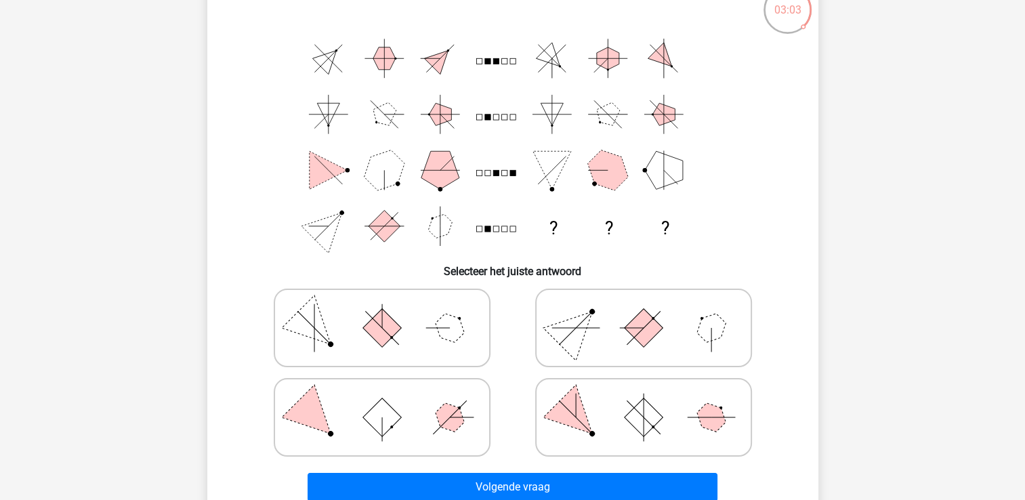
scroll to position [106, 0]
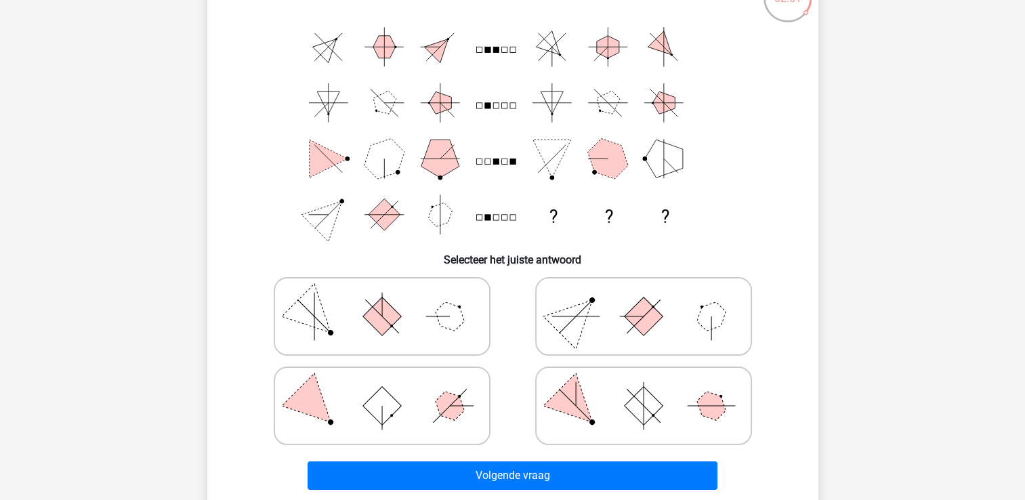
click at [586, 332] on icon at bounding box center [643, 316] width 203 height 68
click at [644, 299] on input "radio" at bounding box center [648, 295] width 9 height 9
radio input "true"
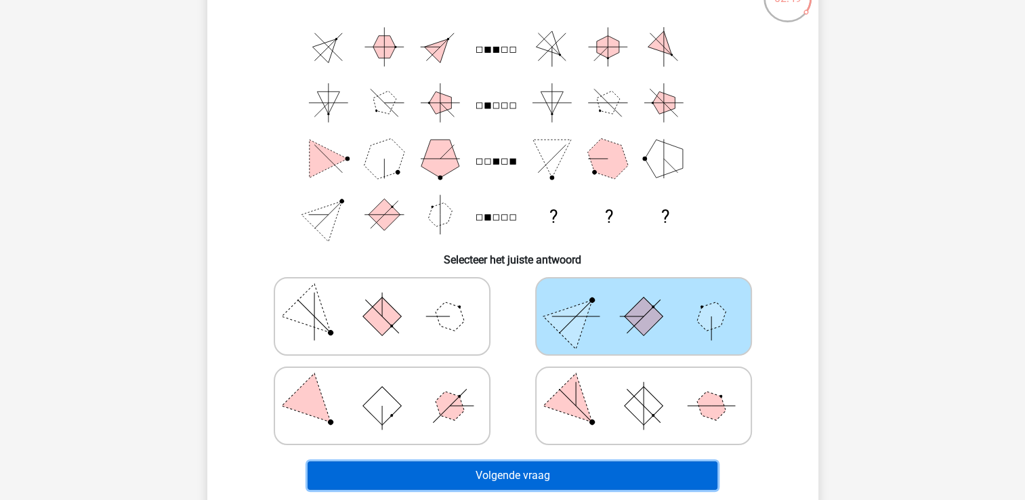
click at [483, 471] on button "Volgende vraag" at bounding box center [513, 475] width 410 height 28
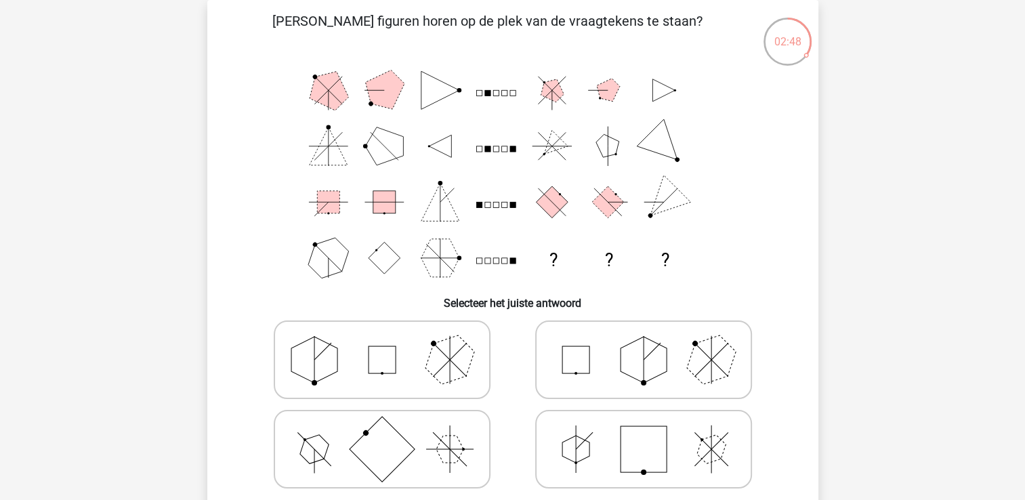
scroll to position [62, 0]
click at [610, 459] on icon at bounding box center [643, 450] width 203 height 68
click at [644, 433] on input "radio" at bounding box center [648, 428] width 9 height 9
radio input "true"
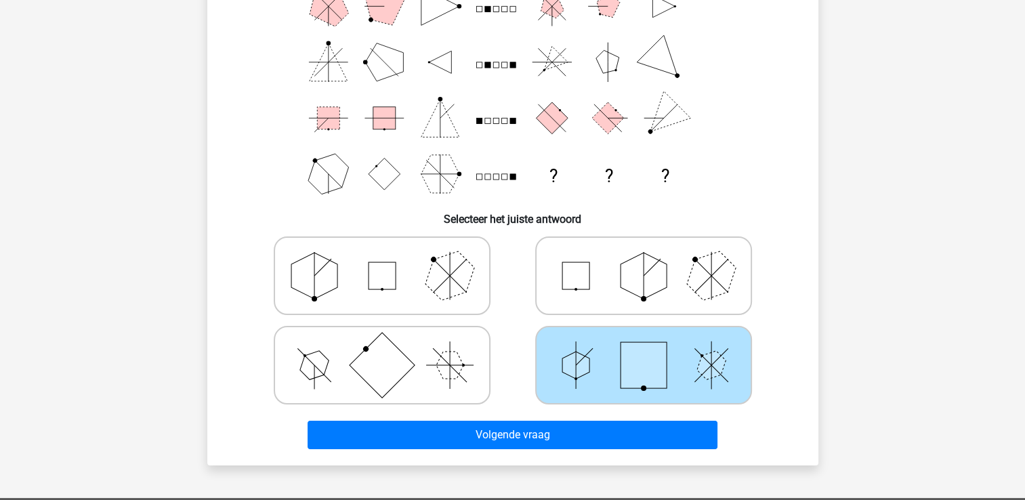
scroll to position [147, 0]
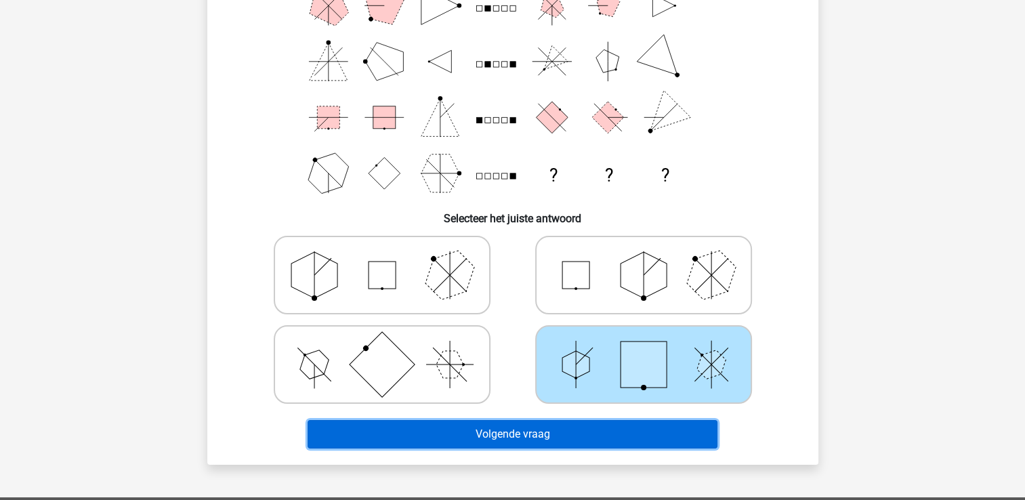
click at [388, 436] on button "Volgende vraag" at bounding box center [513, 434] width 410 height 28
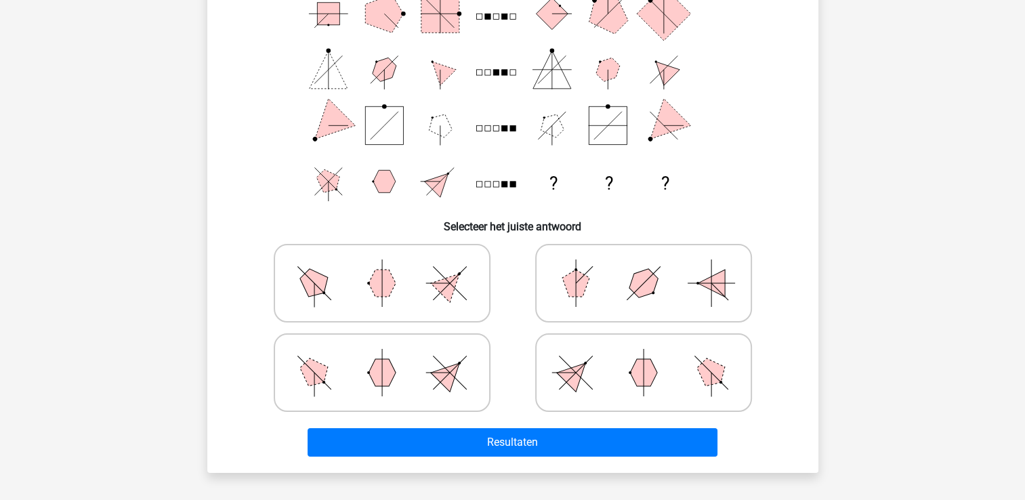
scroll to position [142, 0]
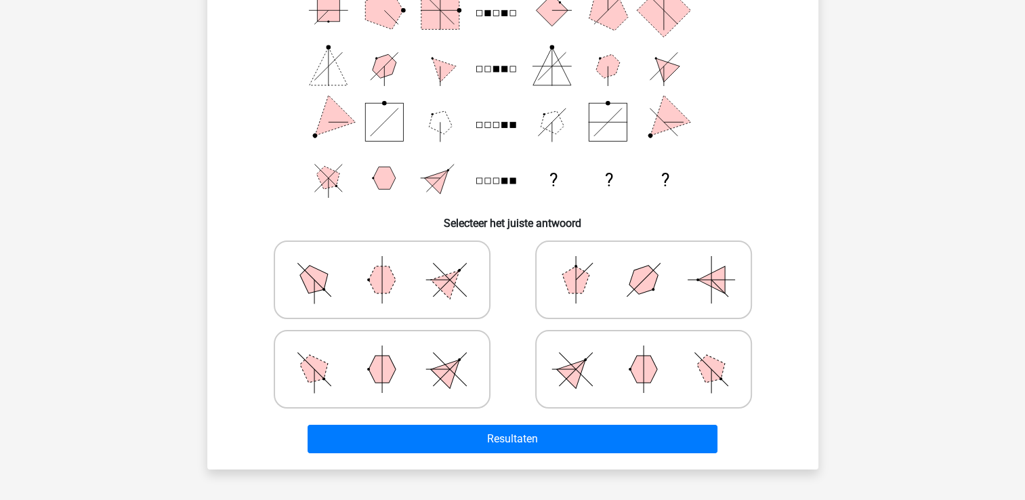
click at [652, 396] on icon at bounding box center [643, 369] width 203 height 68
click at [652, 352] on input "radio" at bounding box center [648, 347] width 9 height 9
radio input "true"
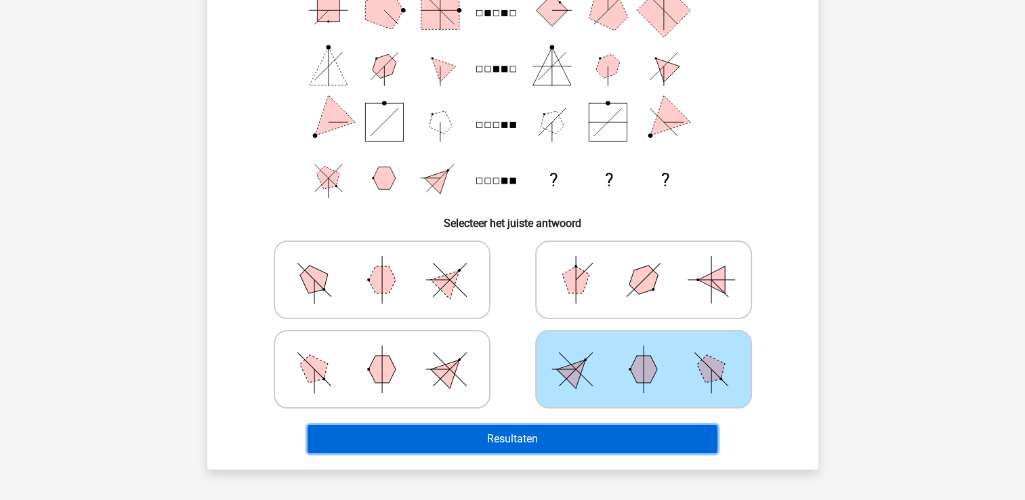
click at [618, 445] on button "Resultaten" at bounding box center [513, 439] width 410 height 28
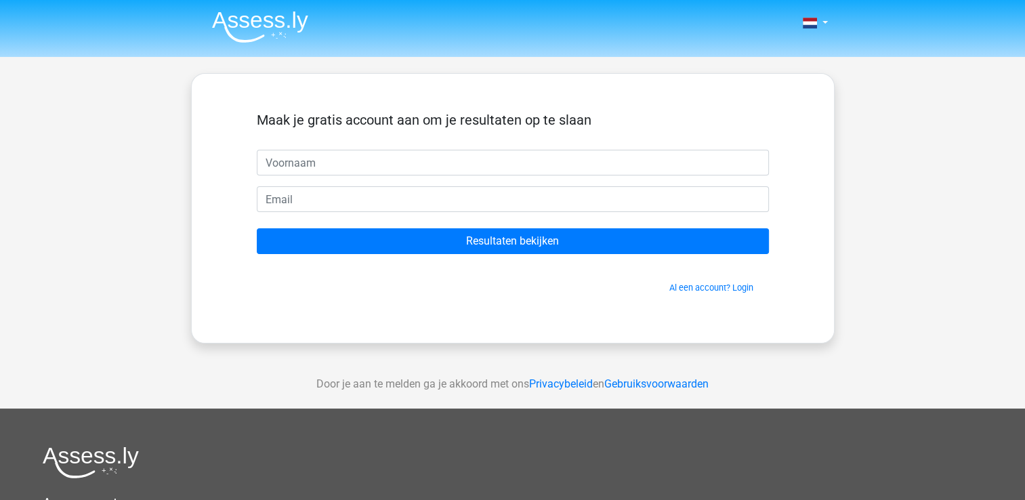
click at [699, 281] on span "Al een account? Login" at bounding box center [512, 287] width 501 height 13
click at [696, 285] on link "Al een account? Login" at bounding box center [711, 287] width 84 height 10
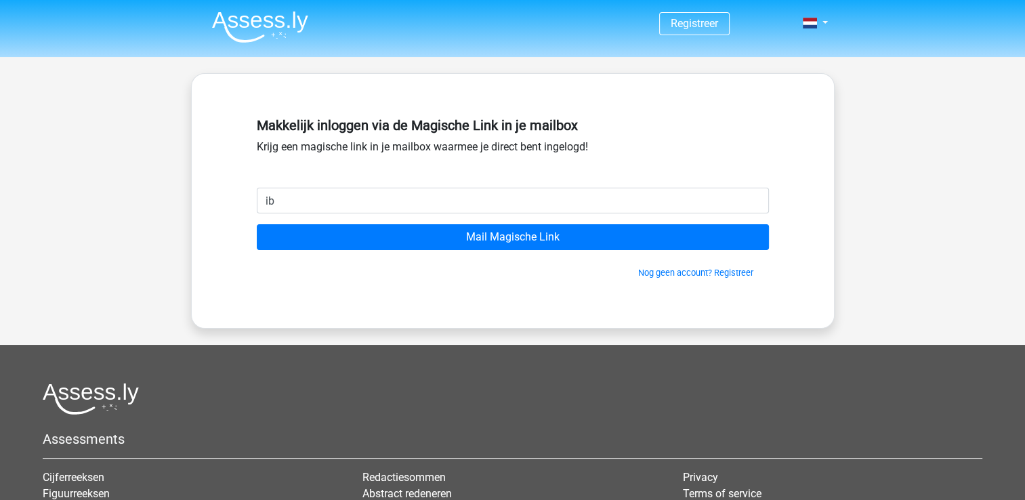
type input "ibeken_dm@hotmail.com"
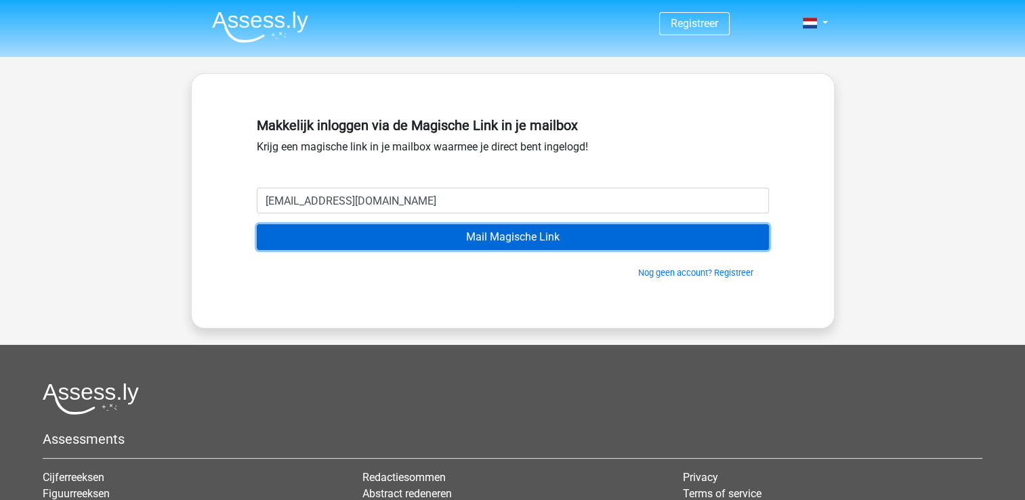
click at [345, 240] on input "Mail Magische Link" at bounding box center [513, 237] width 512 height 26
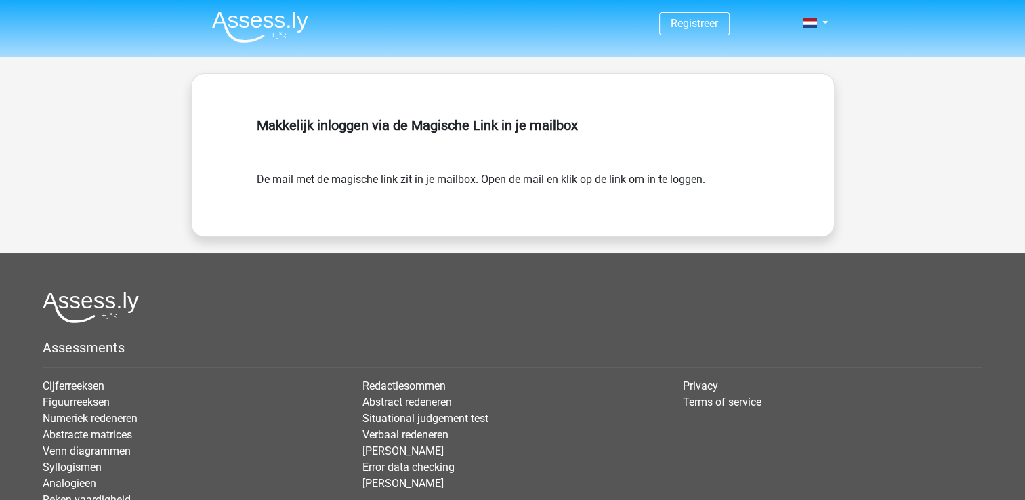
click at [260, 30] on img at bounding box center [260, 27] width 96 height 32
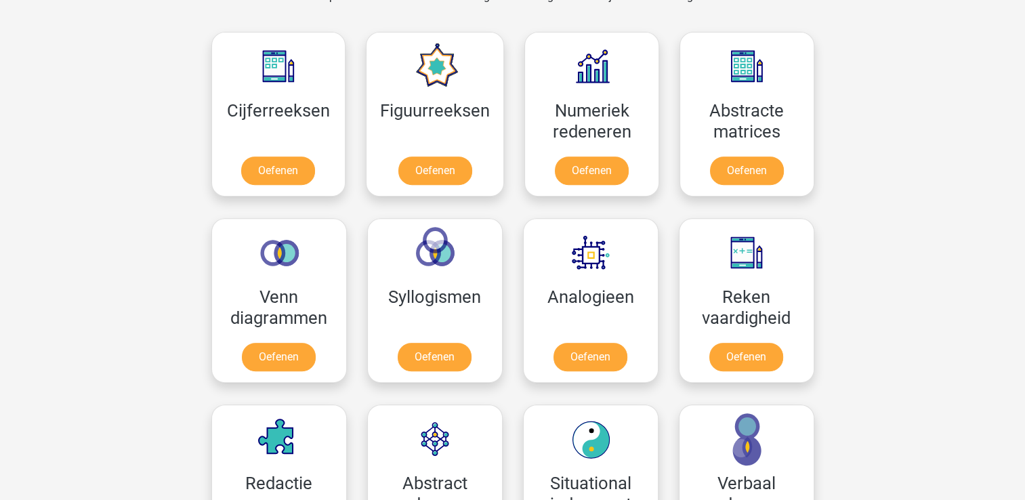
scroll to position [603, 0]
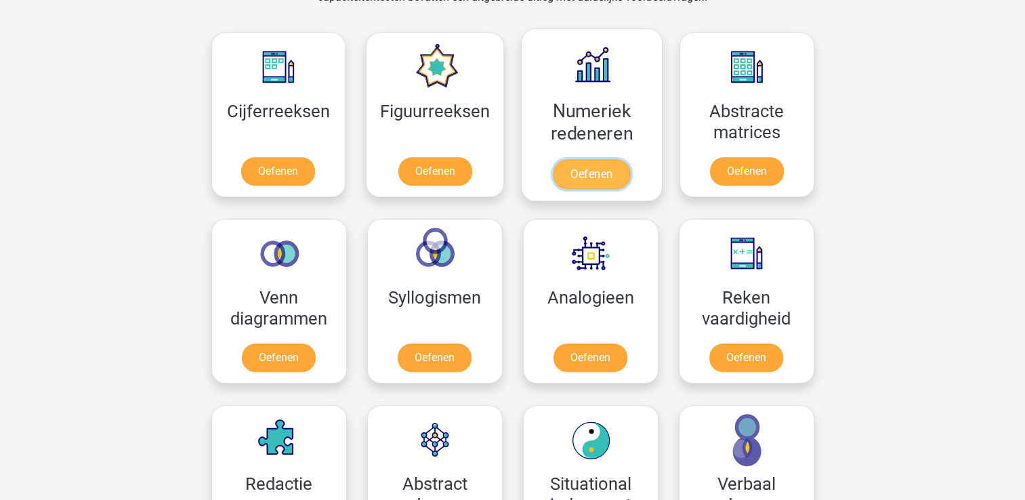
click at [593, 177] on link "Oefenen" at bounding box center [591, 174] width 77 height 30
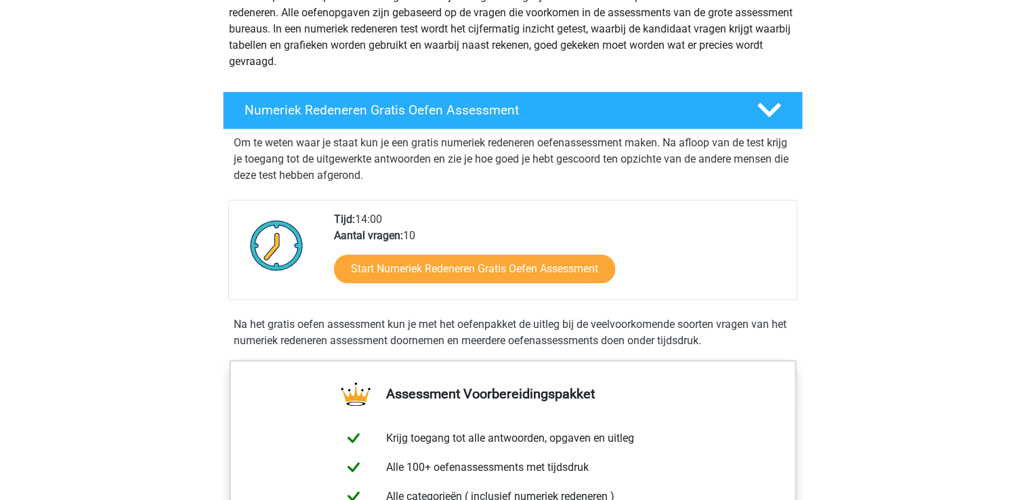
scroll to position [183, 0]
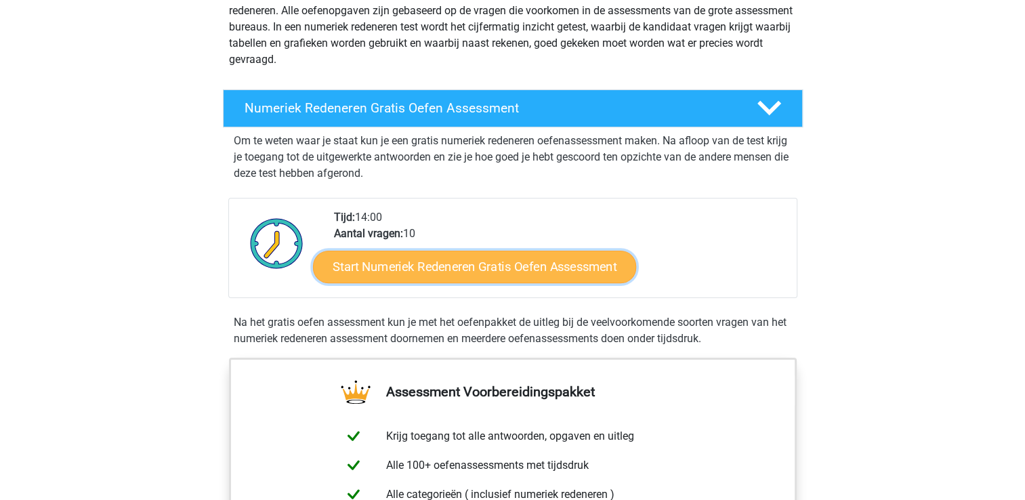
click at [500, 275] on link "Start Numeriek Redeneren Gratis Oefen Assessment" at bounding box center [474, 266] width 323 height 33
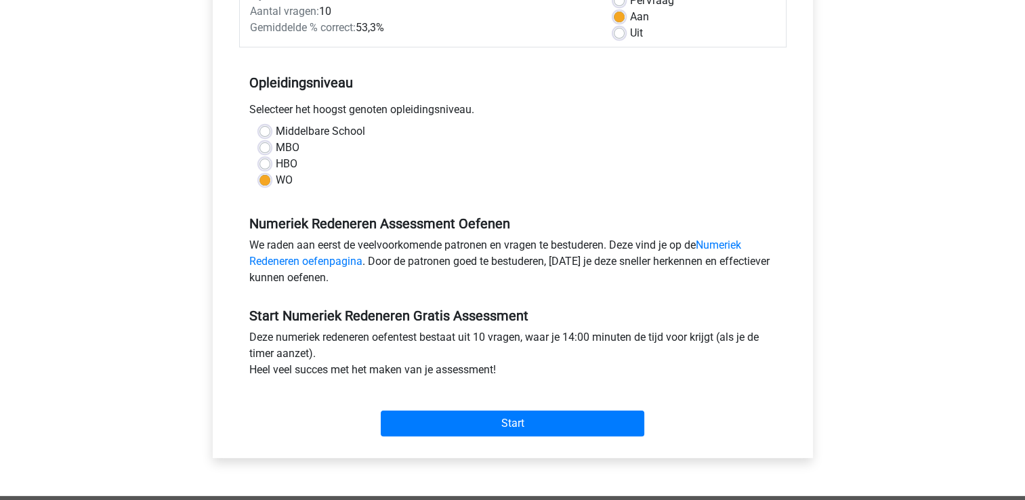
scroll to position [333, 0]
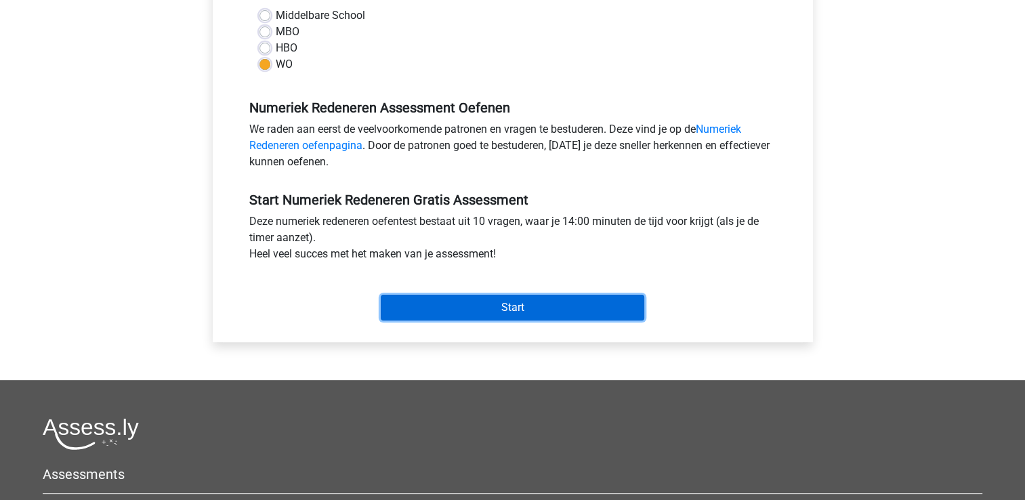
click at [463, 308] on input "Start" at bounding box center [513, 308] width 264 height 26
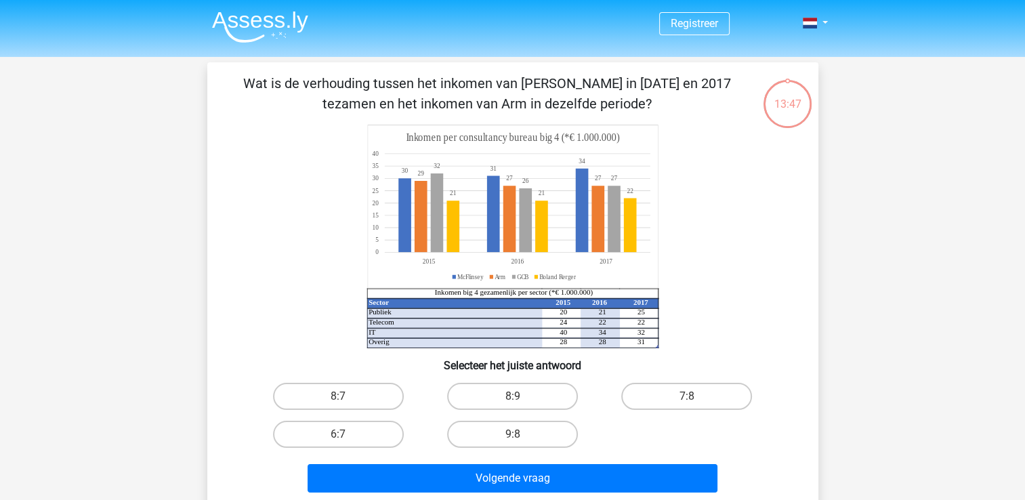
click at [269, 30] on img at bounding box center [260, 27] width 96 height 32
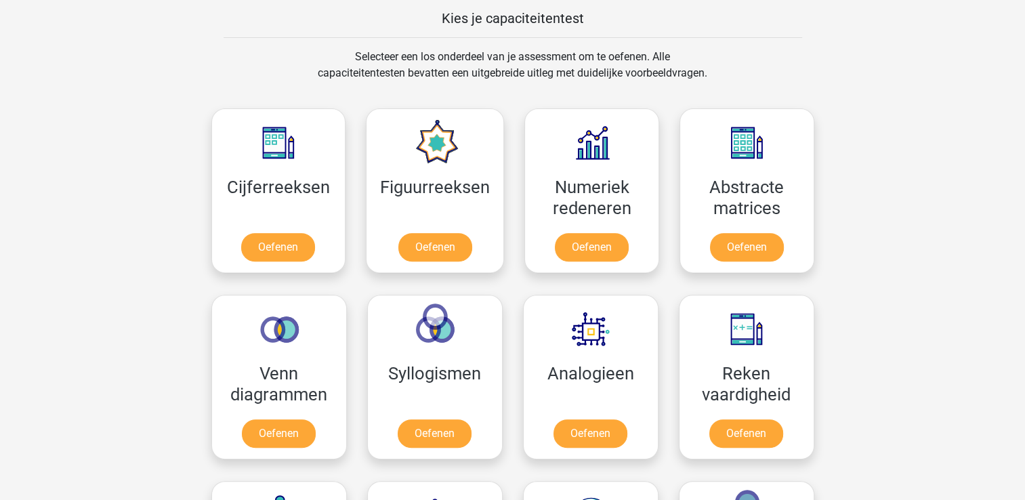
scroll to position [528, 0]
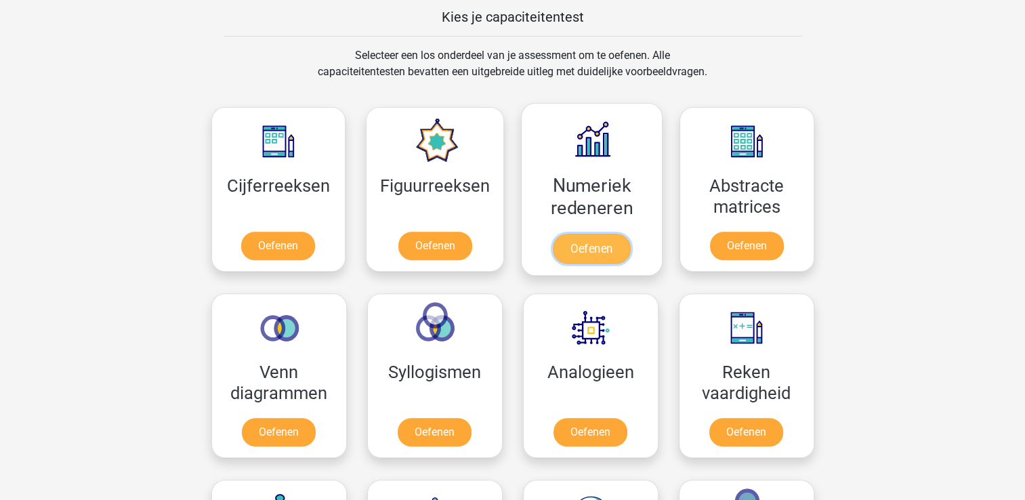
click at [593, 245] on link "Oefenen" at bounding box center [591, 249] width 77 height 30
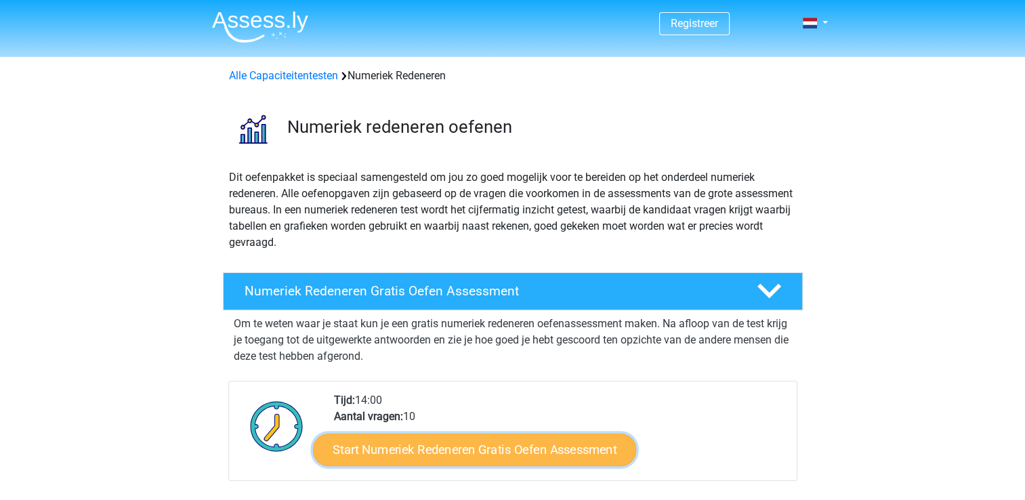
click at [511, 446] on link "Start Numeriek Redeneren Gratis Oefen Assessment" at bounding box center [474, 449] width 323 height 33
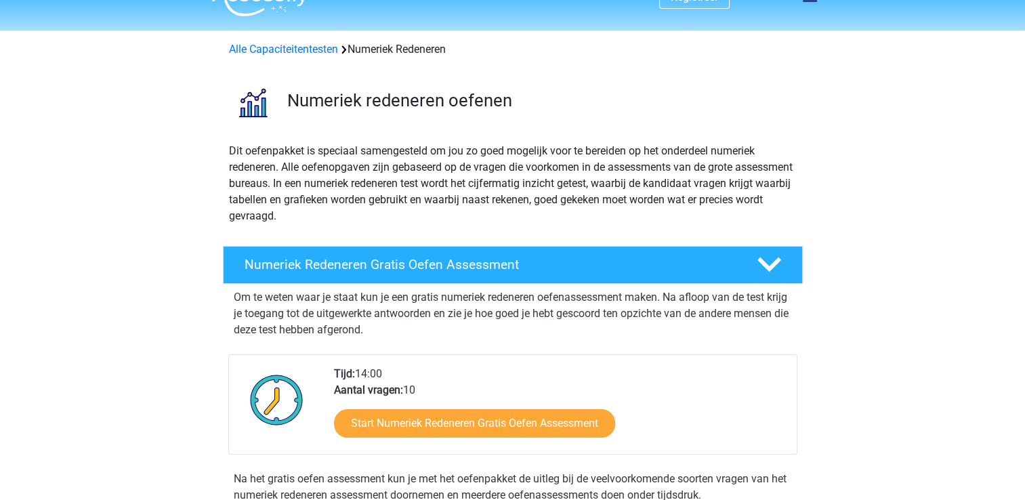
scroll to position [24, 0]
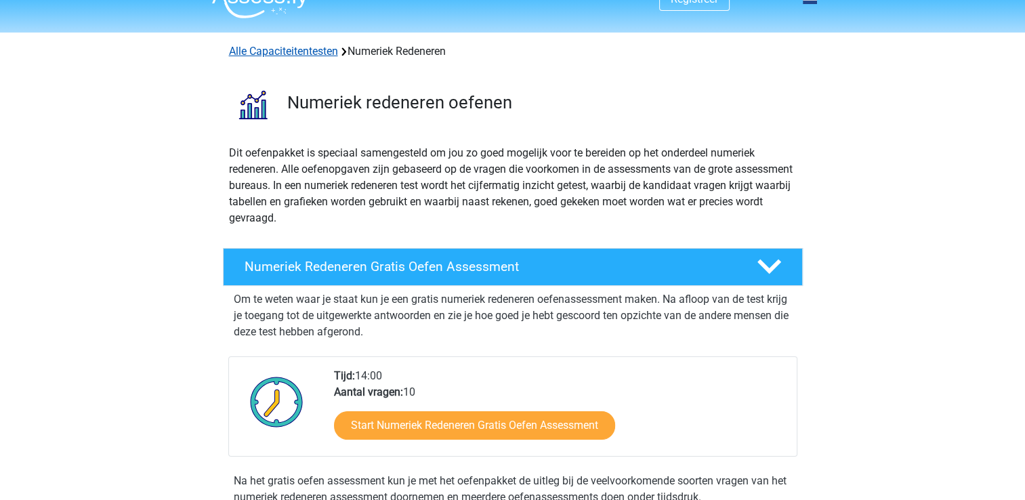
click at [279, 56] on link "Alle Capaciteitentesten" at bounding box center [283, 51] width 109 height 13
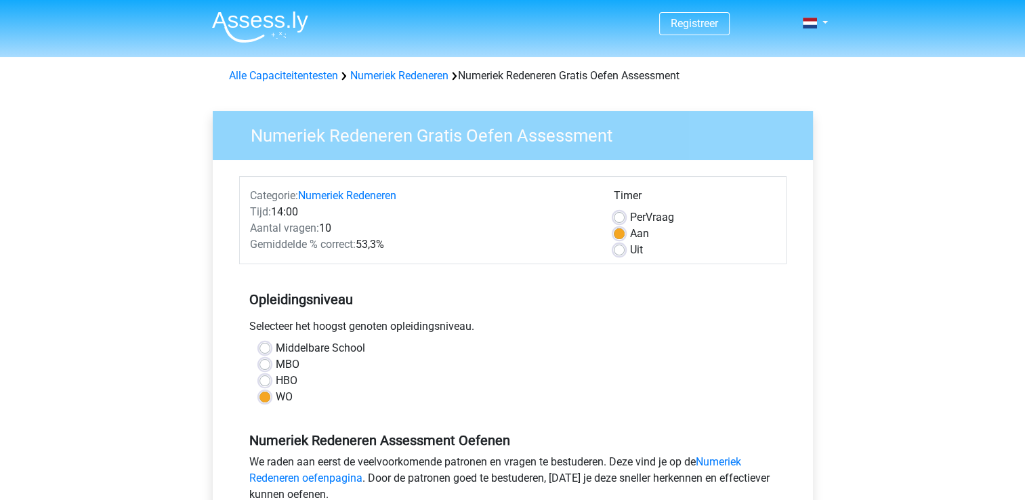
click at [636, 217] on span "Per" at bounding box center [638, 217] width 16 height 13
click at [625, 217] on input "Per Vraag" at bounding box center [619, 216] width 11 height 14
radio input "true"
click at [625, 245] on div "Uit" at bounding box center [695, 250] width 162 height 16
click at [630, 250] on label "Uit" at bounding box center [636, 250] width 13 height 16
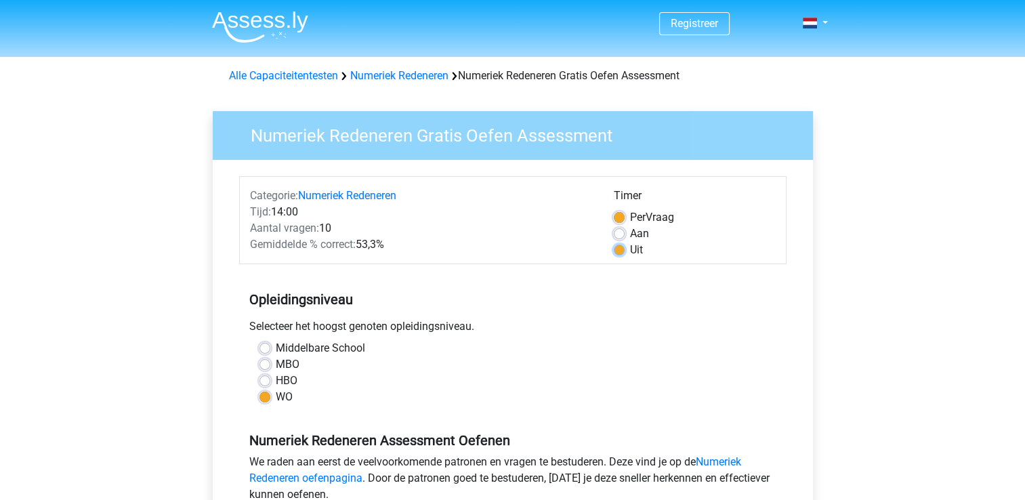
click at [619, 250] on input "Uit" at bounding box center [619, 249] width 11 height 14
radio input "true"
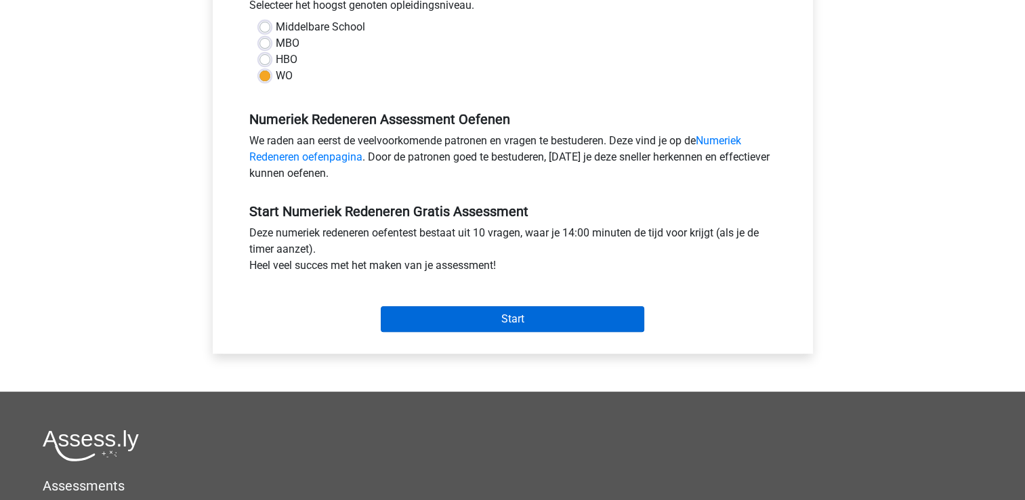
scroll to position [322, 0]
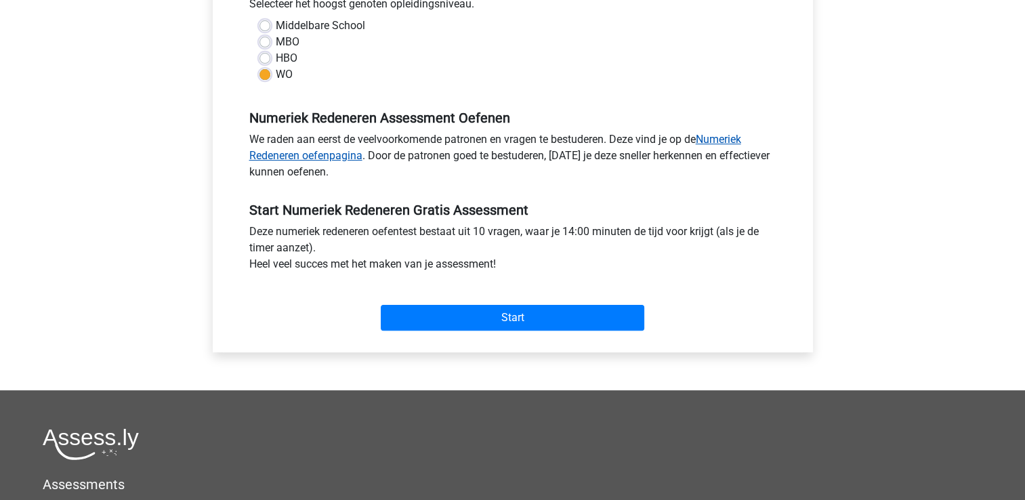
click at [732, 142] on link "Numeriek Redeneren oefenpagina" at bounding box center [495, 147] width 492 height 29
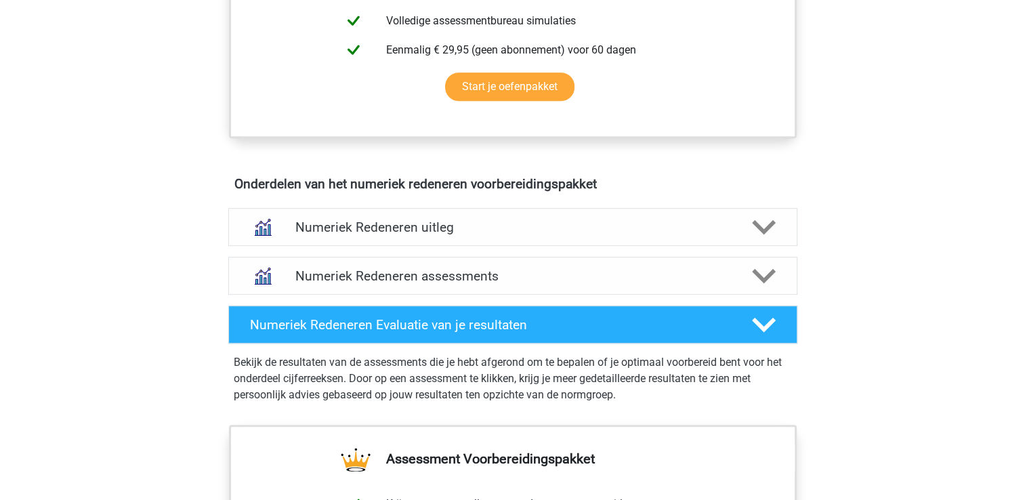
scroll to position [688, 0]
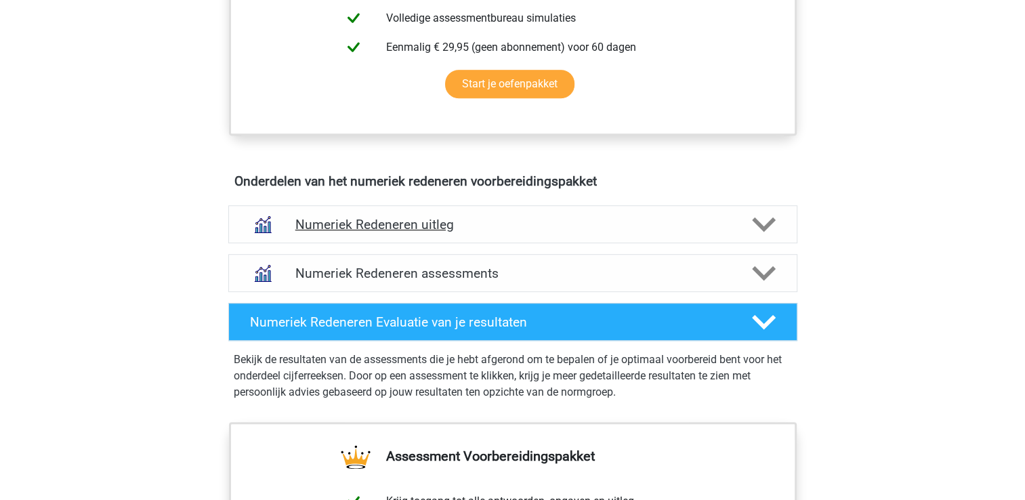
click at [320, 228] on h4 "Numeriek Redeneren uitleg" at bounding box center [512, 225] width 435 height 16
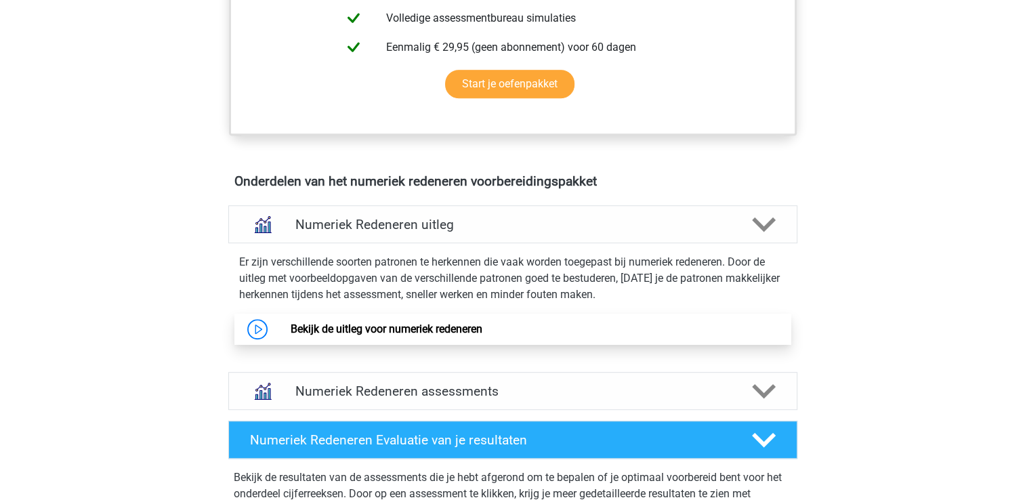
click at [363, 326] on link "Bekijk de uitleg voor numeriek redeneren" at bounding box center [387, 328] width 192 height 13
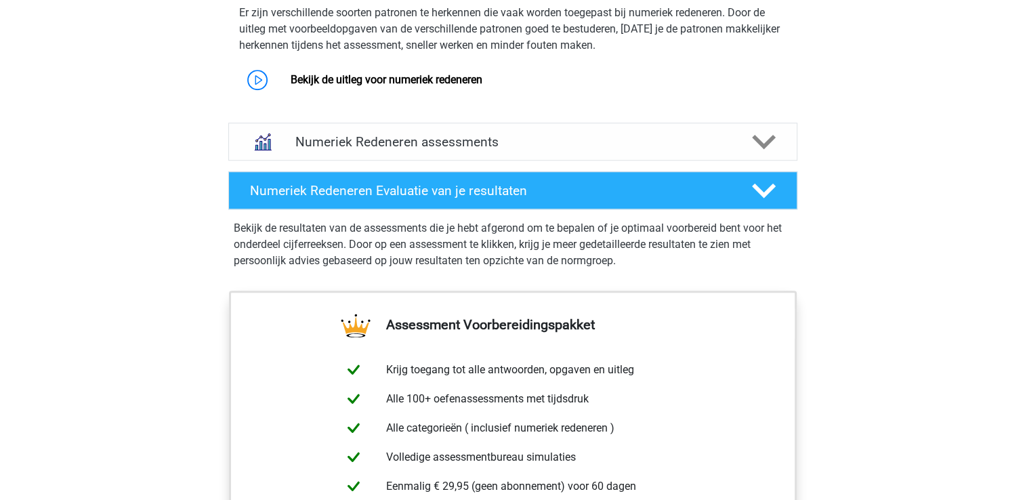
scroll to position [939, 0]
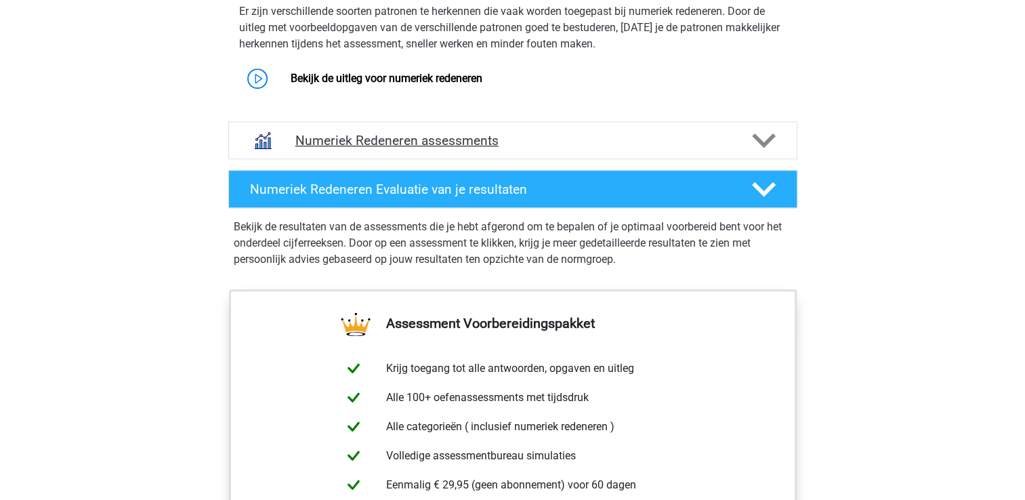
click at [579, 139] on h4 "Numeriek Redeneren assessments" at bounding box center [512, 141] width 435 height 16
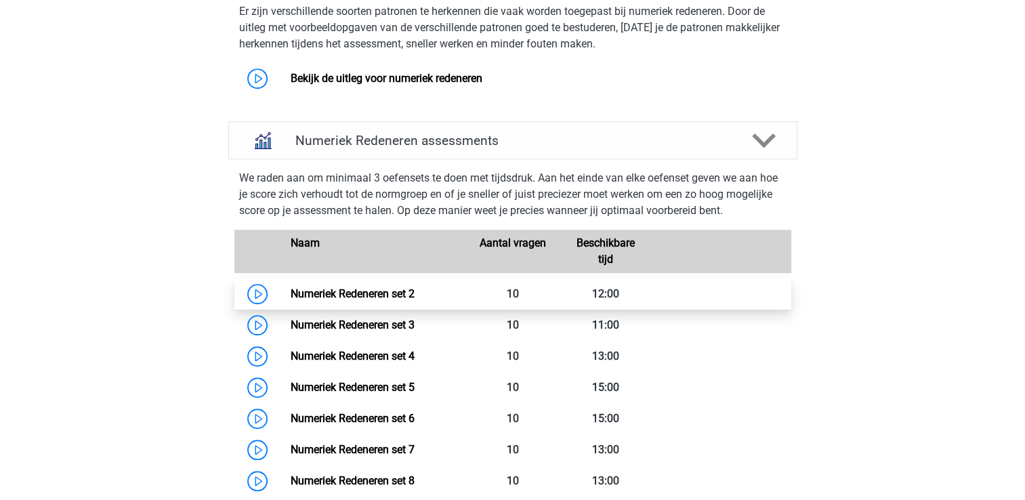
click at [345, 294] on link "Numeriek Redeneren set 2" at bounding box center [353, 293] width 124 height 13
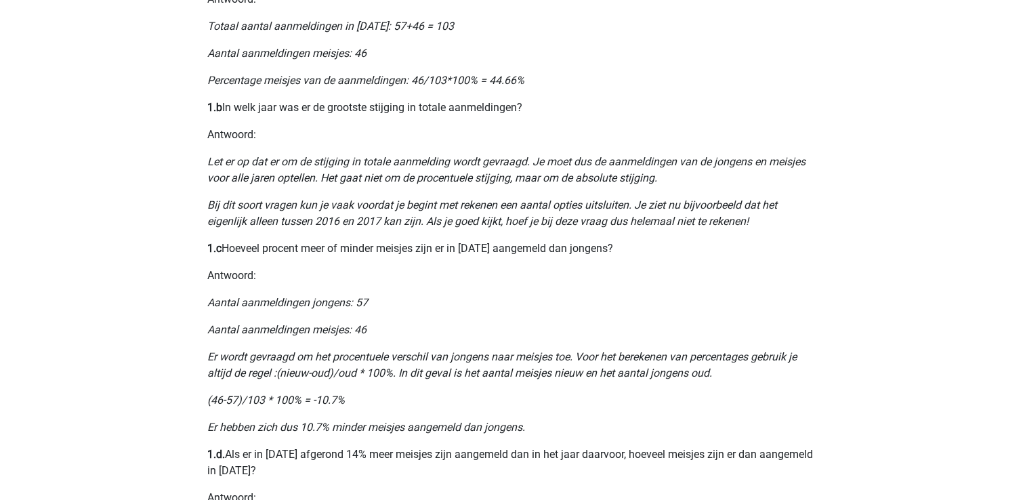
scroll to position [726, 0]
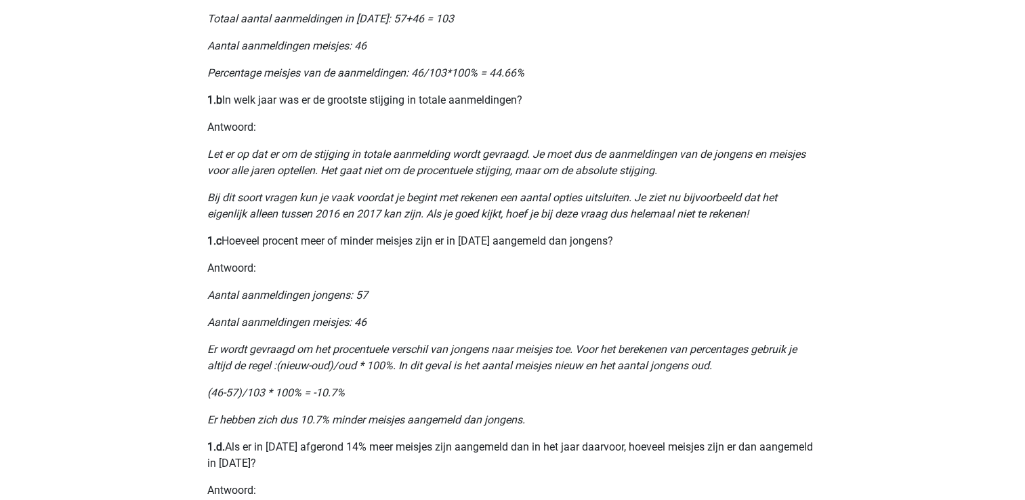
click at [205, 307] on div "Nummeriek Redeneren, een belangrijk deel van je assessment Numeriek redeneren i…" at bounding box center [513, 57] width 644 height 1377
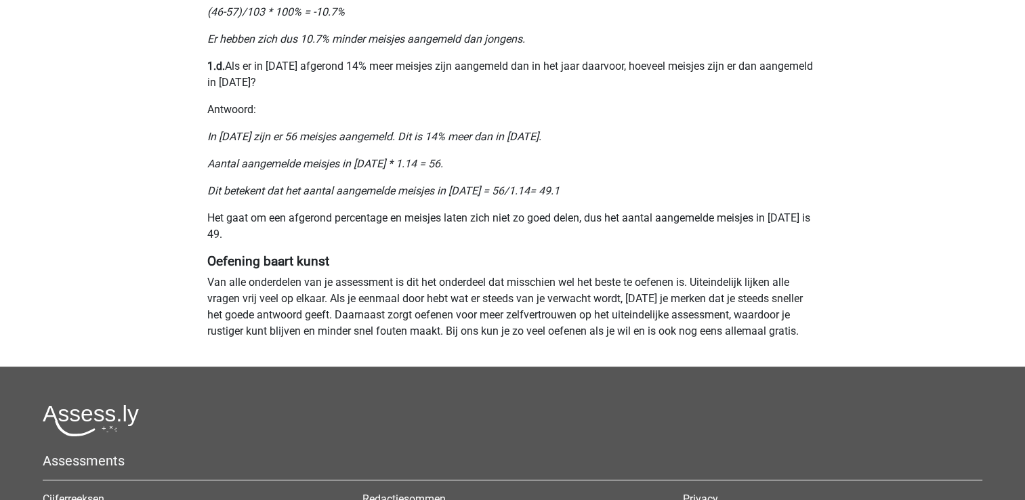
scroll to position [1107, 0]
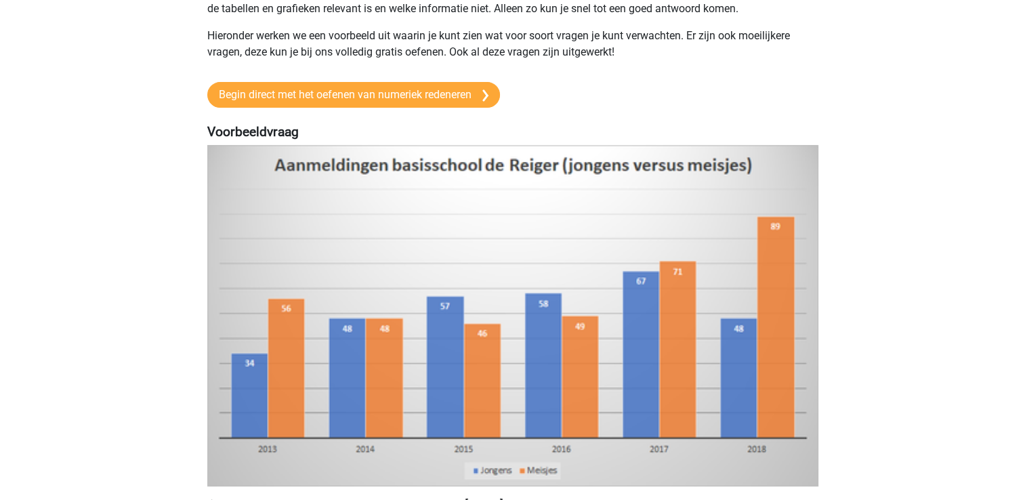
scroll to position [177, 0]
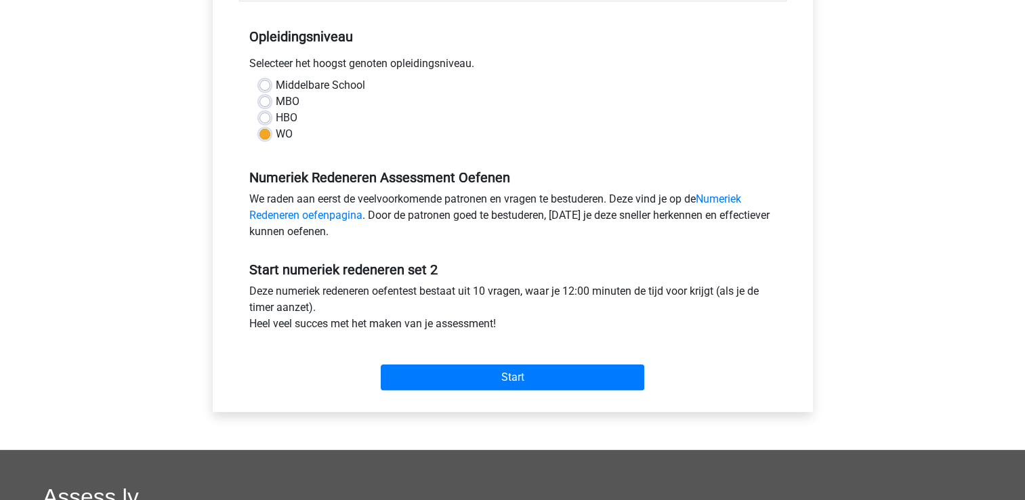
scroll to position [263, 0]
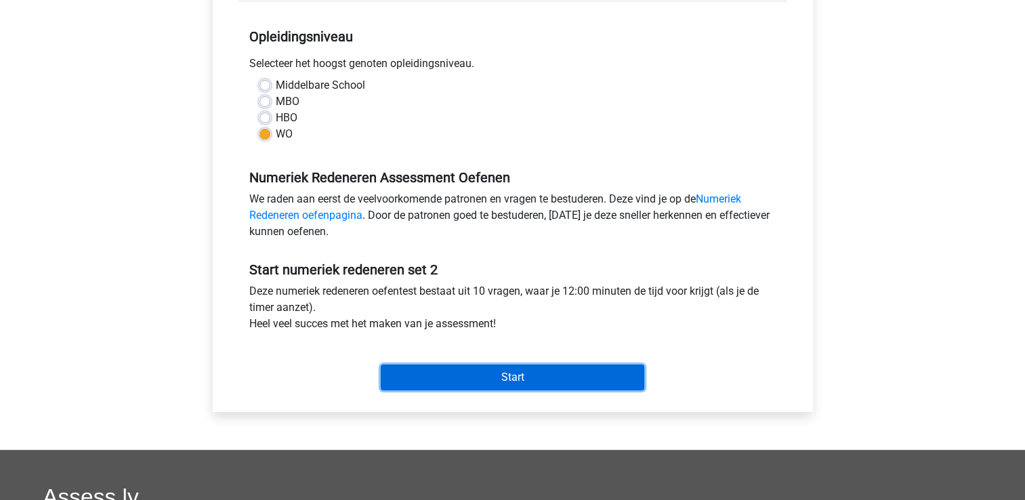
click at [542, 364] on input "Start" at bounding box center [513, 377] width 264 height 26
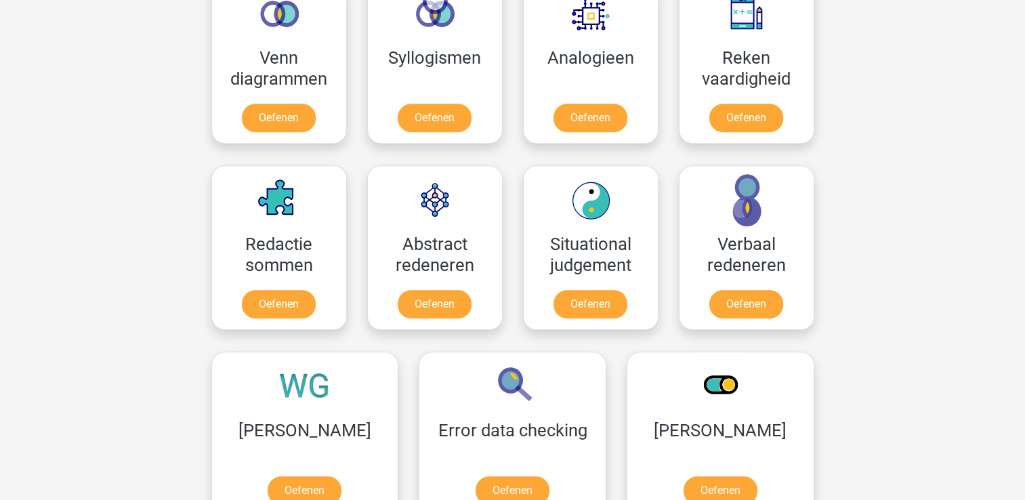
scroll to position [837, 0]
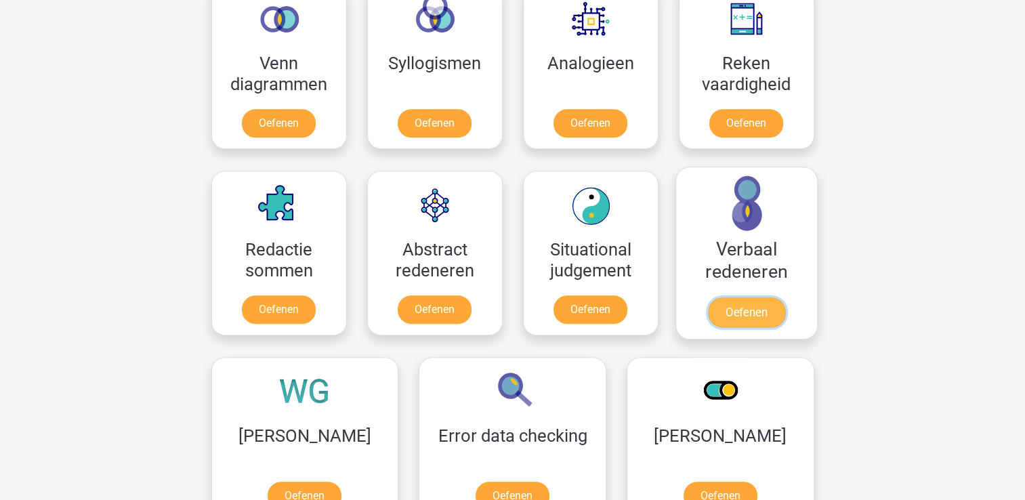
click at [742, 314] on link "Oefenen" at bounding box center [745, 312] width 77 height 30
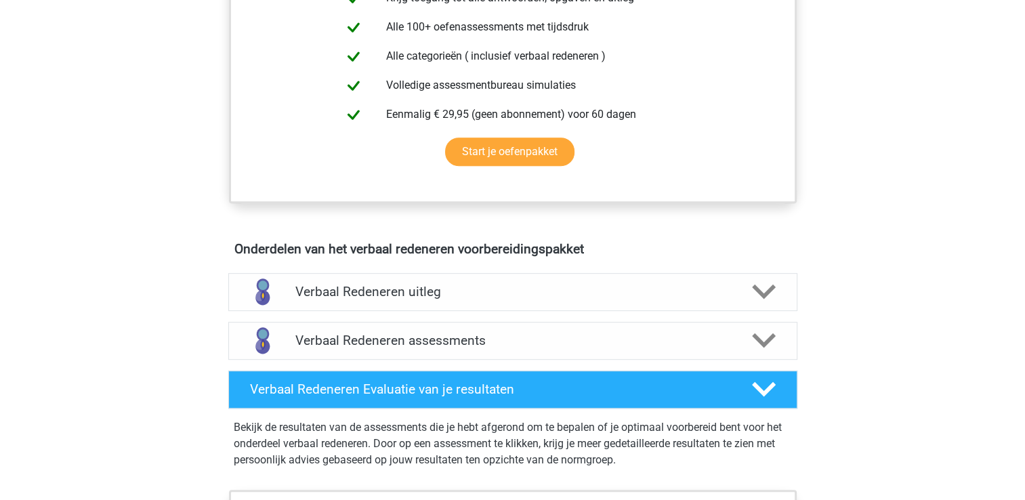
scroll to position [572, 0]
click at [688, 299] on div "Verbaal Redeneren uitleg" at bounding box center [512, 292] width 569 height 38
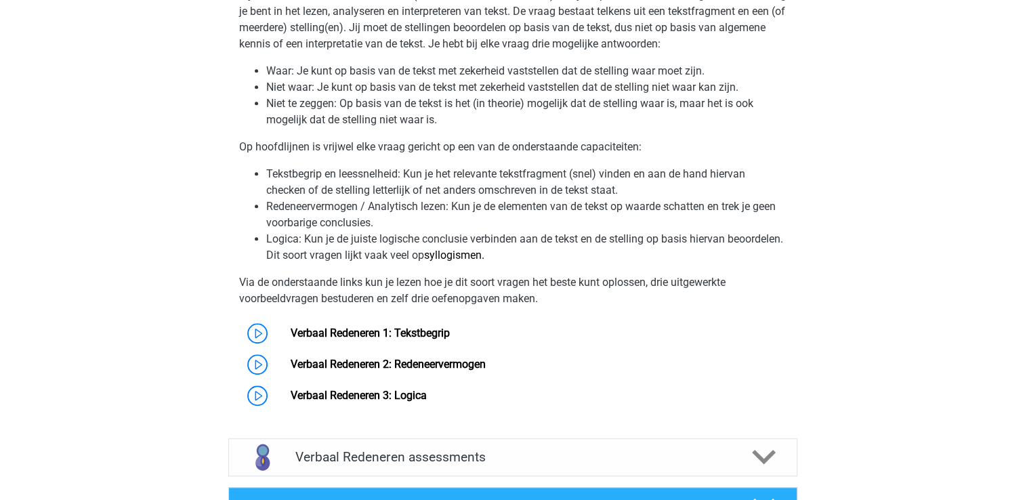
scroll to position [910, 0]
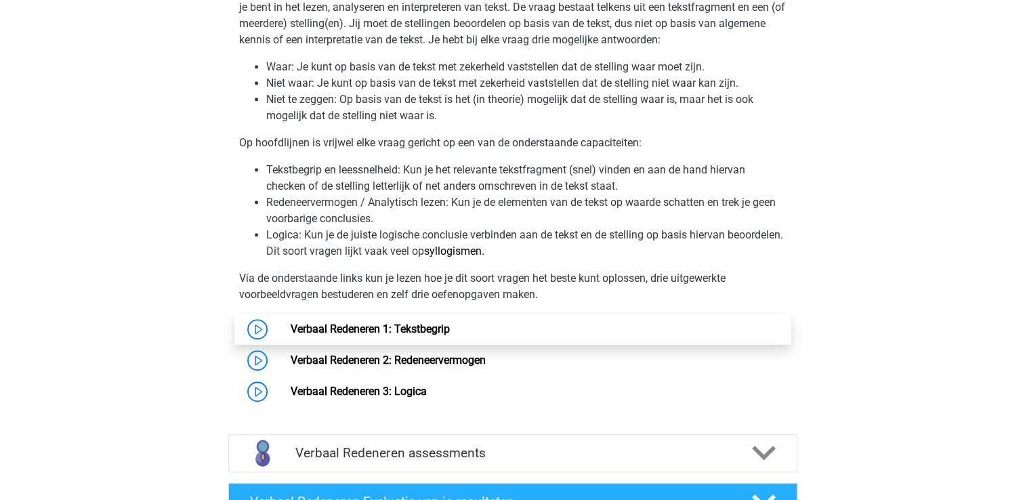
click at [430, 332] on link "Verbaal Redeneren 1: Tekstbegrip" at bounding box center [370, 328] width 159 height 13
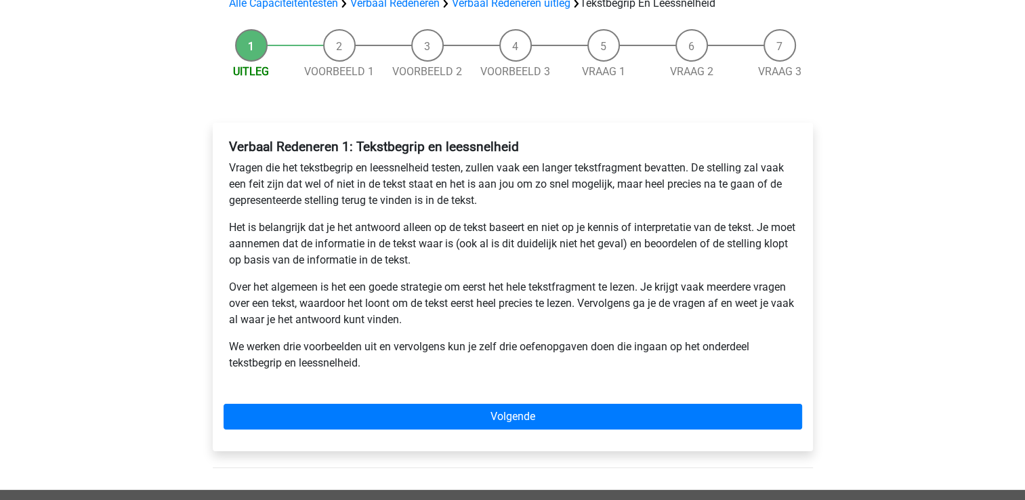
scroll to position [110, 0]
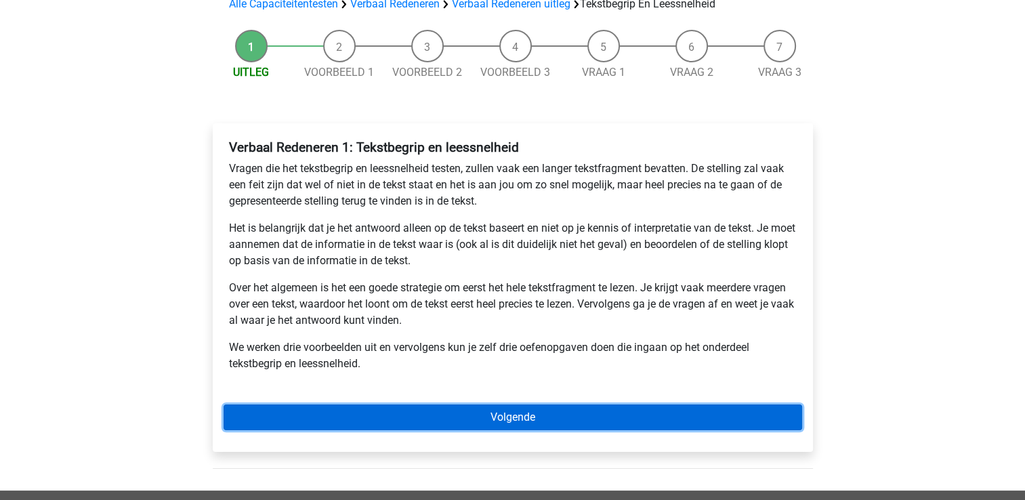
click at [415, 413] on link "Volgende" at bounding box center [513, 417] width 579 height 26
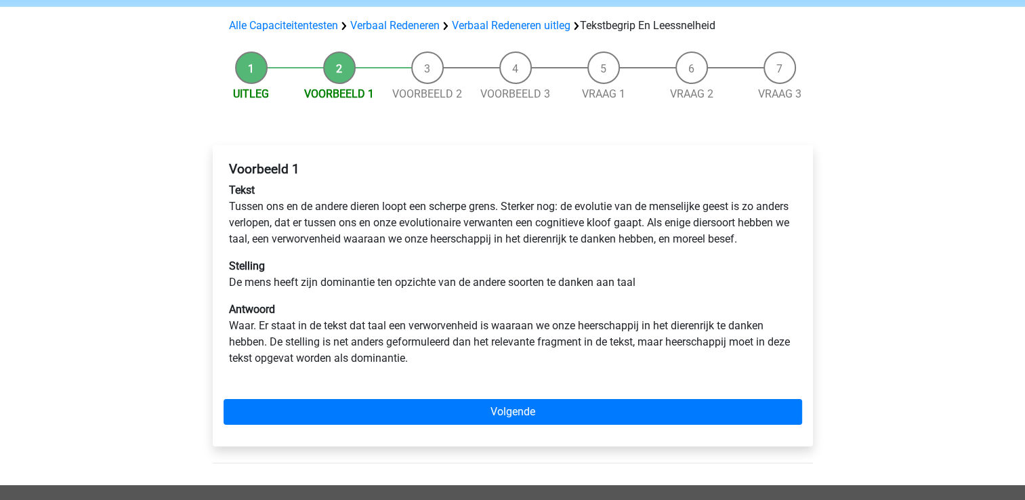
scroll to position [87, 0]
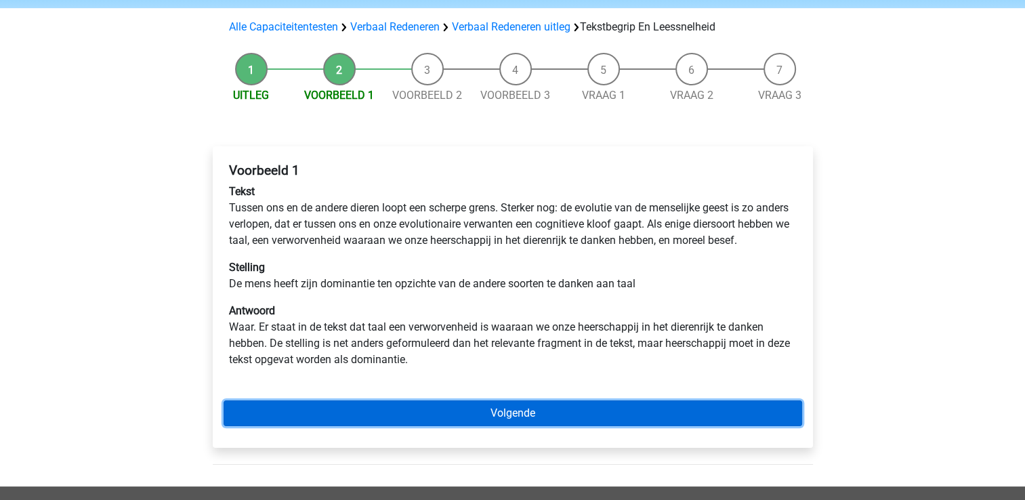
click at [463, 426] on link "Volgende" at bounding box center [513, 413] width 579 height 26
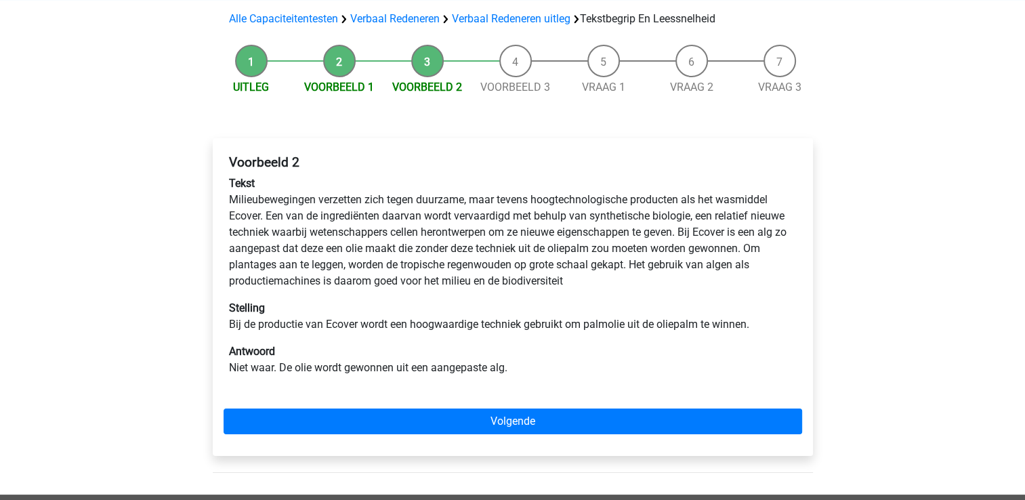
scroll to position [97, 0]
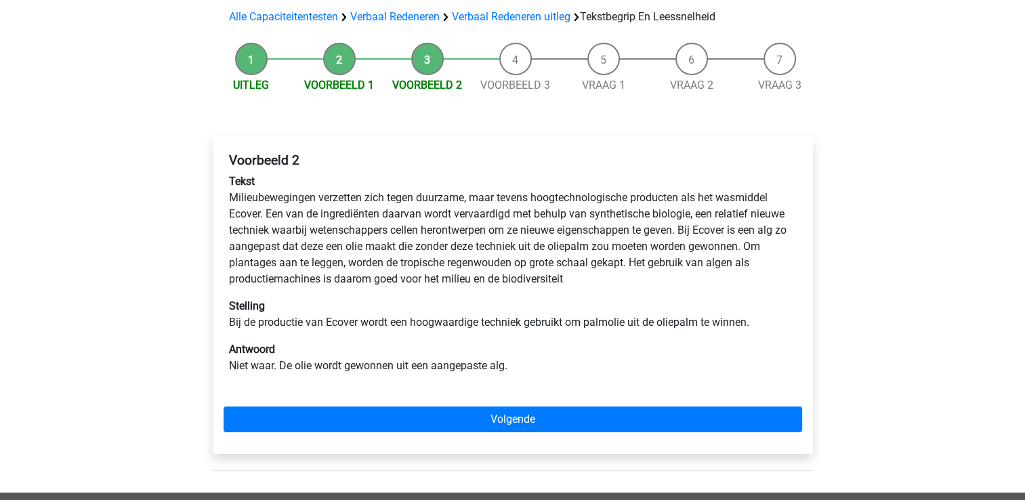
click at [324, 432] on div "Voorbeeld 2 Tekst Milieubewegingen verzetten zich tegen duurzame, maar tevens h…" at bounding box center [513, 295] width 600 height 318
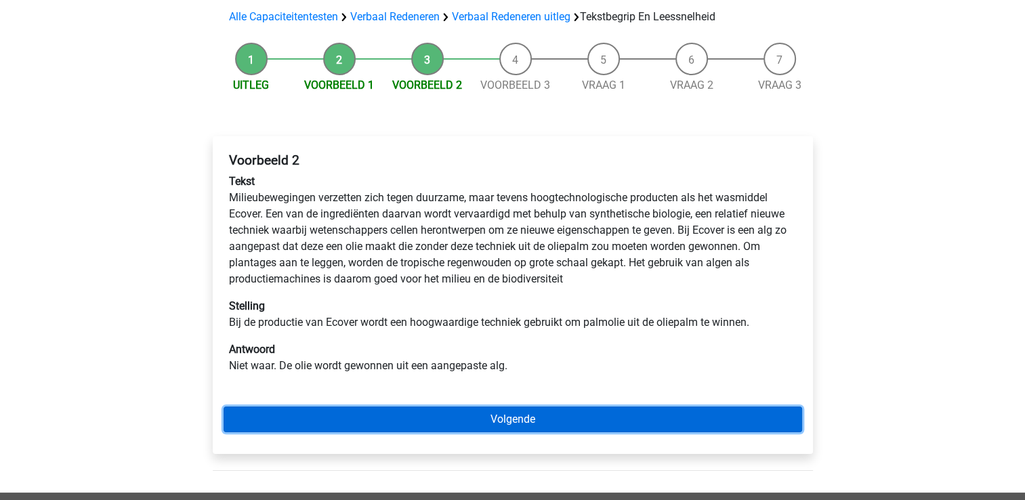
click at [316, 423] on link "Volgende" at bounding box center [513, 419] width 579 height 26
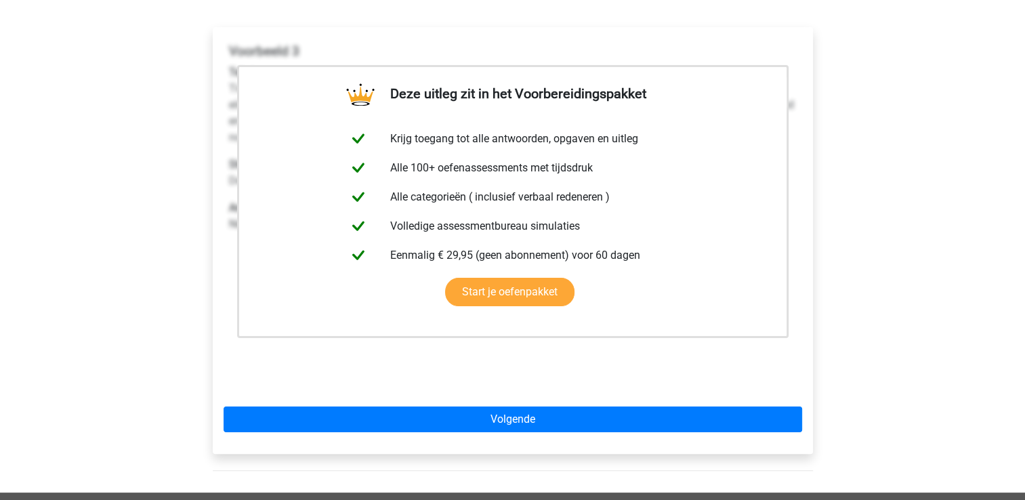
scroll to position [207, 0]
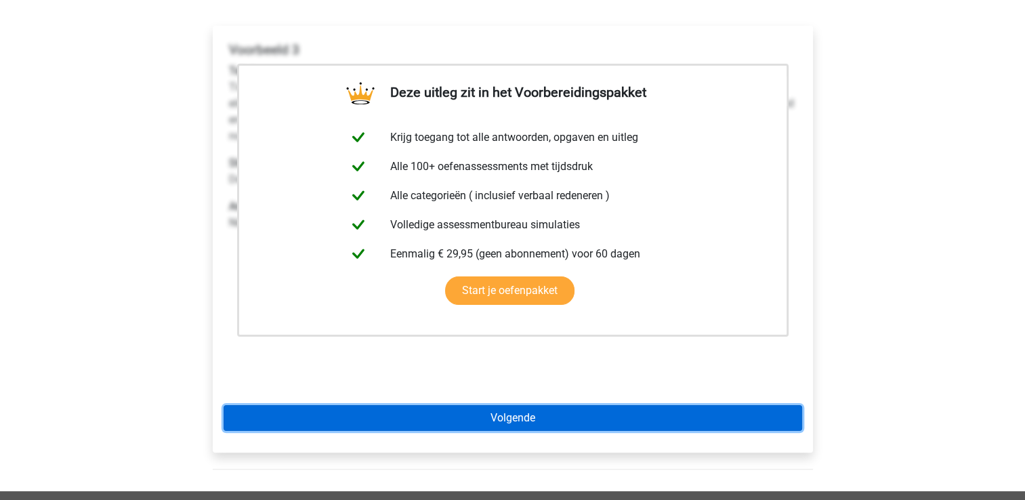
click at [352, 419] on link "Volgende" at bounding box center [513, 418] width 579 height 26
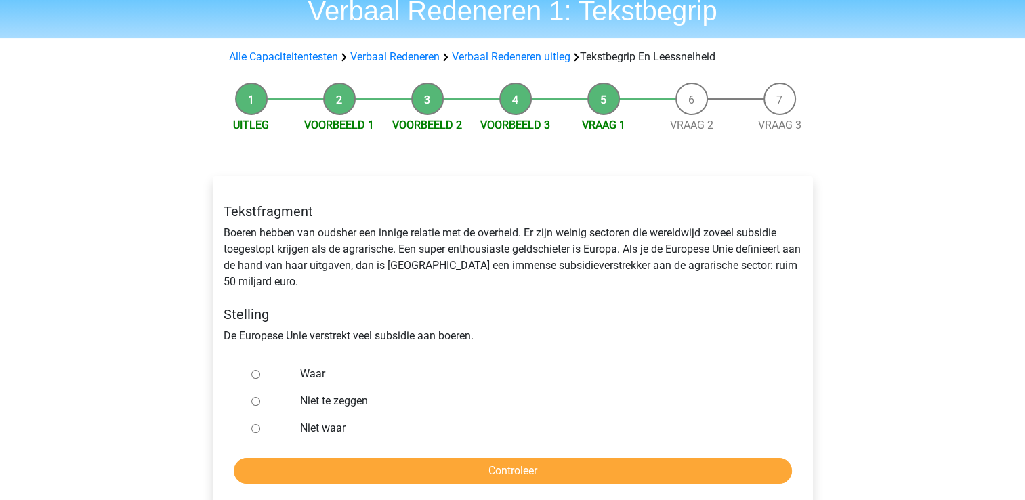
scroll to position [57, 0]
click at [264, 376] on div at bounding box center [268, 373] width 45 height 27
click at [252, 376] on input "Waar" at bounding box center [255, 374] width 9 height 9
radio input "true"
click at [333, 491] on div "Tekstfragment Boeren hebben van oudsher een innige relatie met de overheid. Er …" at bounding box center [513, 340] width 600 height 329
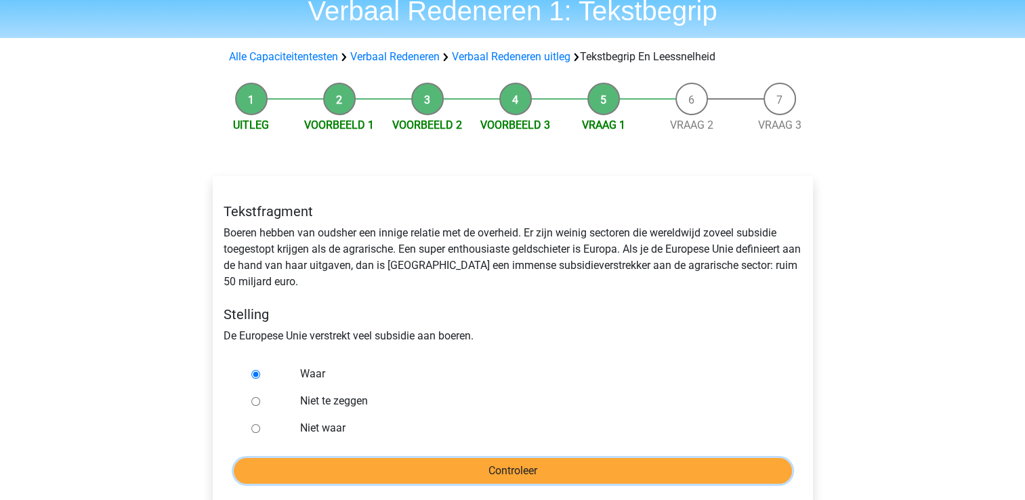
click at [317, 476] on input "Controleer" at bounding box center [513, 471] width 558 height 26
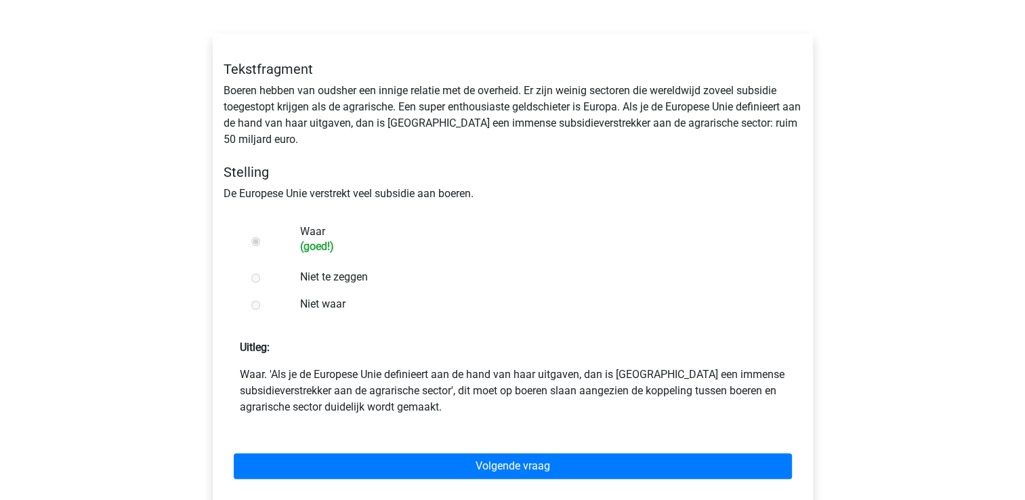
scroll to position [211, 0]
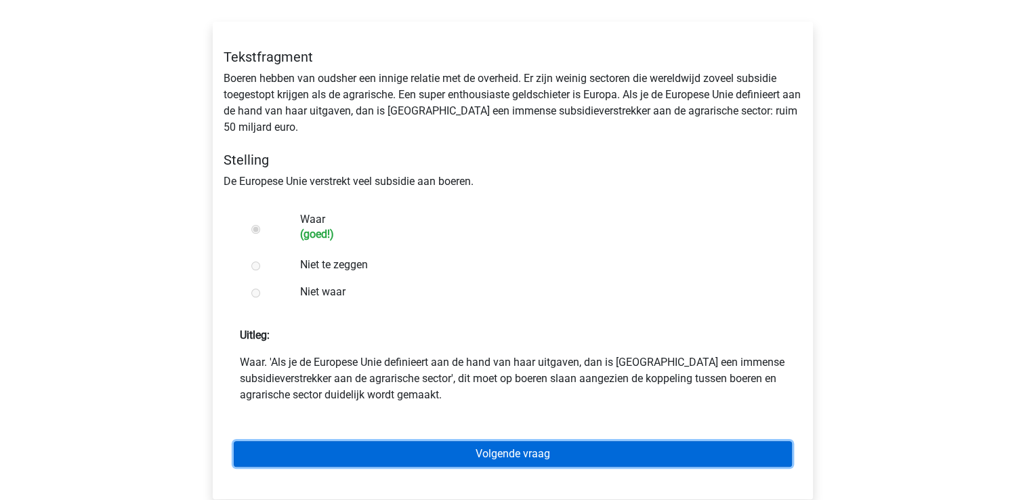
click at [348, 448] on link "Volgende vraag" at bounding box center [513, 454] width 558 height 26
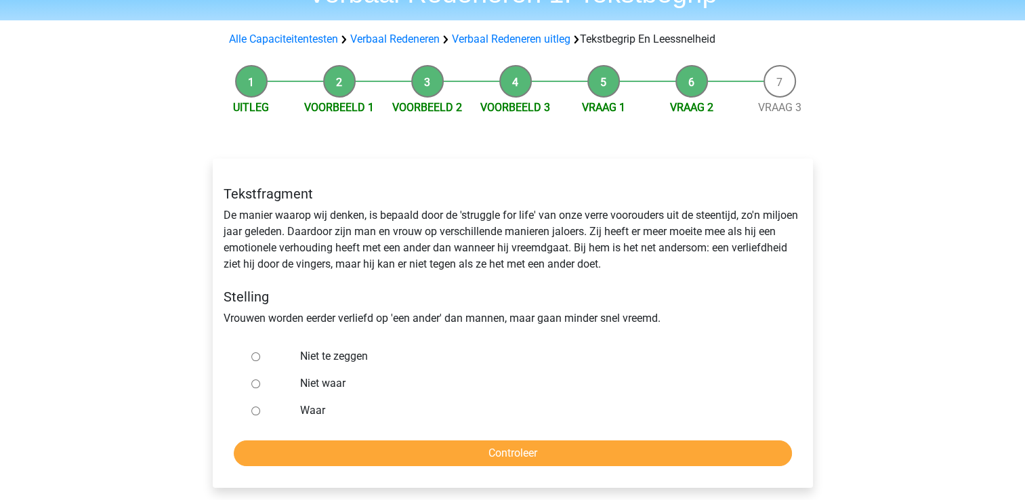
scroll to position [76, 0]
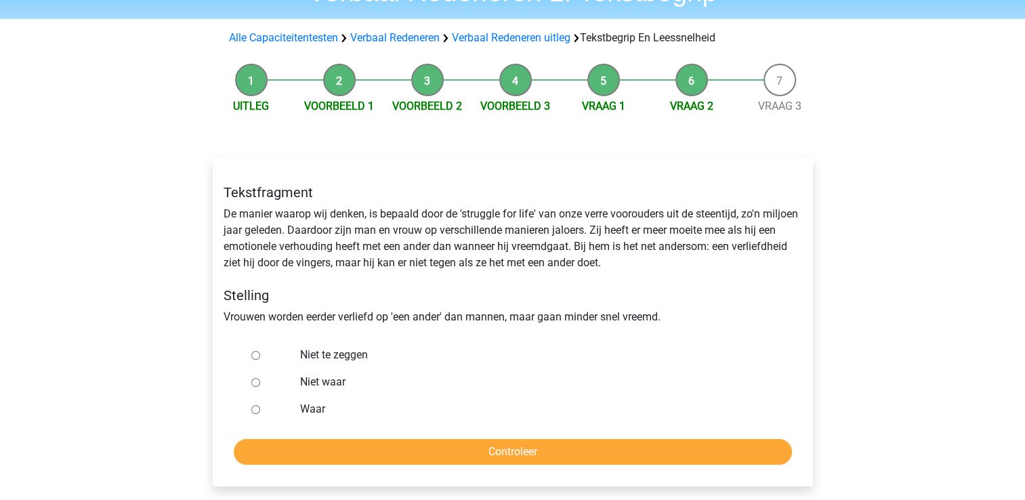
click at [255, 356] on input "Niet te zeggen" at bounding box center [255, 355] width 9 height 9
radio input "true"
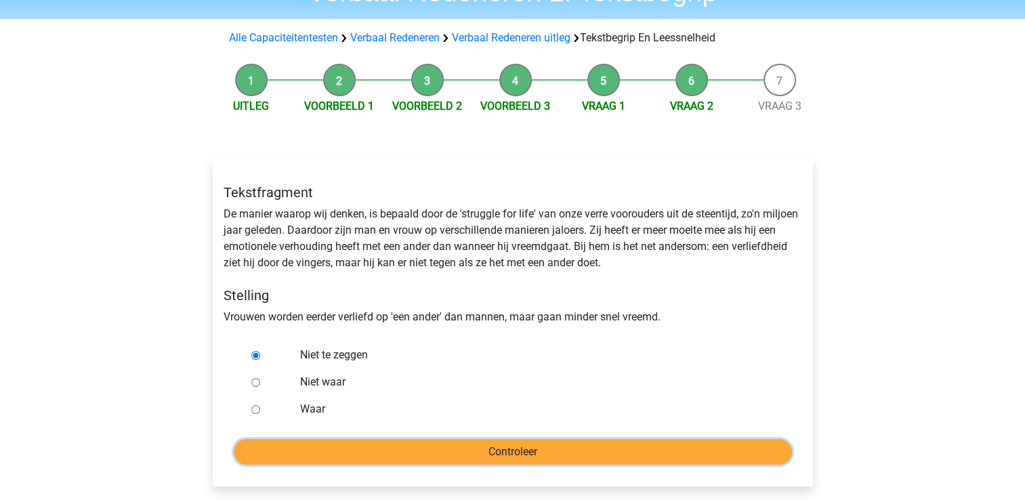
click at [455, 452] on input "Controleer" at bounding box center [513, 452] width 558 height 26
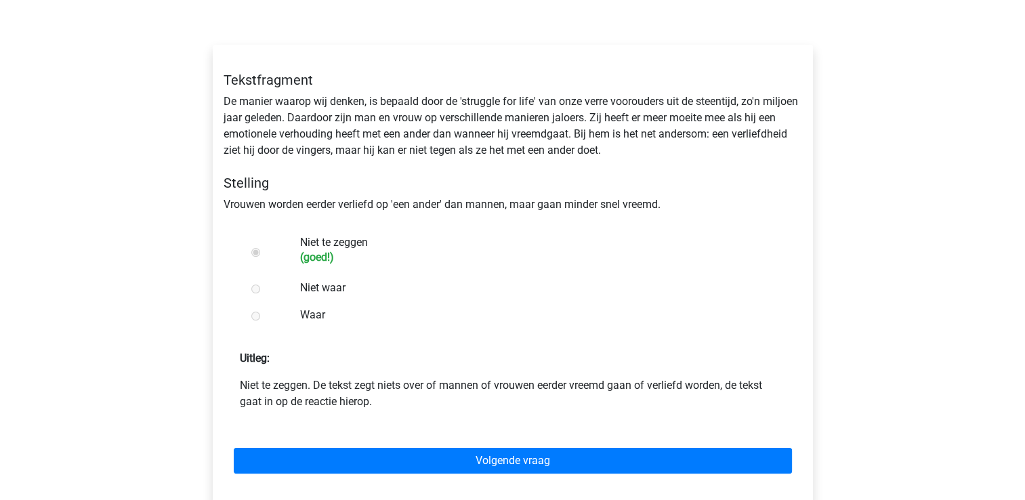
scroll to position [195, 0]
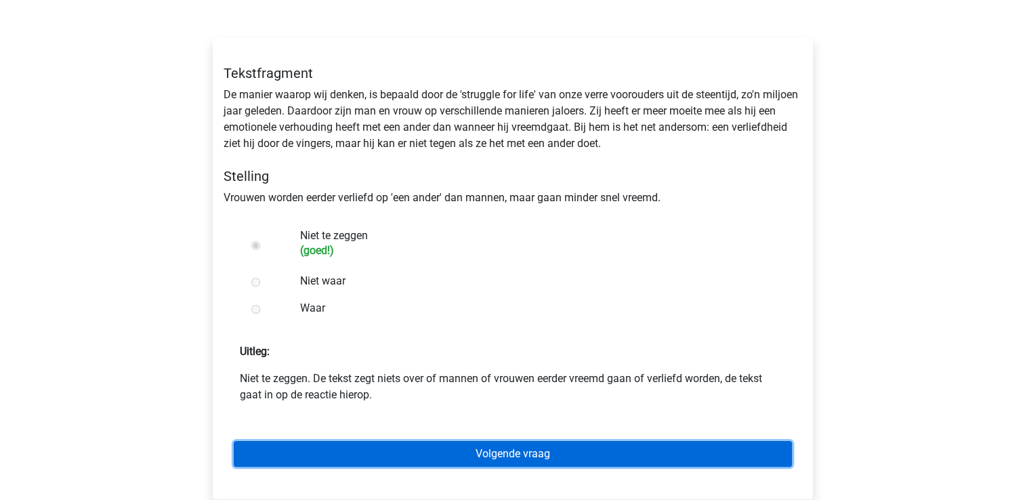
click at [421, 441] on link "Volgende vraag" at bounding box center [513, 454] width 558 height 26
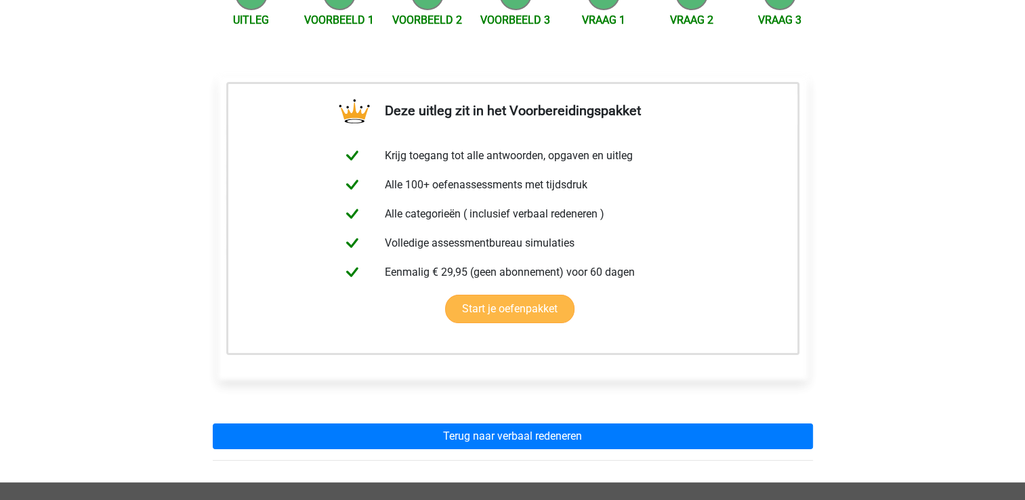
scroll to position [164, 0]
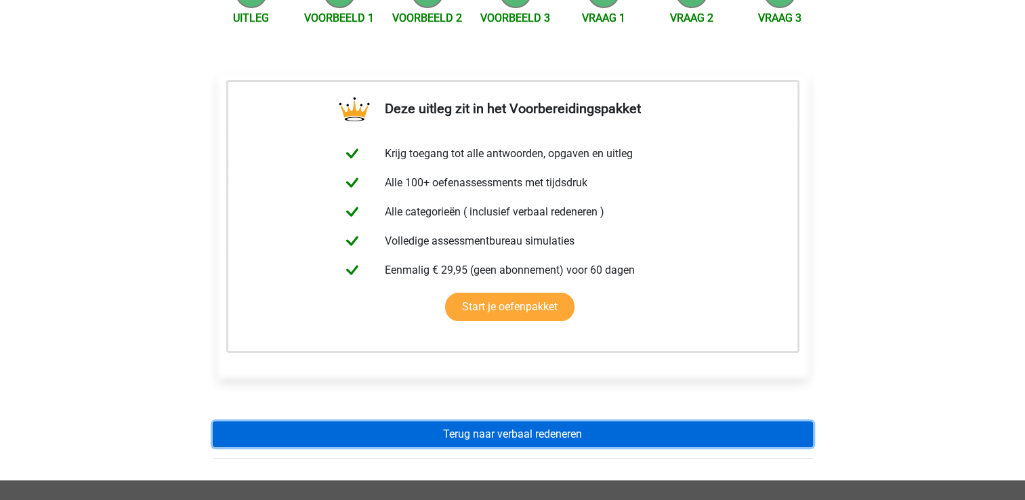
click at [385, 440] on link "Terug naar verbaal redeneren" at bounding box center [513, 434] width 600 height 26
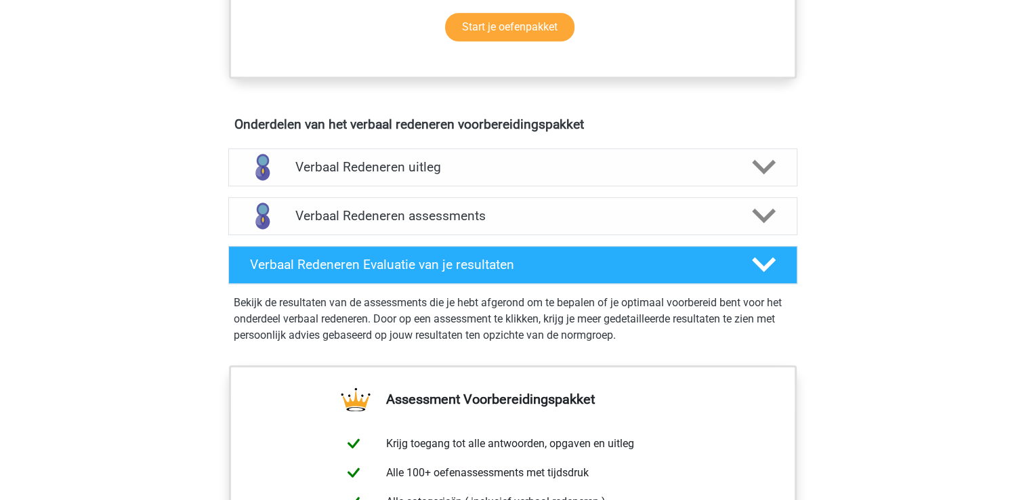
scroll to position [713, 0]
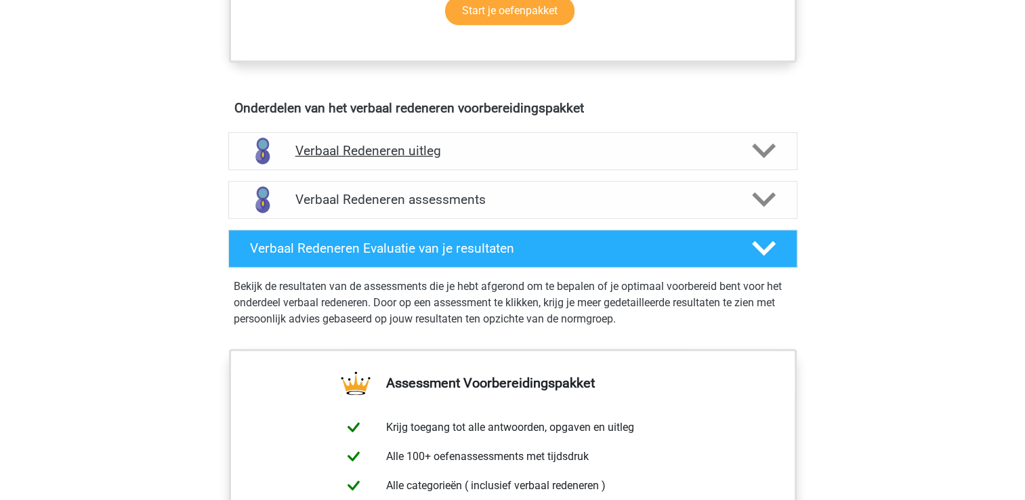
click at [340, 152] on h4 "Verbaal Redeneren uitleg" at bounding box center [512, 151] width 435 height 16
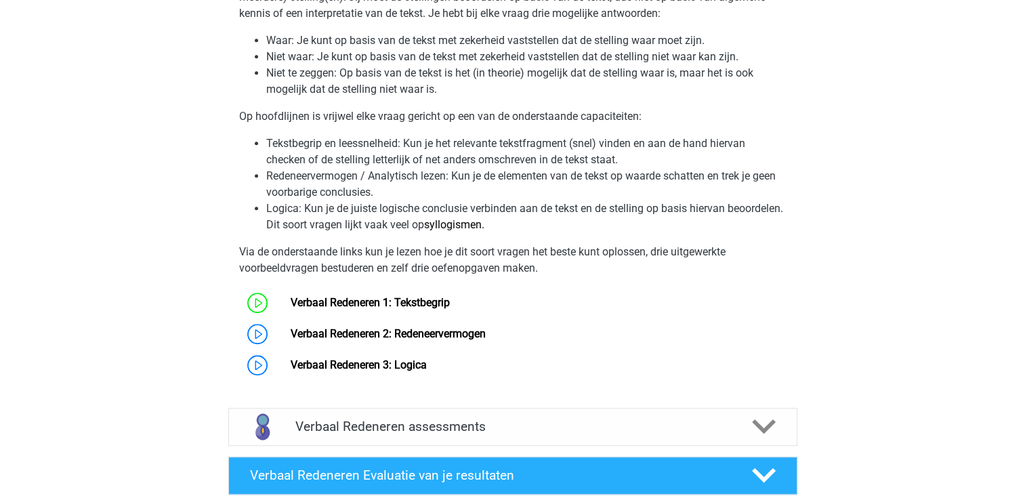
scroll to position [943, 0]
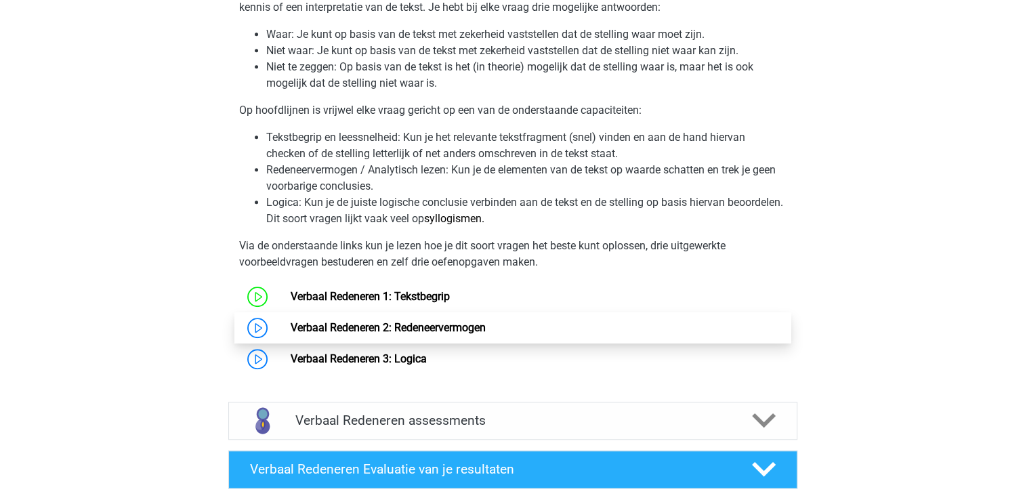
click at [361, 327] on link "Verbaal Redeneren 2: Redeneervermogen" at bounding box center [388, 327] width 195 height 13
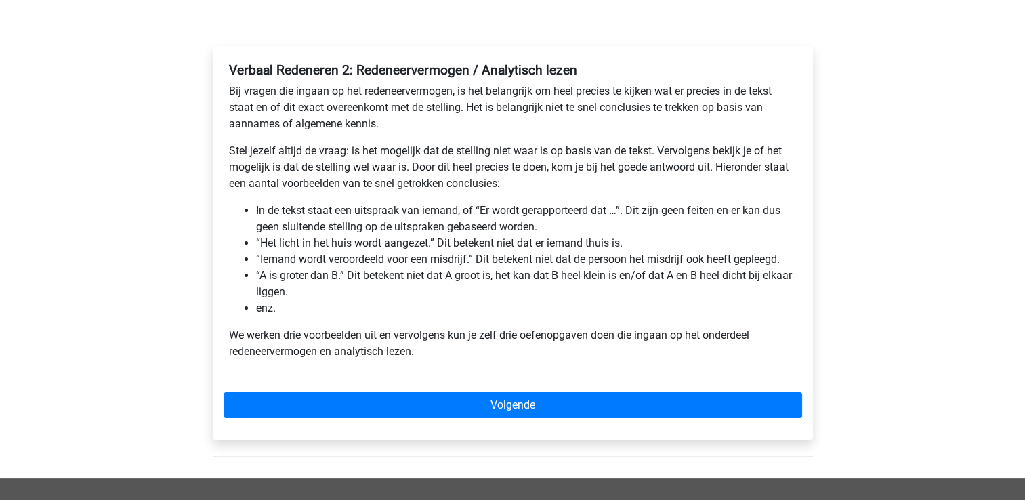
scroll to position [198, 0]
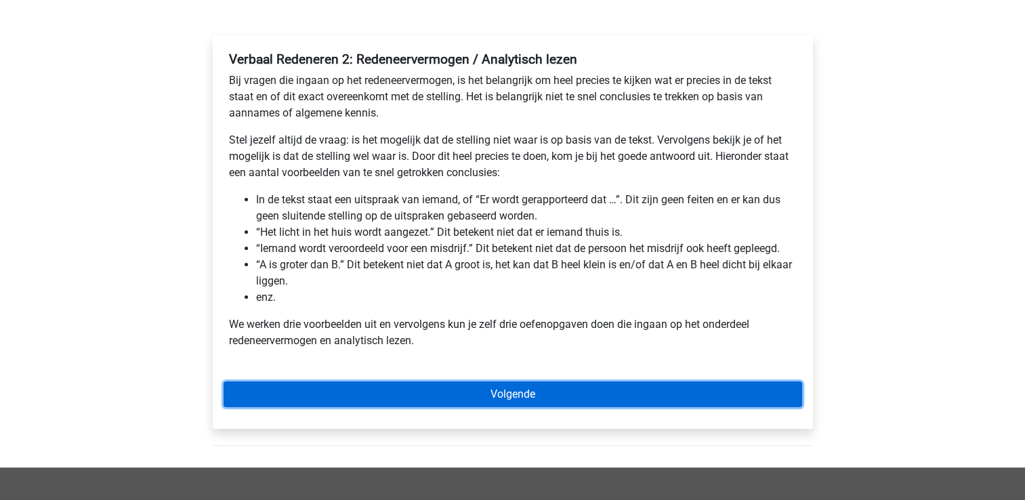
click at [381, 392] on link "Volgende" at bounding box center [513, 394] width 579 height 26
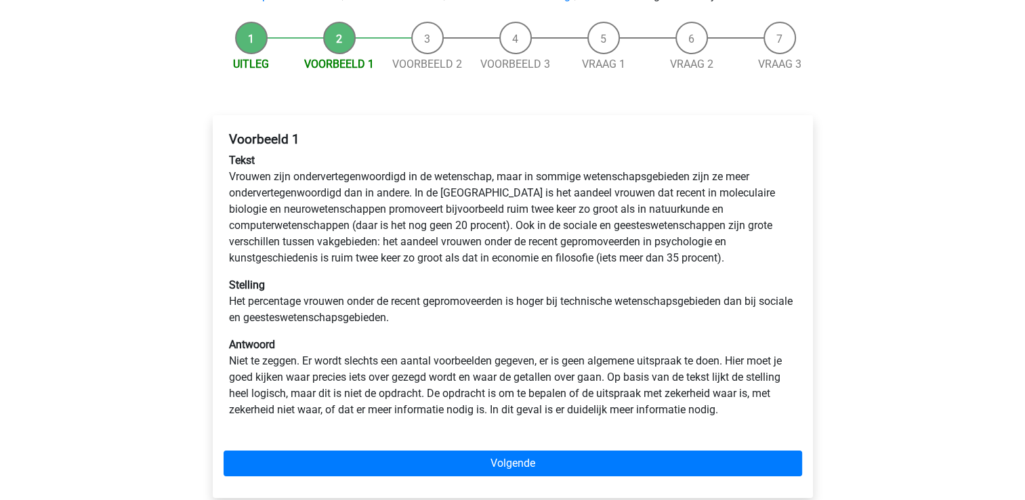
scroll to position [116, 0]
